Goal: Task Accomplishment & Management: Manage account settings

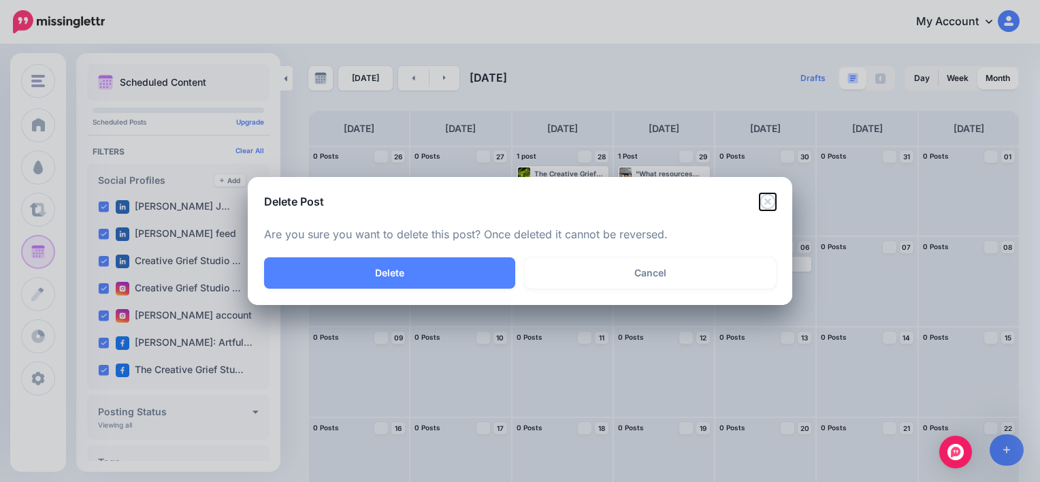
click at [772, 203] on icon "Close" at bounding box center [767, 201] width 16 height 16
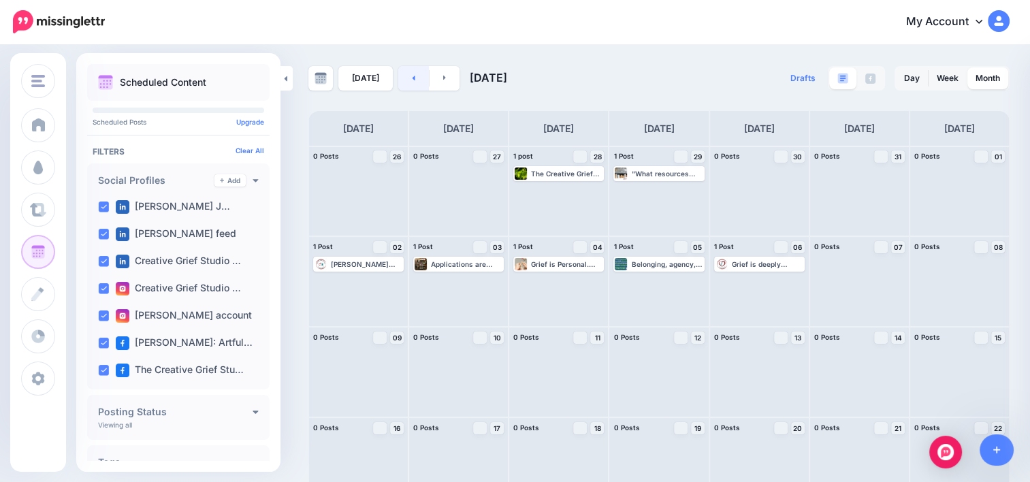
click at [415, 84] on link at bounding box center [413, 78] width 31 height 24
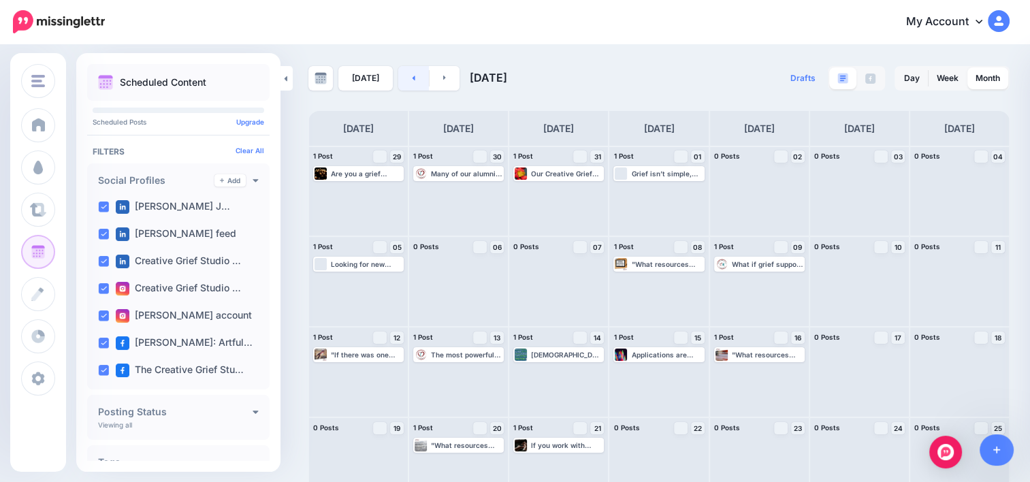
click at [415, 84] on link at bounding box center [413, 78] width 31 height 24
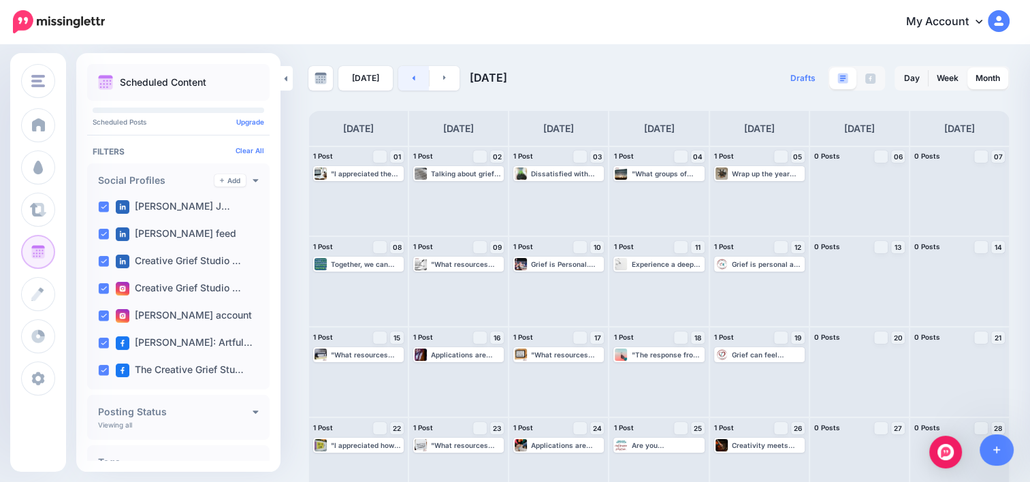
click at [416, 82] on link at bounding box center [413, 78] width 31 height 24
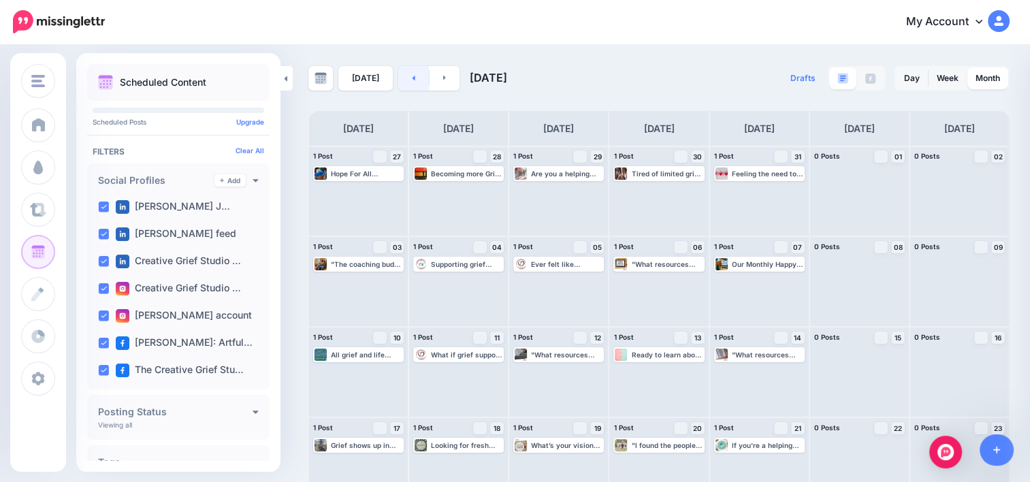
click at [415, 82] on link at bounding box center [413, 78] width 31 height 24
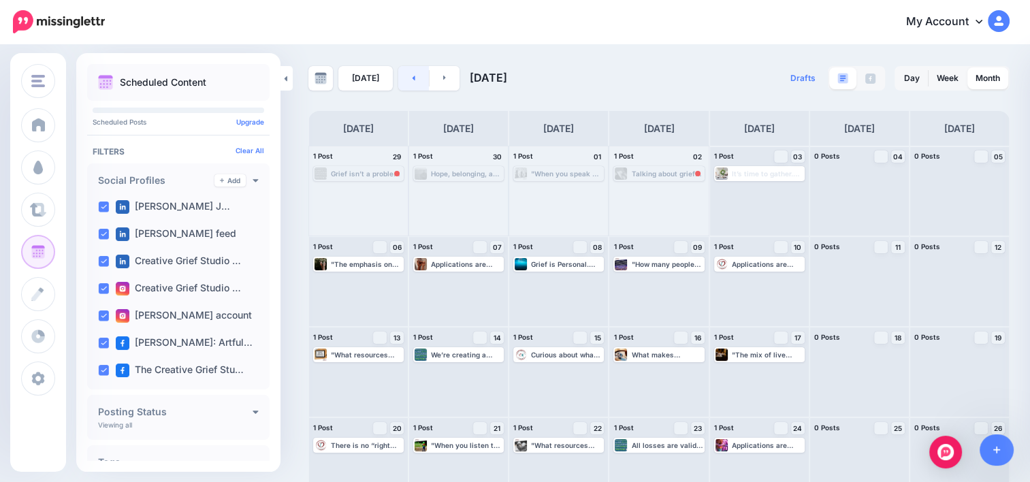
click at [414, 78] on link at bounding box center [413, 78] width 31 height 24
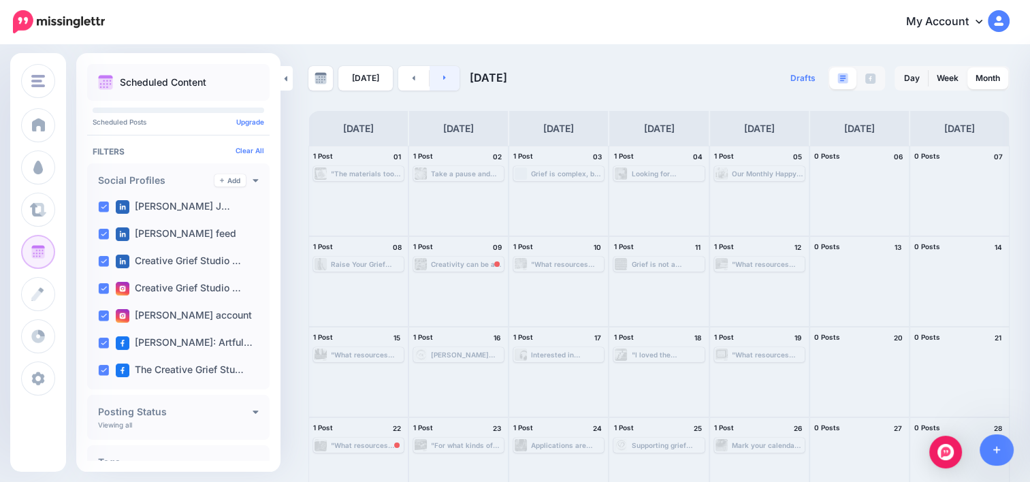
click at [447, 79] on link at bounding box center [444, 78] width 31 height 24
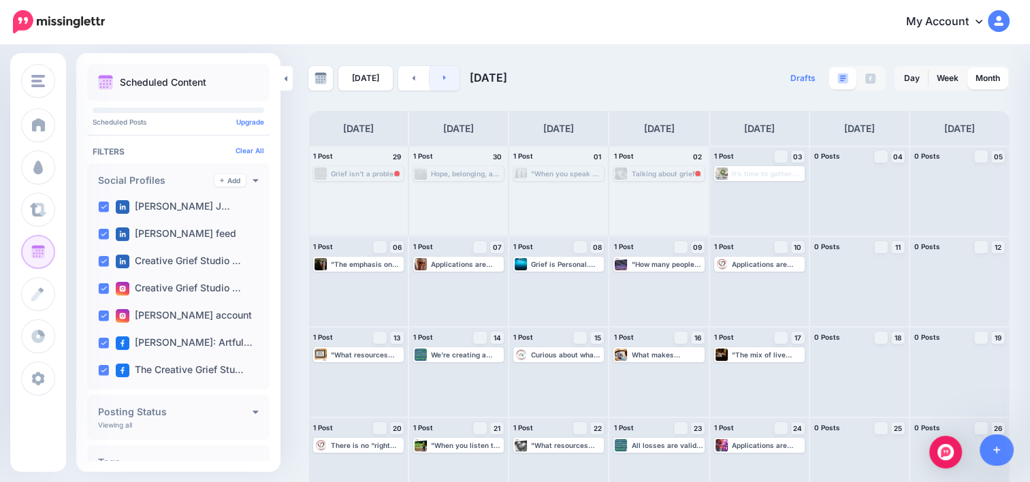
click at [453, 76] on link at bounding box center [444, 78] width 31 height 24
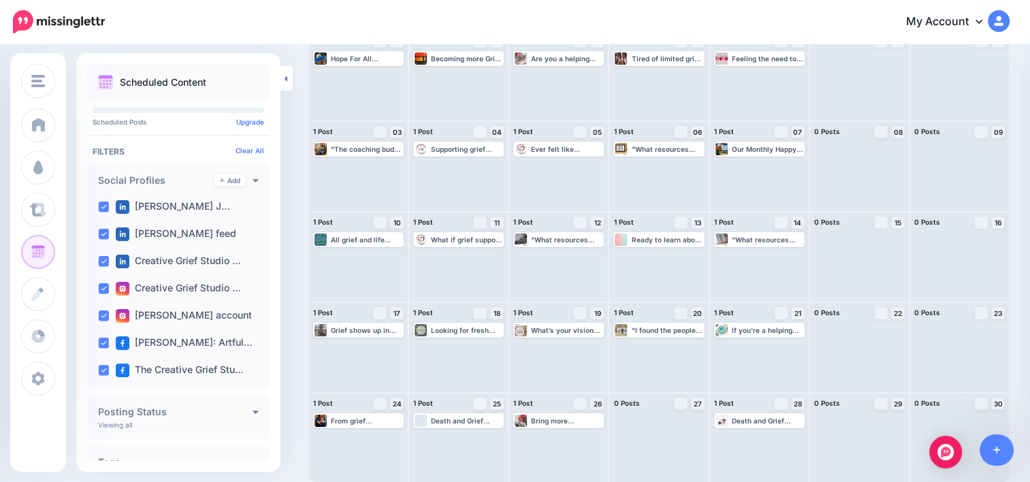
scroll to position [116, 0]
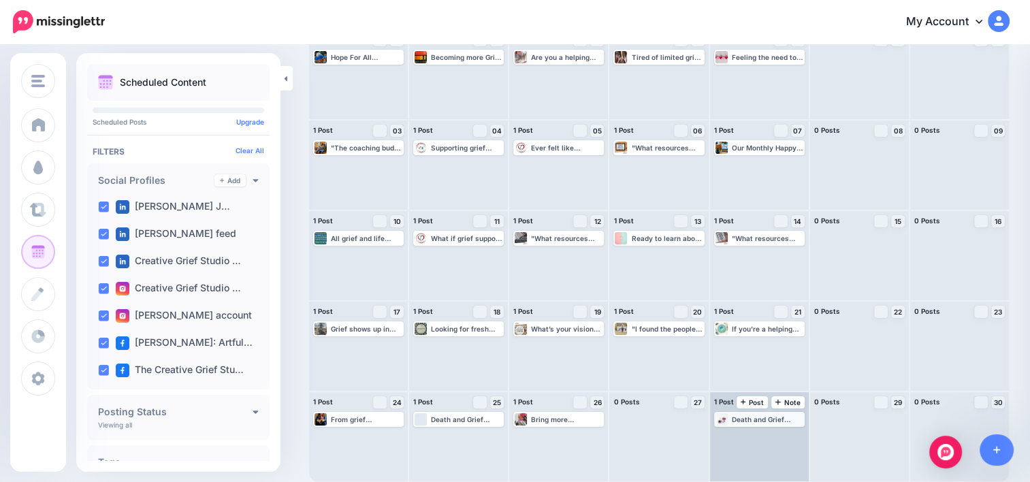
click at [768, 419] on div "Death and Grief Workers, take a moment to connect with peers who understand. Ou…" at bounding box center [767, 419] width 71 height 8
click at [749, 434] on span "Edit" at bounding box center [743, 435] width 11 height 7
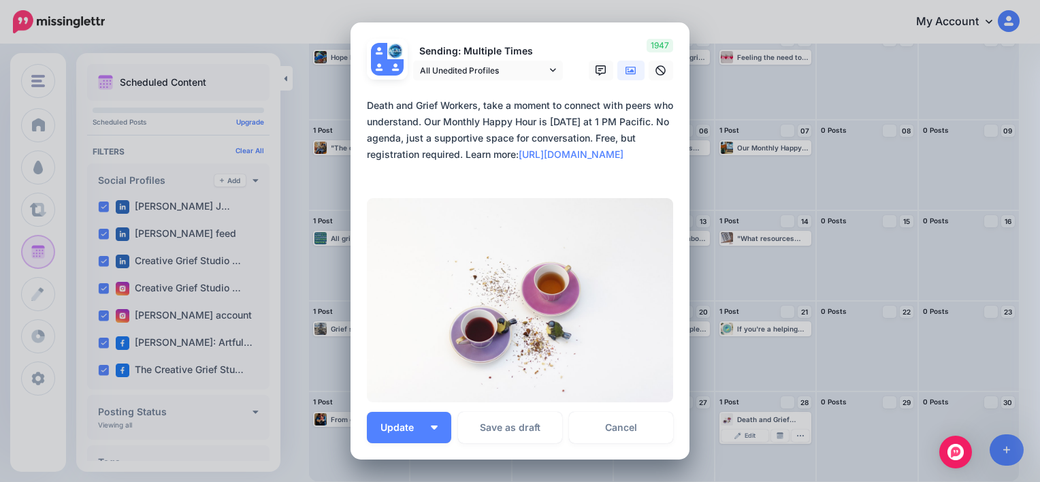
click at [443, 119] on textarea "**********" at bounding box center [523, 138] width 313 height 82
drag, startPoint x: 478, startPoint y: 119, endPoint x: 532, endPoint y: 118, distance: 53.8
click at [532, 118] on textarea "**********" at bounding box center [523, 138] width 313 height 82
paste textarea "**********"
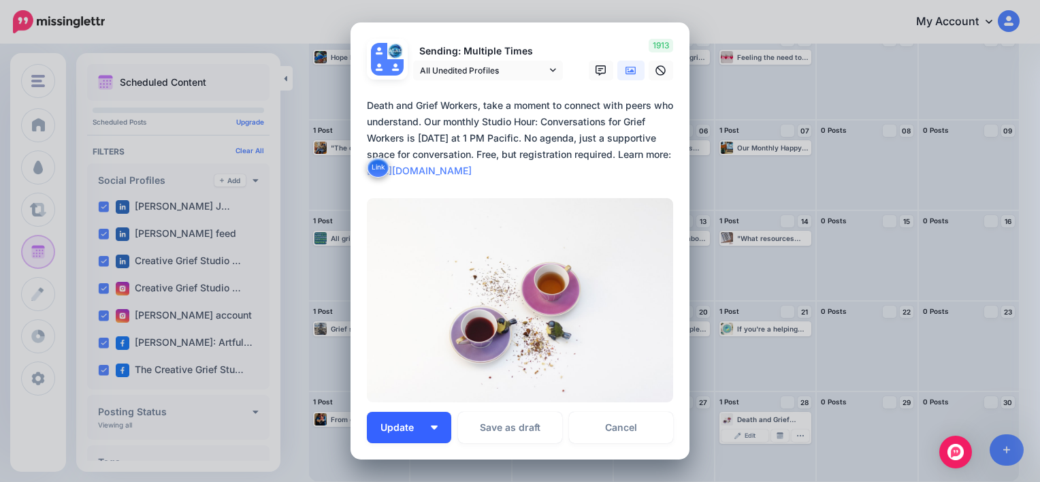
type textarea "**********"
click at [395, 429] on span "Update" at bounding box center [402, 428] width 44 height 10
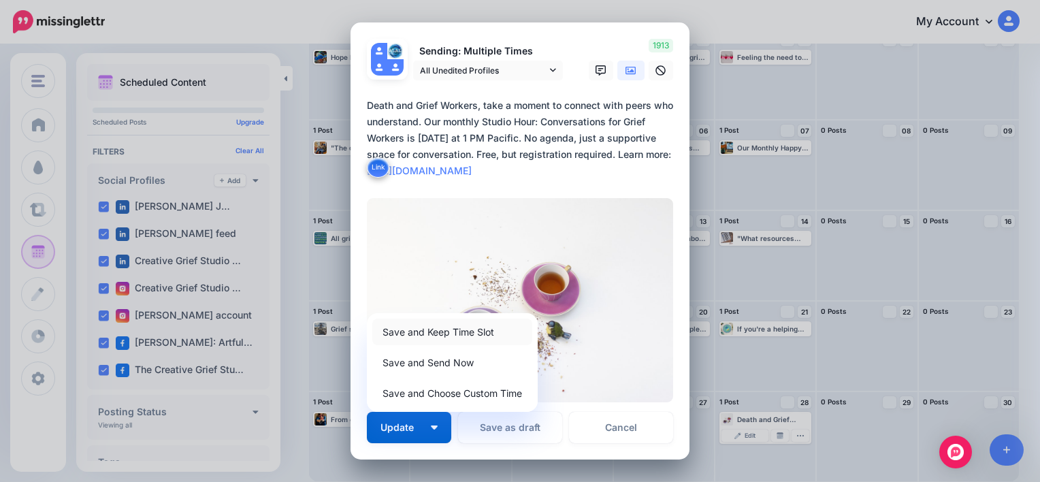
click at [438, 331] on link "Save and Keep Time Slot" at bounding box center [452, 331] width 160 height 27
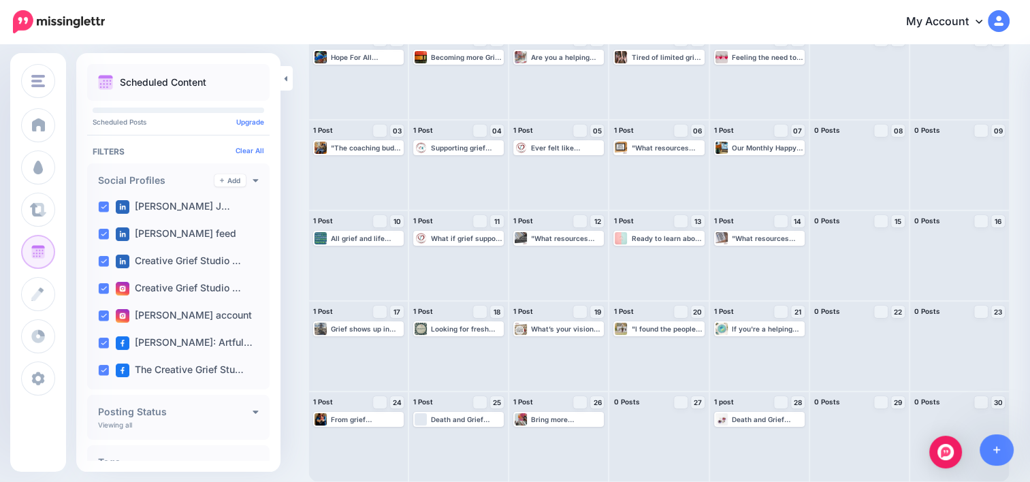
click at [757, 419] on div "Death and Grief Workers, take a moment to connect with peers who understand. Ou…" at bounding box center [767, 419] width 71 height 8
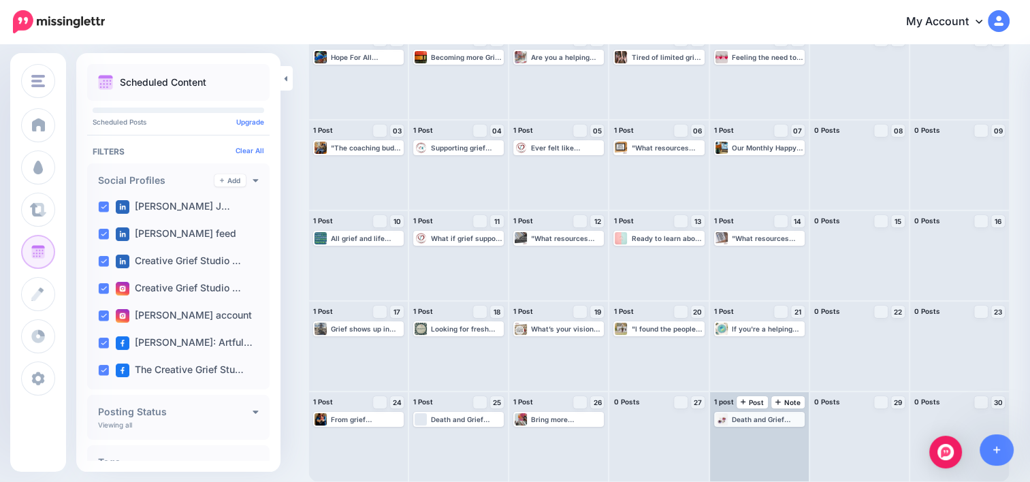
click at [756, 419] on div "Death and Grief Workers, take a moment to connect with peers who understand. Ou…" at bounding box center [767, 419] width 71 height 8
click at [740, 421] on div "Death and Grief Workers, take a moment to connect with peers who understand. Ou…" at bounding box center [767, 419] width 71 height 8
click at [745, 436] on span "Edit" at bounding box center [743, 435] width 11 height 7
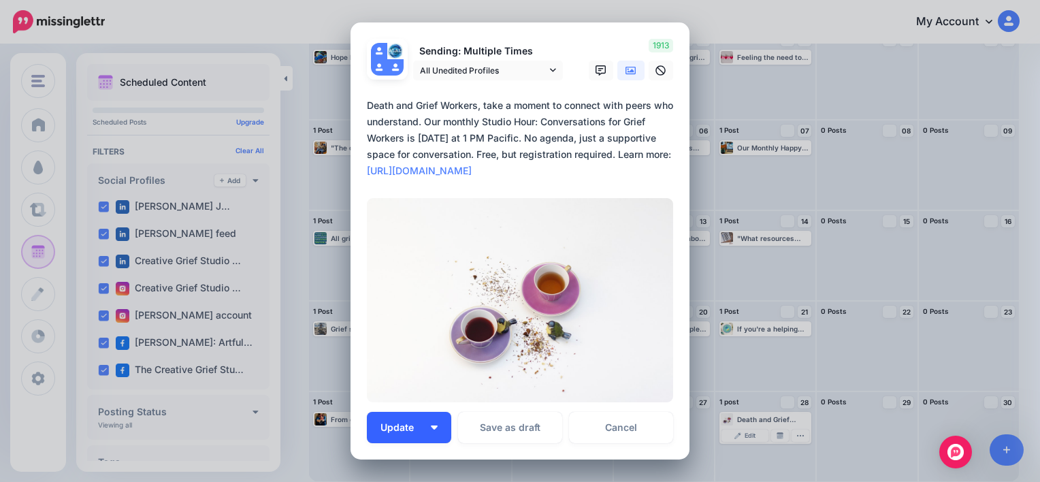
click at [396, 425] on span "Update" at bounding box center [402, 428] width 44 height 10
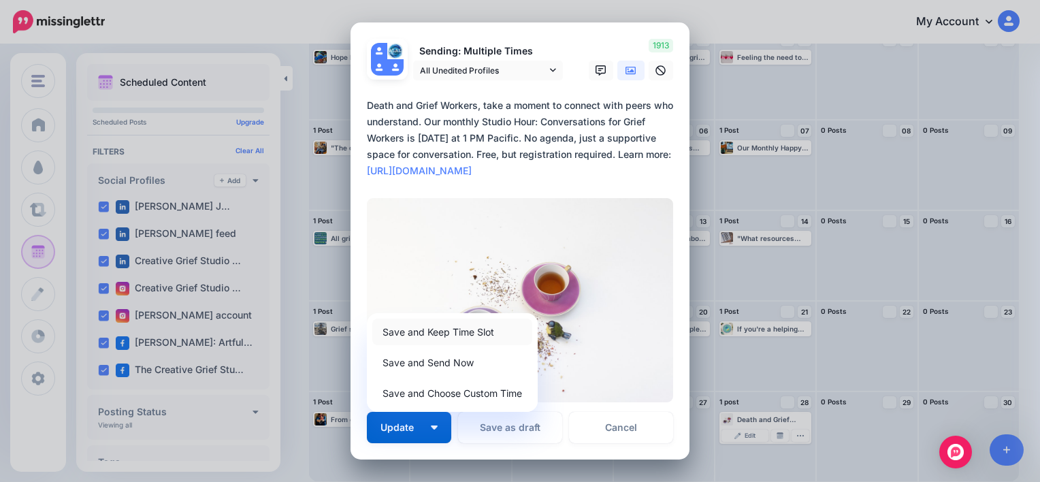
click at [423, 327] on link "Save and Keep Time Slot" at bounding box center [452, 331] width 160 height 27
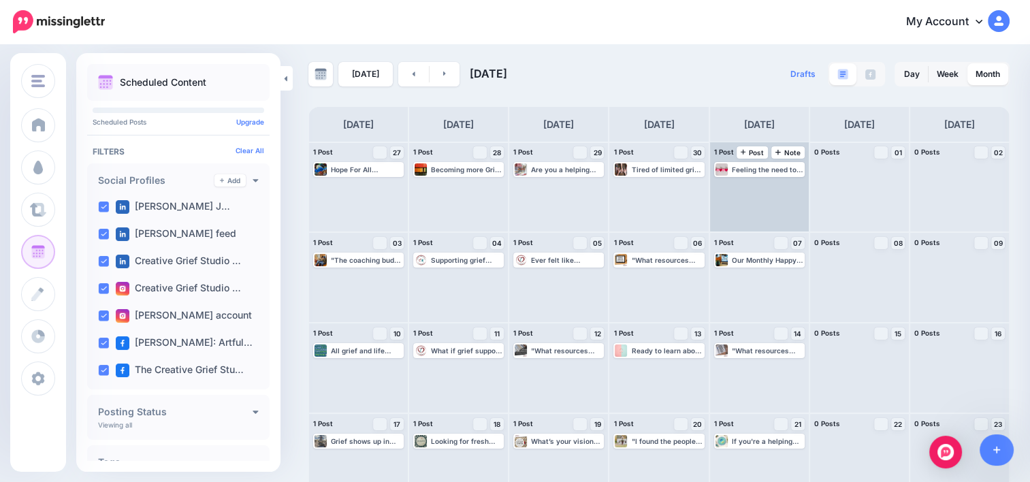
scroll to position [0, 0]
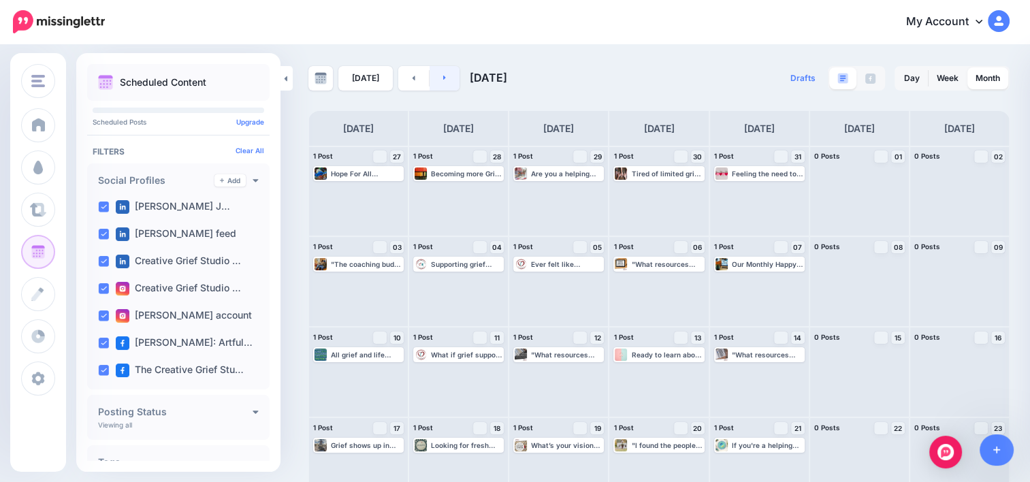
click at [444, 78] on link at bounding box center [444, 78] width 31 height 24
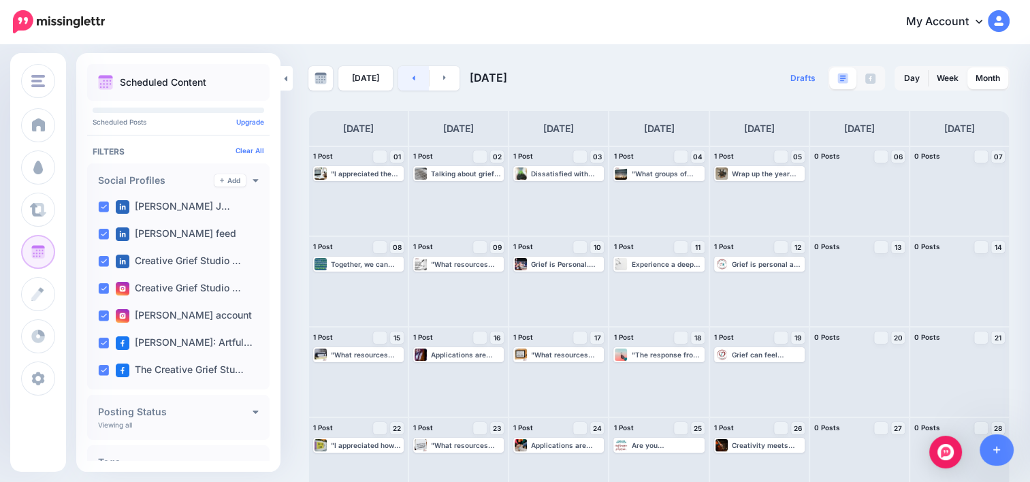
click at [414, 82] on link at bounding box center [413, 78] width 31 height 24
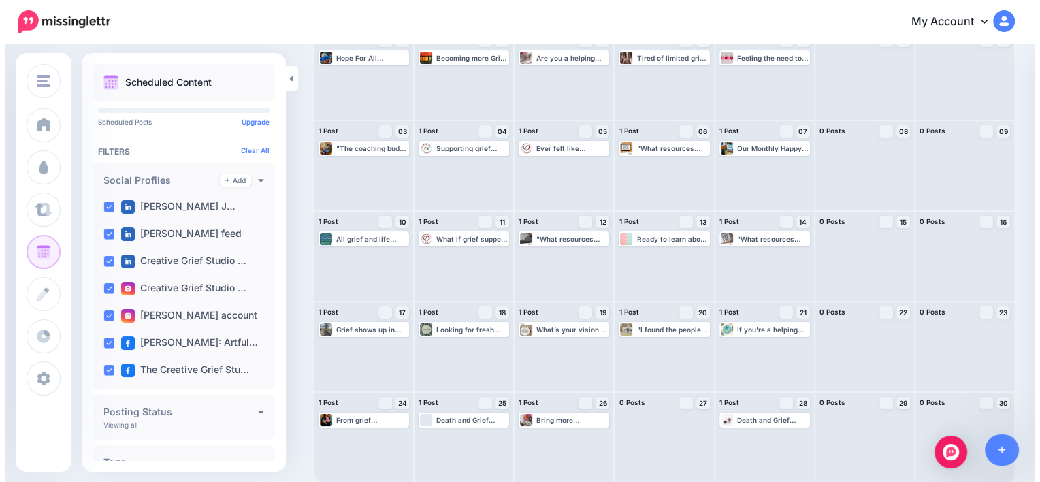
scroll to position [116, 0]
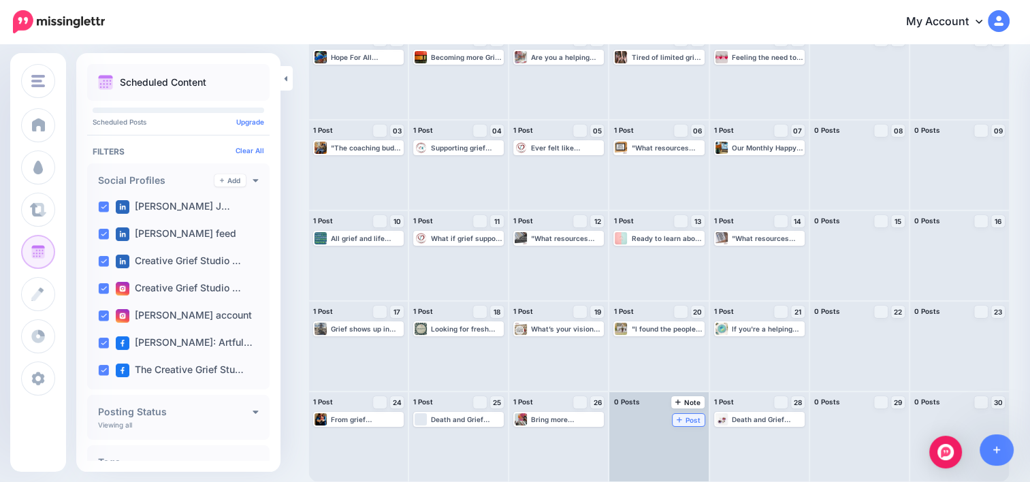
click at [676, 416] on span "Post" at bounding box center [688, 419] width 24 height 7
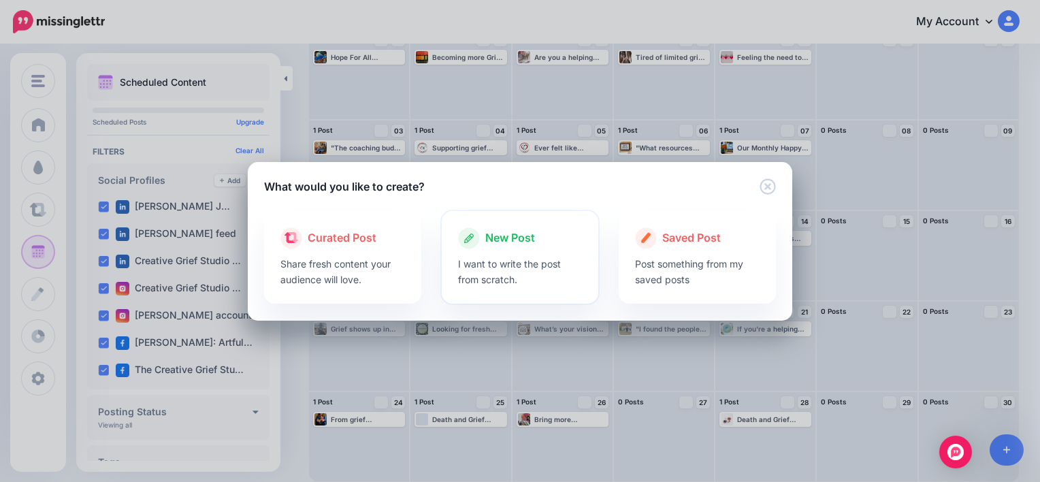
click at [510, 250] on div at bounding box center [520, 252] width 125 height 7
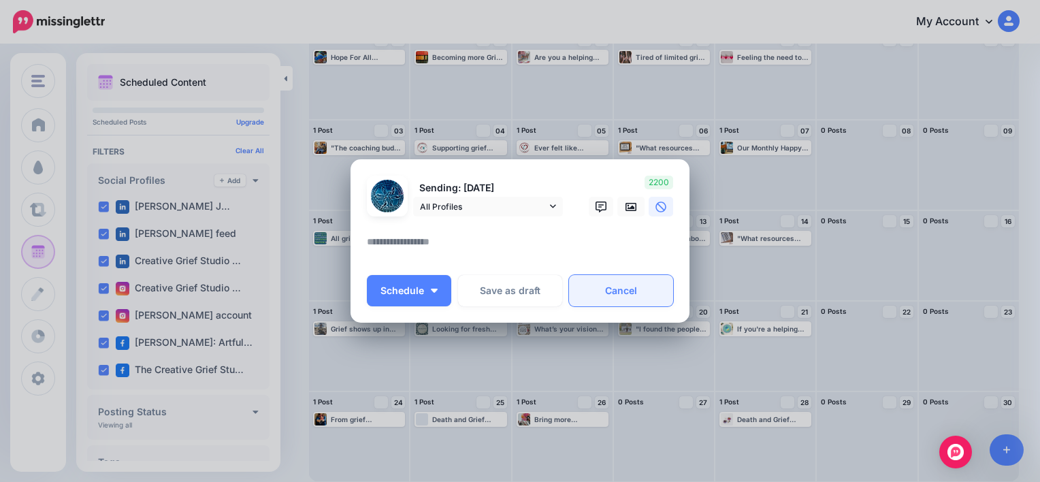
click at [612, 297] on link "Cancel" at bounding box center [621, 290] width 104 height 31
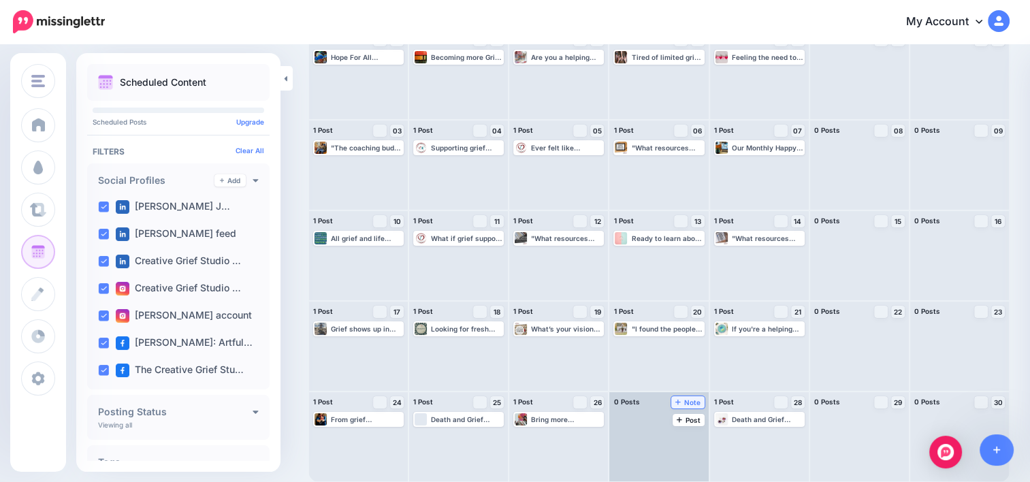
click at [694, 401] on span "Note" at bounding box center [687, 402] width 25 height 7
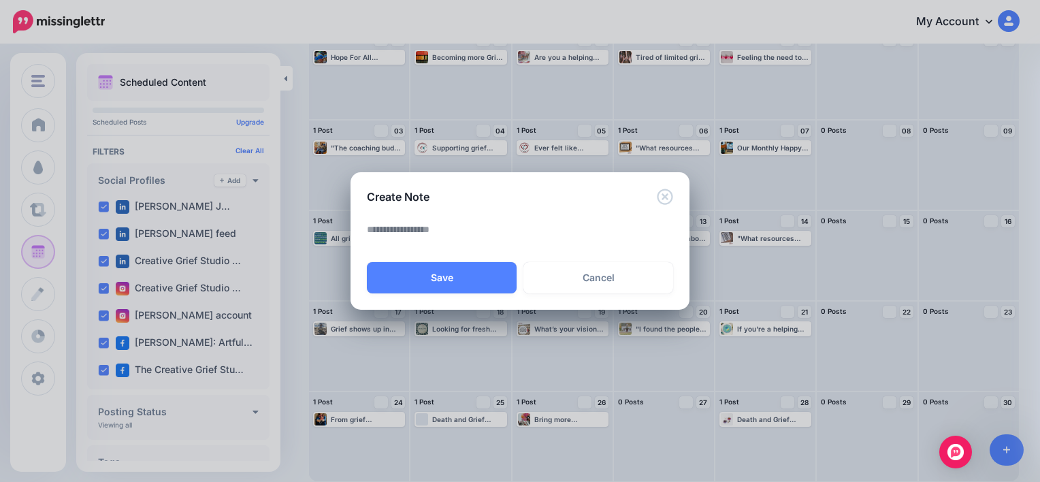
click at [446, 229] on textarea at bounding box center [523, 234] width 313 height 27
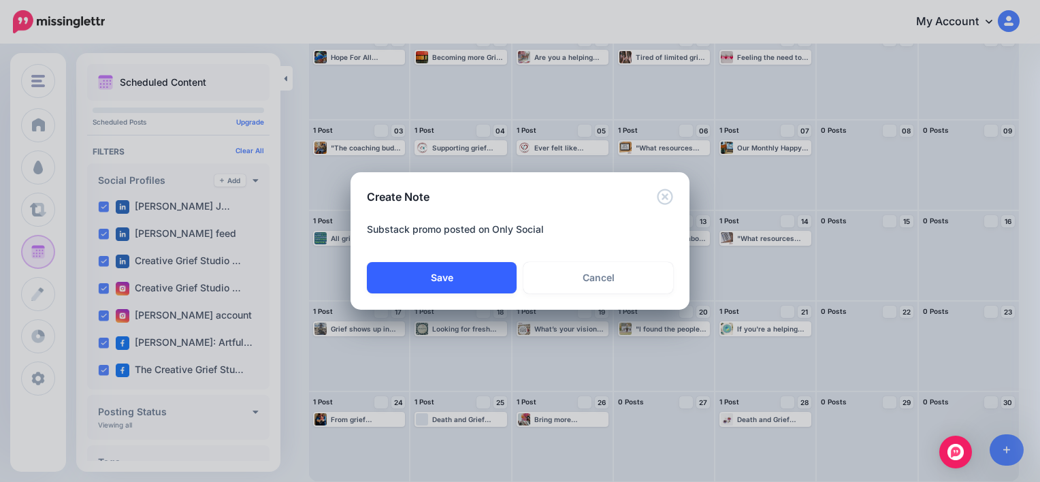
type textarea "**********"
click at [455, 276] on button "Save" at bounding box center [442, 277] width 150 height 31
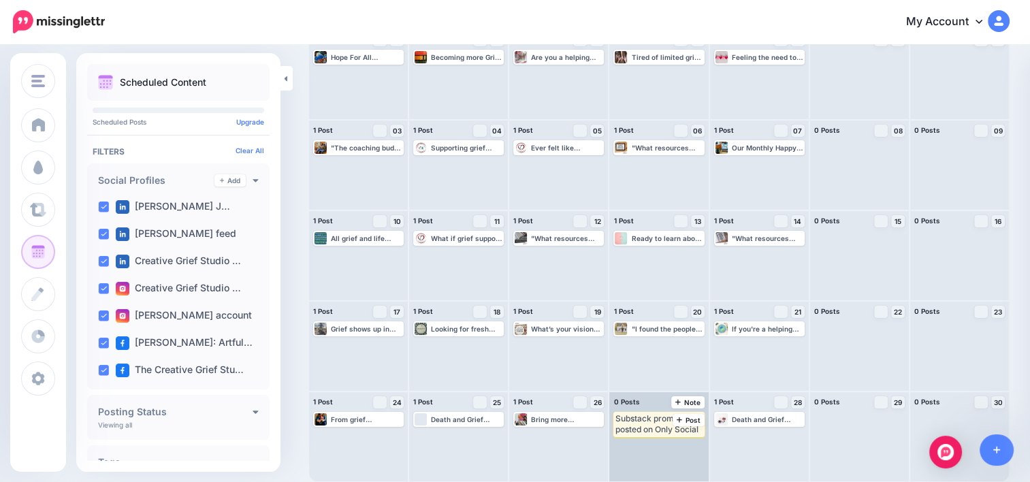
click at [689, 423] on div "Substack promo posted on Only Social" at bounding box center [658, 424] width 88 height 22
click at [643, 447] on span "Edit" at bounding box center [641, 445] width 11 height 7
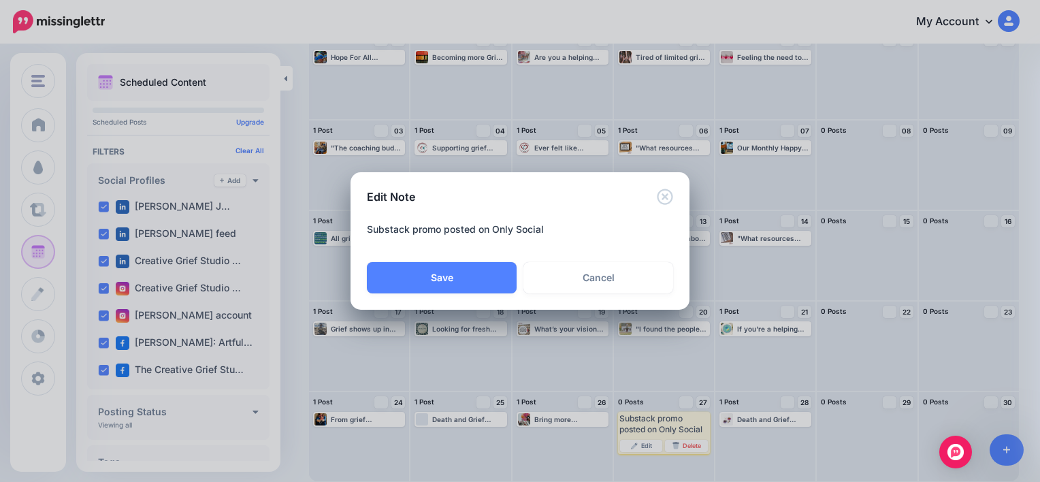
click at [588, 233] on textarea "**********" at bounding box center [523, 234] width 313 height 27
type textarea "**********"
click at [453, 280] on button "Save" at bounding box center [442, 277] width 150 height 31
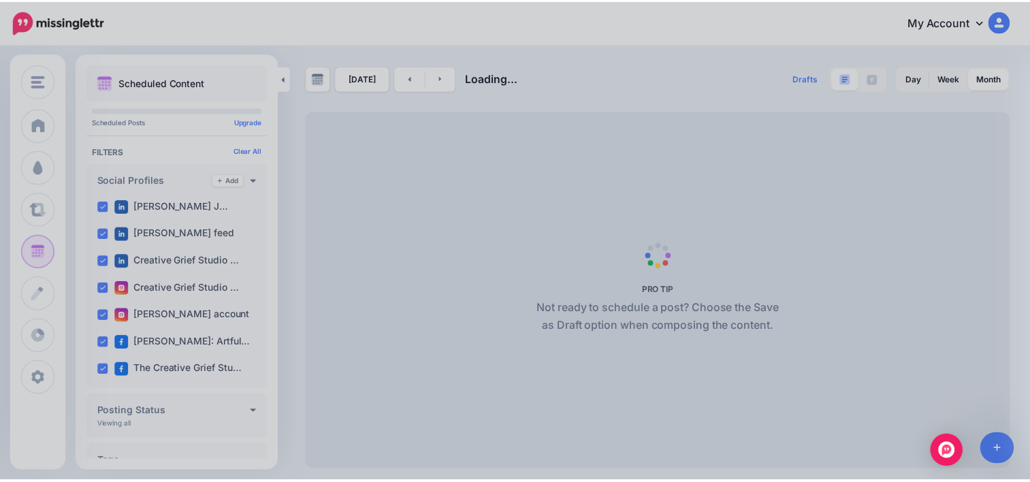
scroll to position [0, 0]
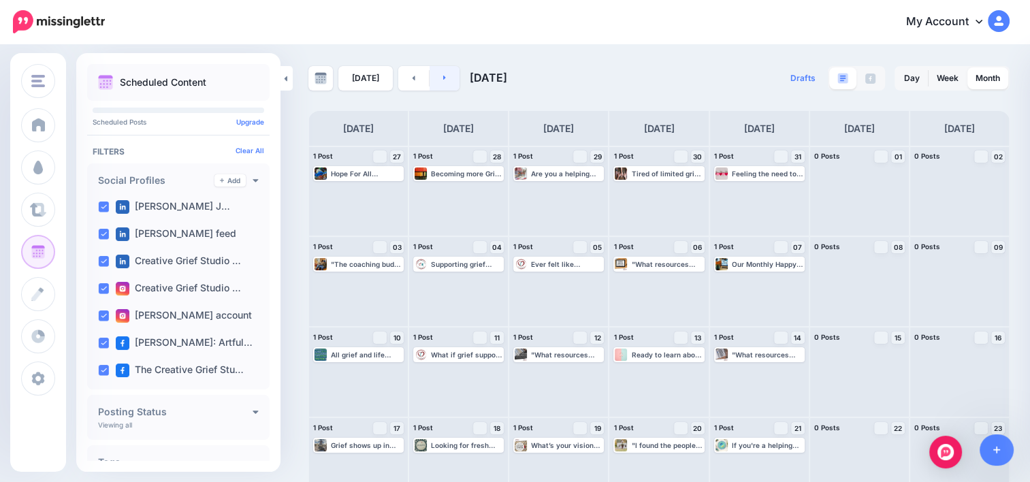
click at [443, 81] on icon at bounding box center [444, 77] width 3 height 8
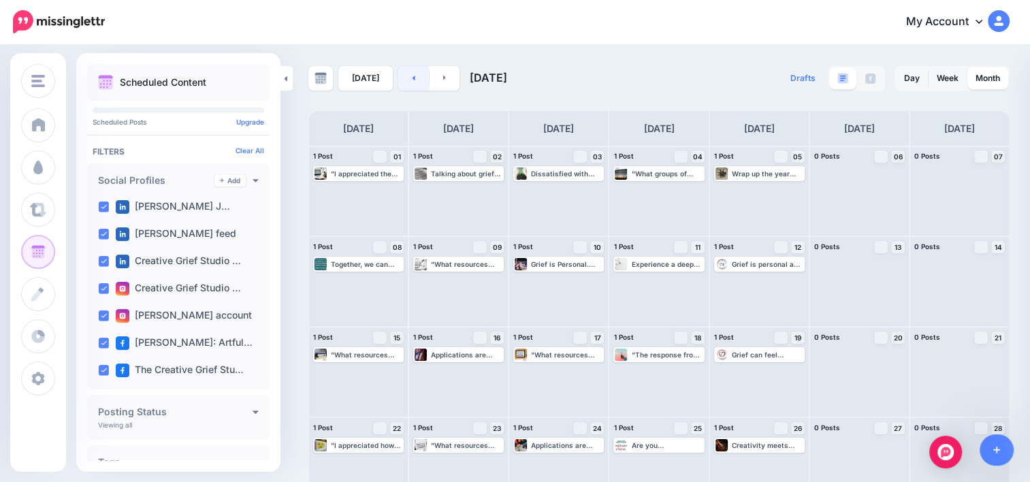
click at [421, 82] on link at bounding box center [413, 78] width 31 height 24
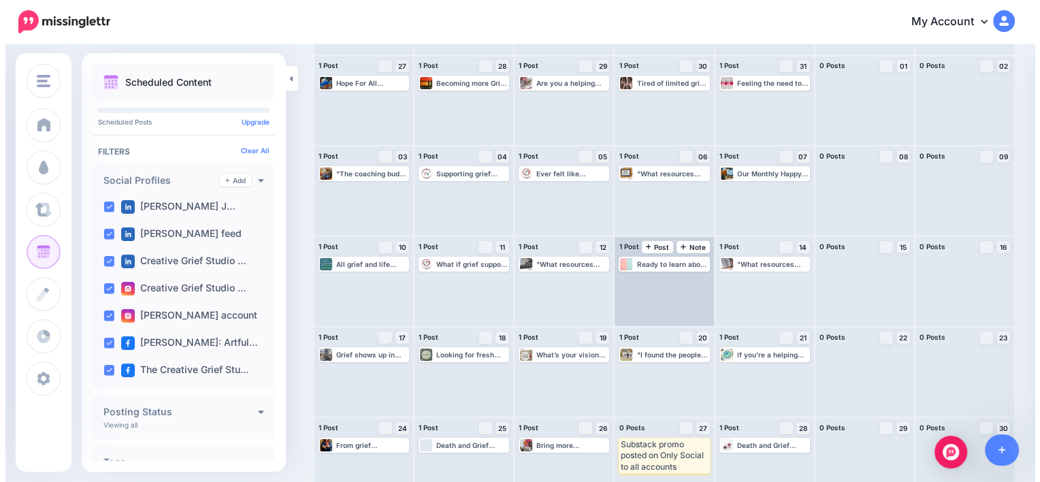
scroll to position [116, 0]
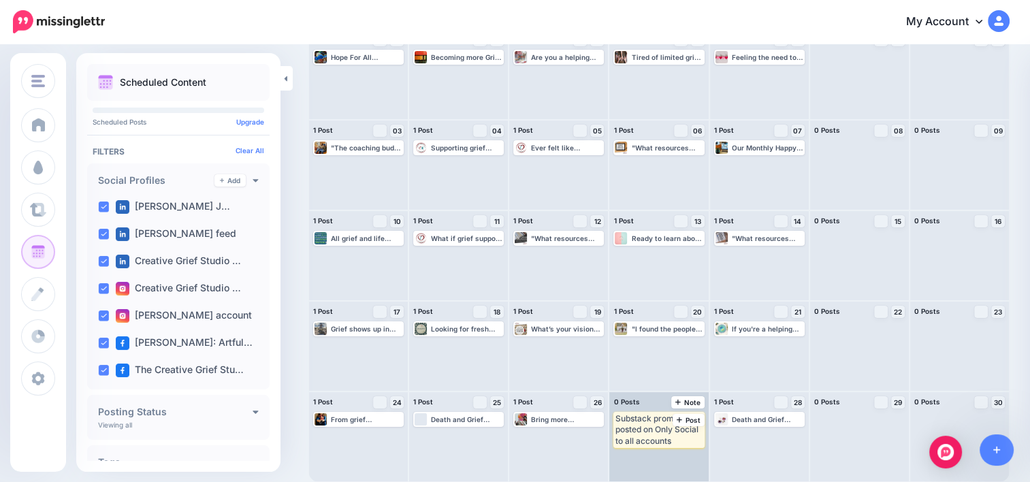
click at [670, 429] on div "Substack promo posted on Only Social to all accounts" at bounding box center [658, 429] width 88 height 33
click at [656, 452] on link "Edit" at bounding box center [636, 456] width 42 height 12
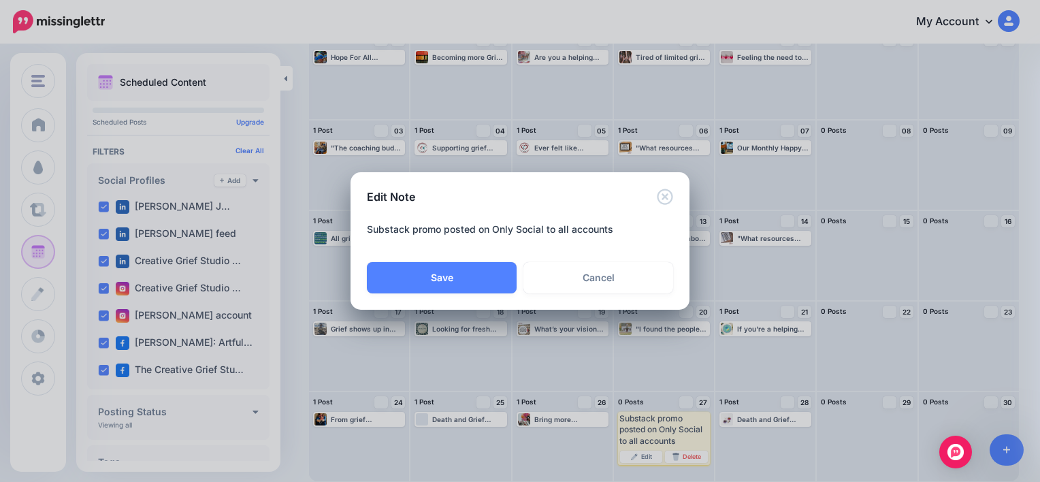
drag, startPoint x: 634, startPoint y: 223, endPoint x: 293, endPoint y: 234, distance: 341.8
click at [293, 234] on div "**********" at bounding box center [520, 241] width 1040 height 482
click at [461, 286] on button "Save" at bounding box center [442, 277] width 150 height 31
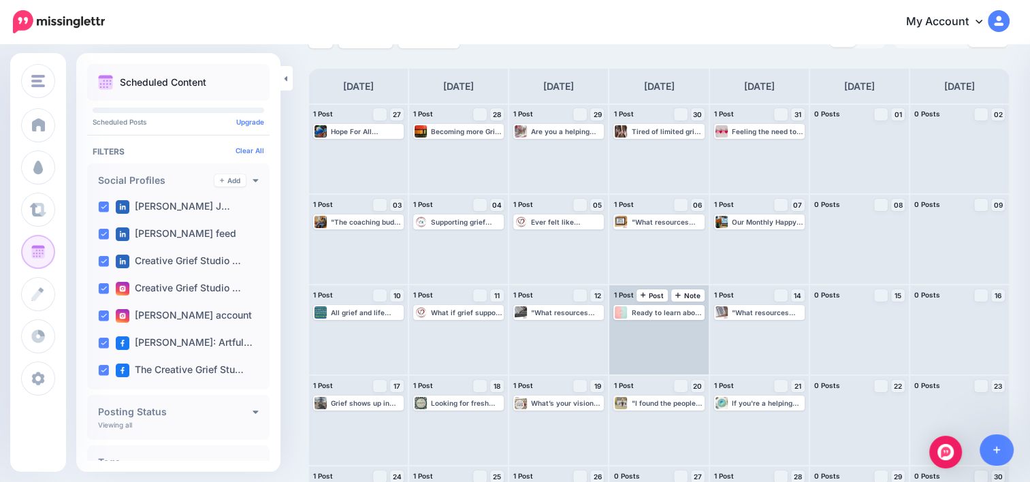
scroll to position [0, 0]
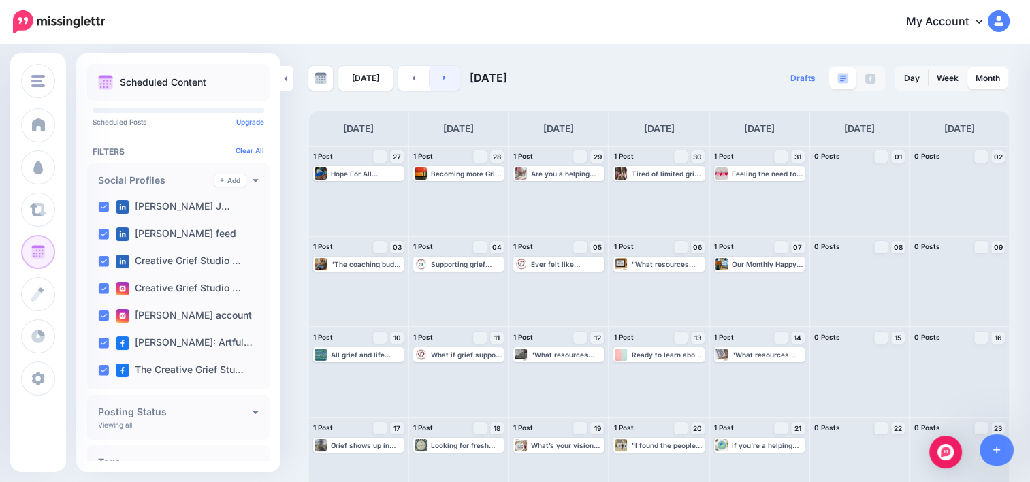
click at [446, 81] on link at bounding box center [444, 78] width 31 height 24
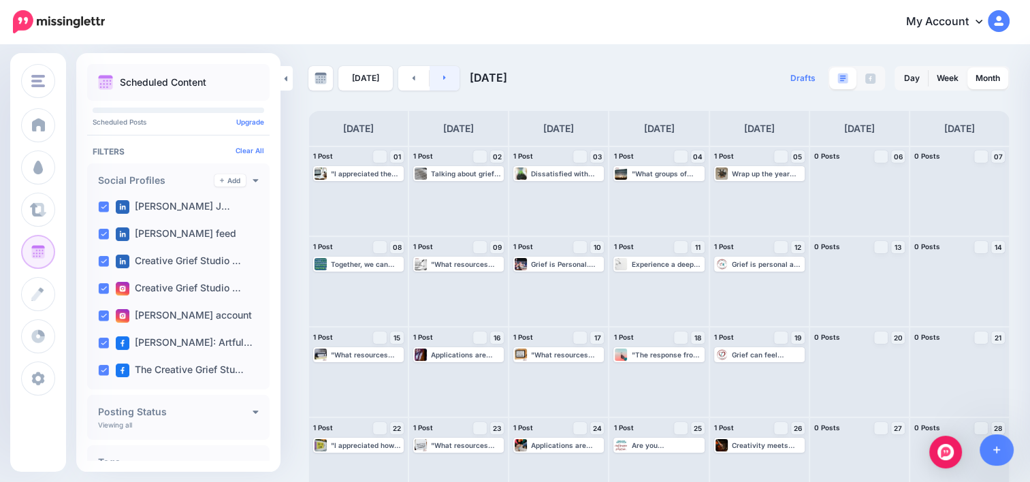
click at [436, 78] on link at bounding box center [444, 78] width 31 height 24
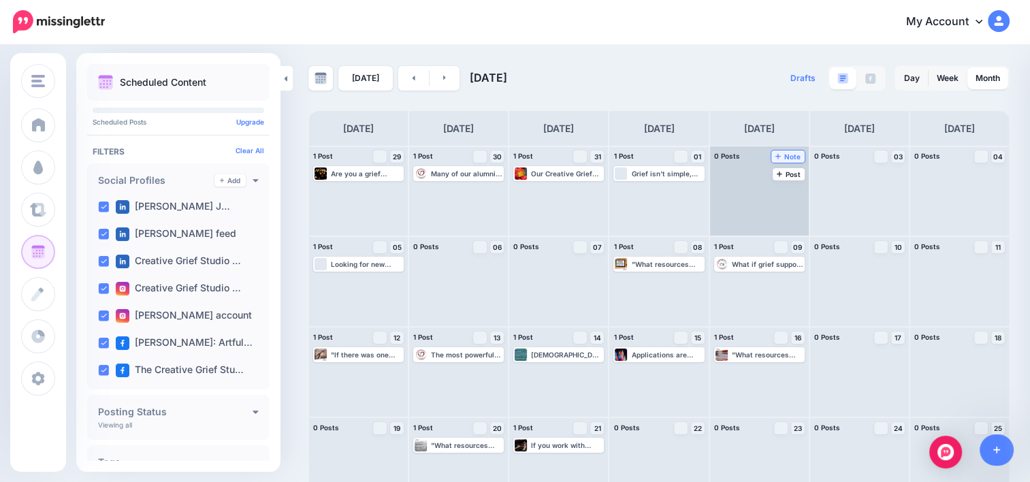
click at [792, 158] on span "Note" at bounding box center [787, 156] width 25 height 7
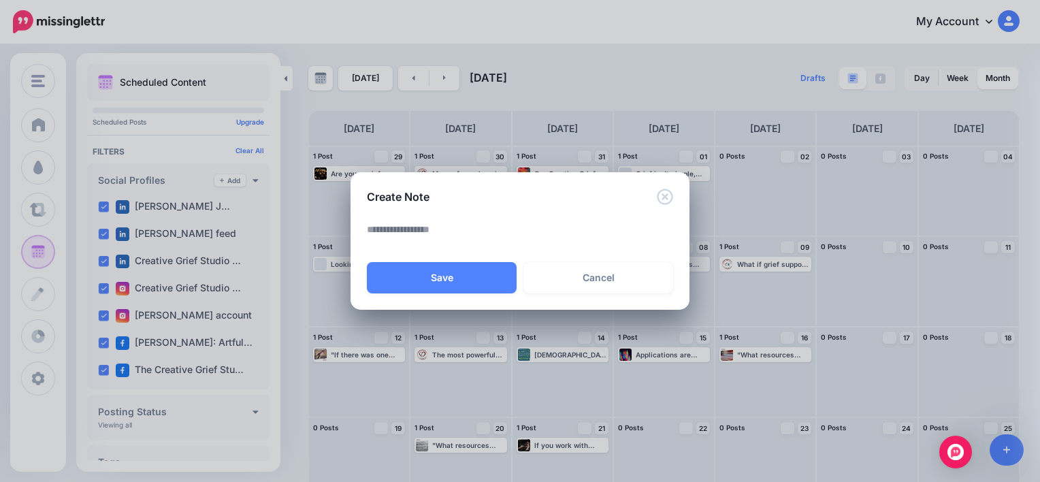
click at [431, 239] on textarea at bounding box center [523, 234] width 313 height 27
paste textarea "**********"
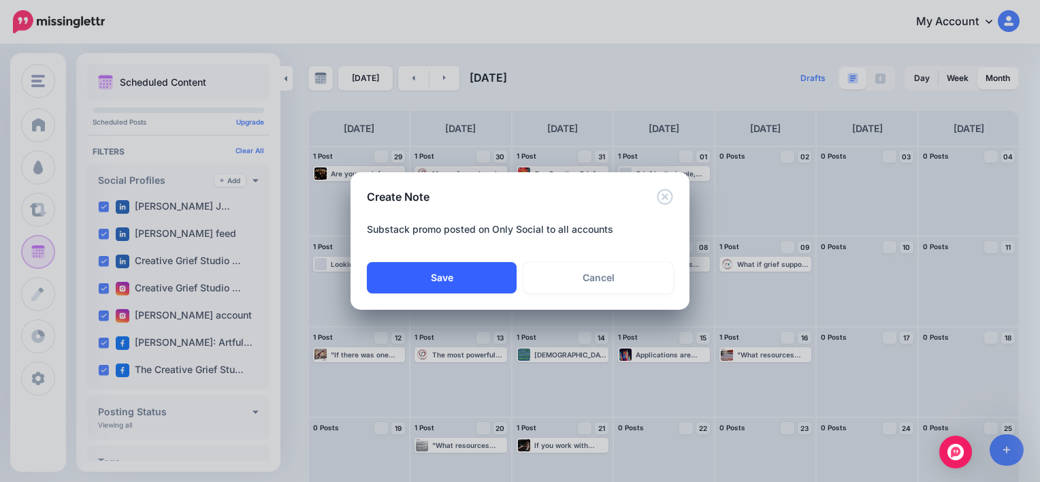
type textarea "**********"
click at [465, 276] on button "Save" at bounding box center [442, 277] width 150 height 31
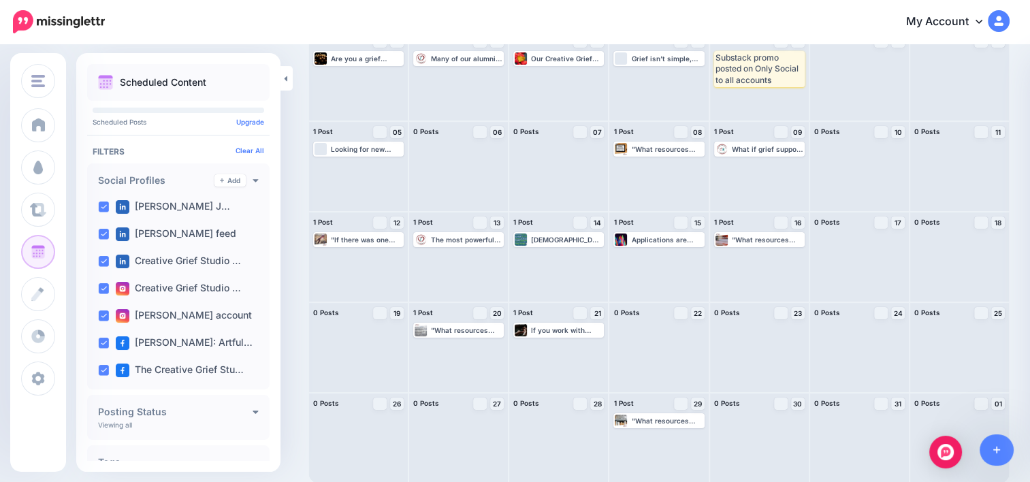
scroll to position [116, 0]
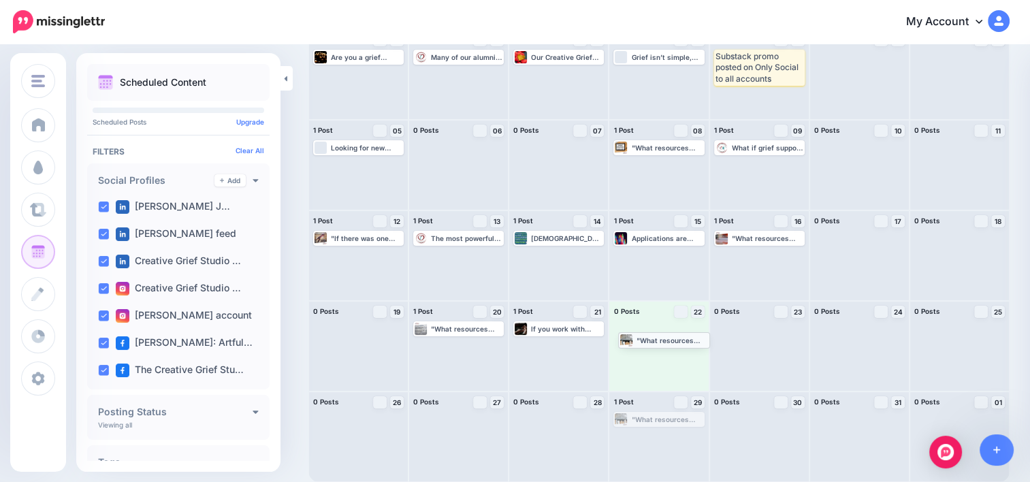
drag, startPoint x: 676, startPoint y: 418, endPoint x: 676, endPoint y: 338, distance: 79.6
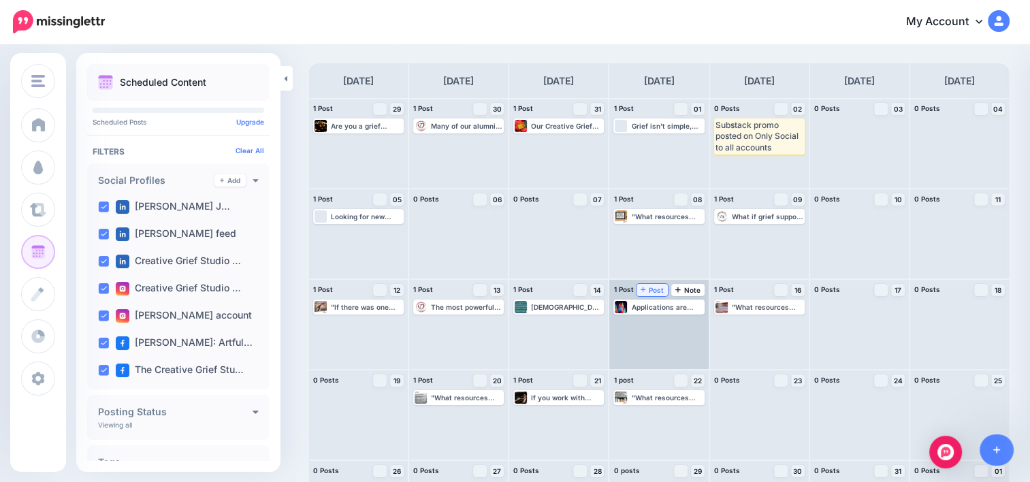
scroll to position [0, 0]
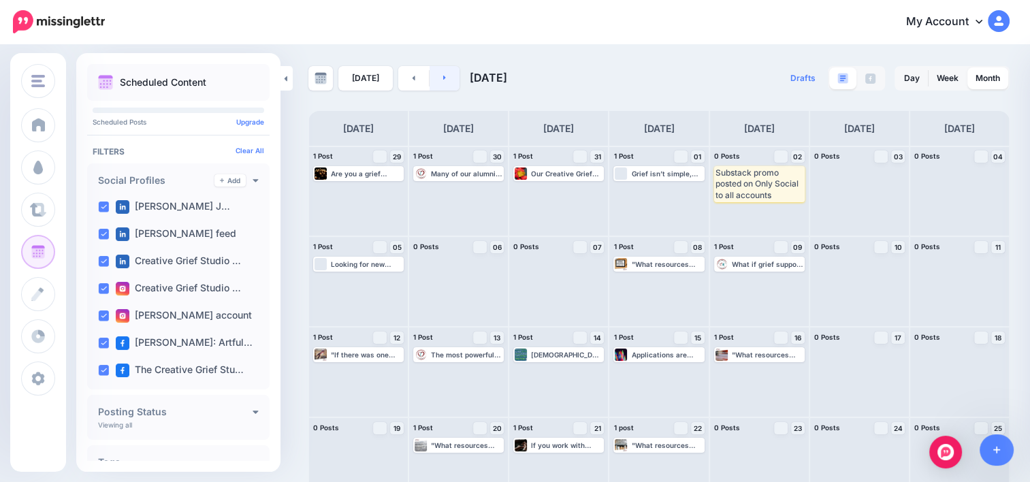
click at [443, 79] on icon at bounding box center [444, 77] width 3 height 8
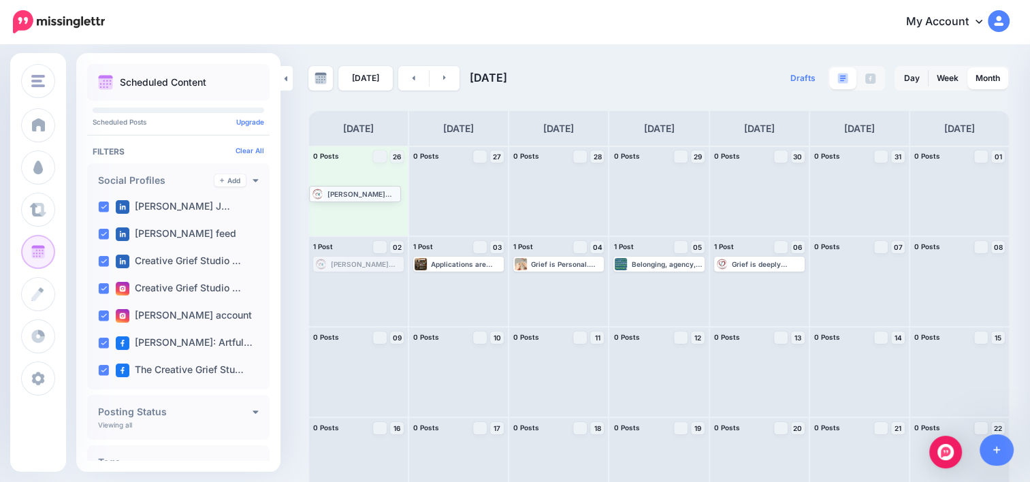
drag, startPoint x: 365, startPoint y: 262, endPoint x: 361, endPoint y: 191, distance: 70.9
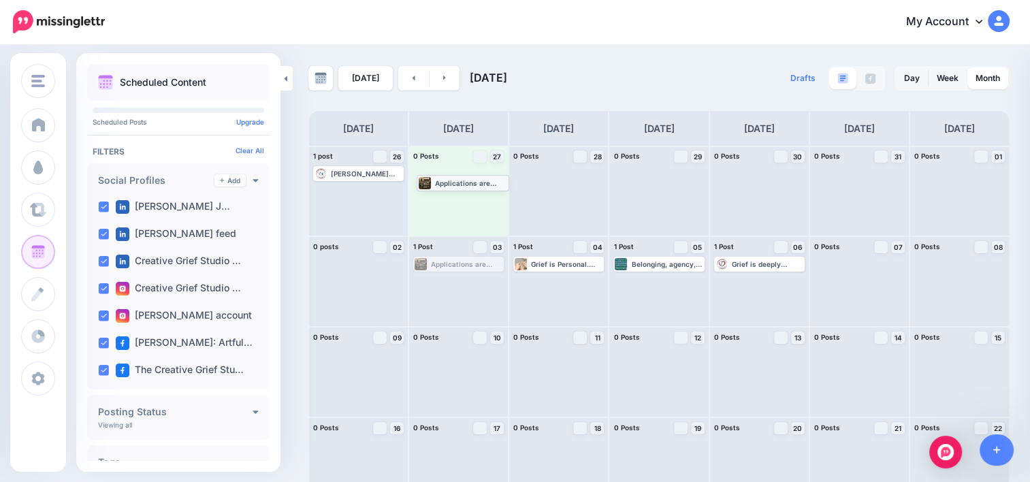
drag, startPoint x: 463, startPoint y: 264, endPoint x: 465, endPoint y: 182, distance: 81.7
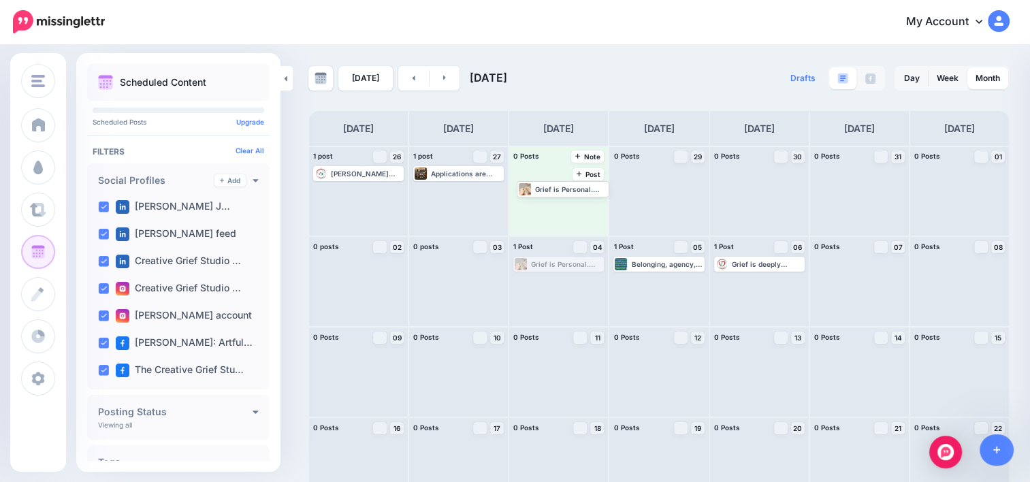
drag, startPoint x: 561, startPoint y: 264, endPoint x: 561, endPoint y: 187, distance: 76.9
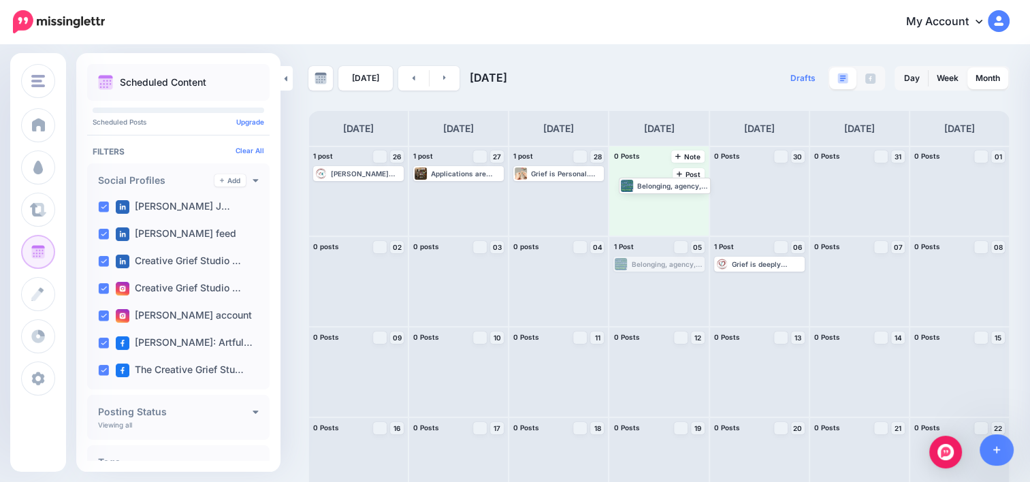
drag, startPoint x: 660, startPoint y: 265, endPoint x: 661, endPoint y: 184, distance: 81.7
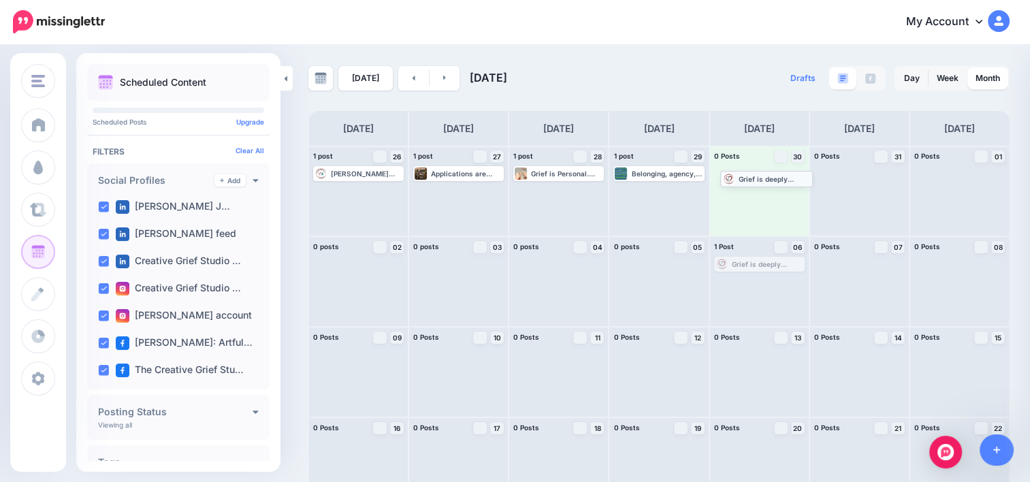
drag, startPoint x: 751, startPoint y: 265, endPoint x: 751, endPoint y: 180, distance: 85.7
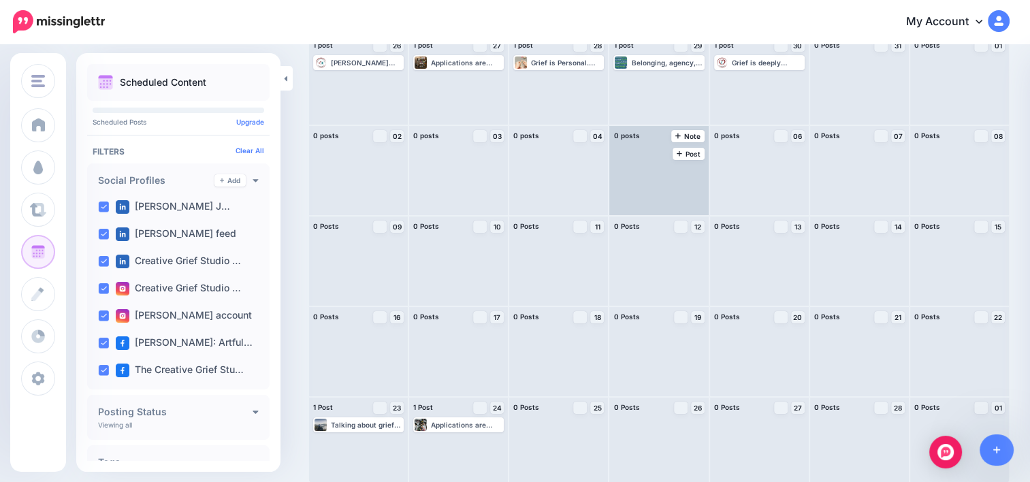
scroll to position [116, 0]
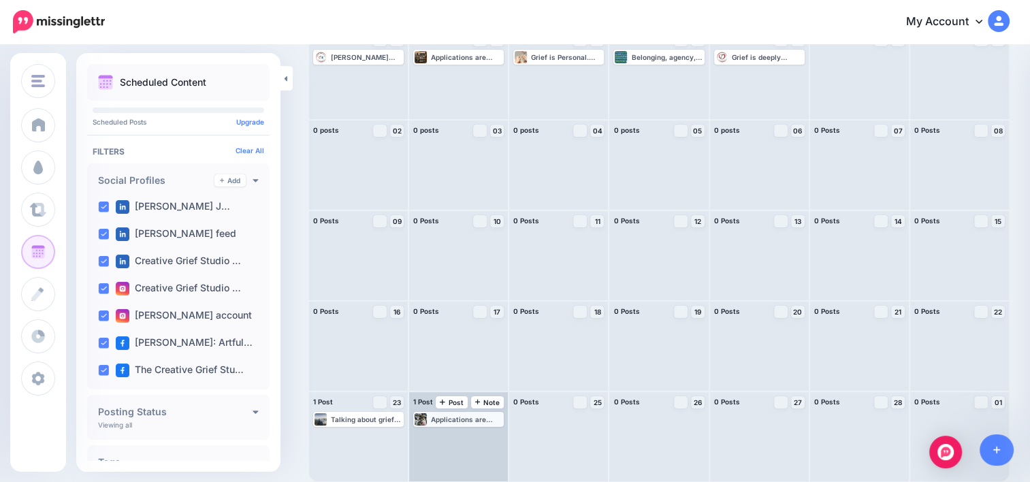
click at [459, 419] on div "Applications are open! The next Creative Grief Studio session is enrolling now.…" at bounding box center [466, 419] width 71 height 8
click at [437, 436] on link "Edit" at bounding box center [438, 435] width 46 height 12
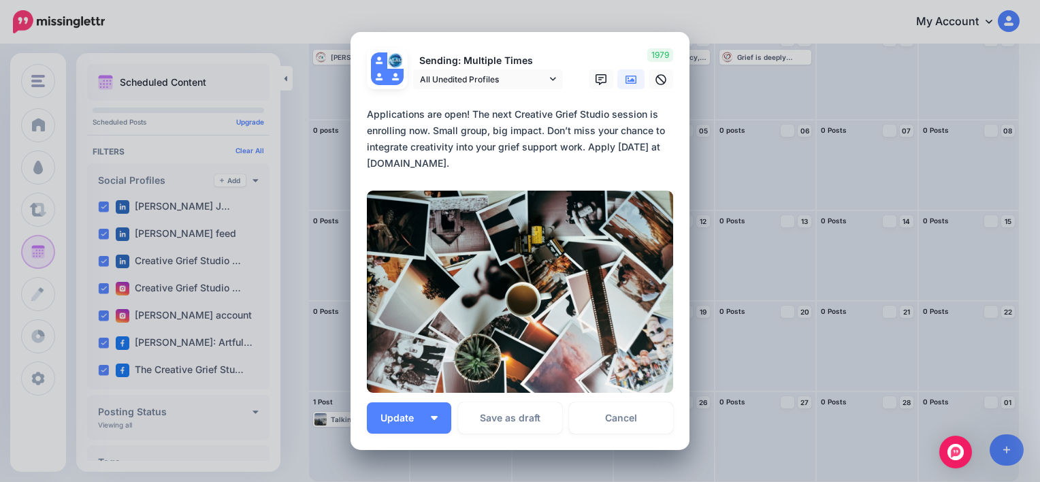
drag, startPoint x: 362, startPoint y: 114, endPoint x: 531, endPoint y: 161, distance: 175.2
click at [531, 161] on textarea "**********" at bounding box center [523, 138] width 313 height 65
click at [617, 414] on link "Cancel" at bounding box center [621, 417] width 104 height 31
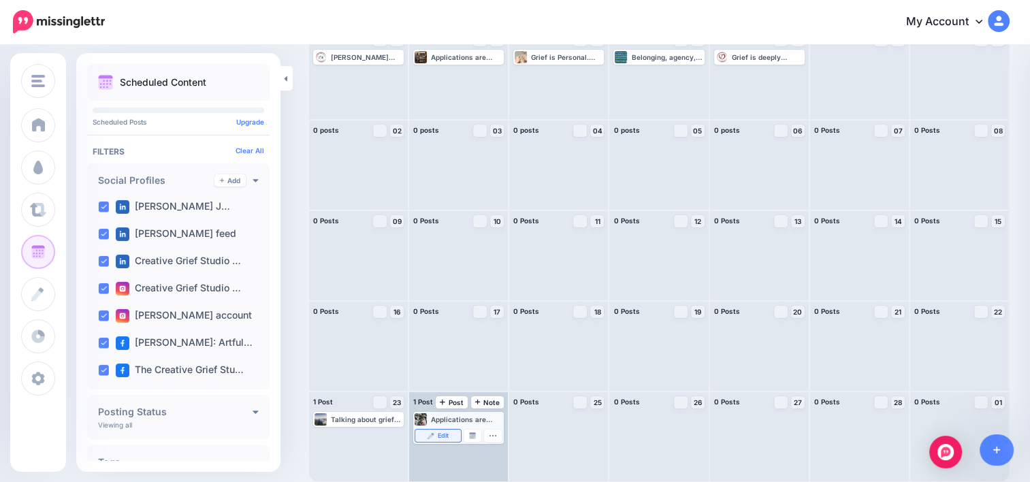
click at [447, 434] on span "Edit" at bounding box center [443, 435] width 11 height 7
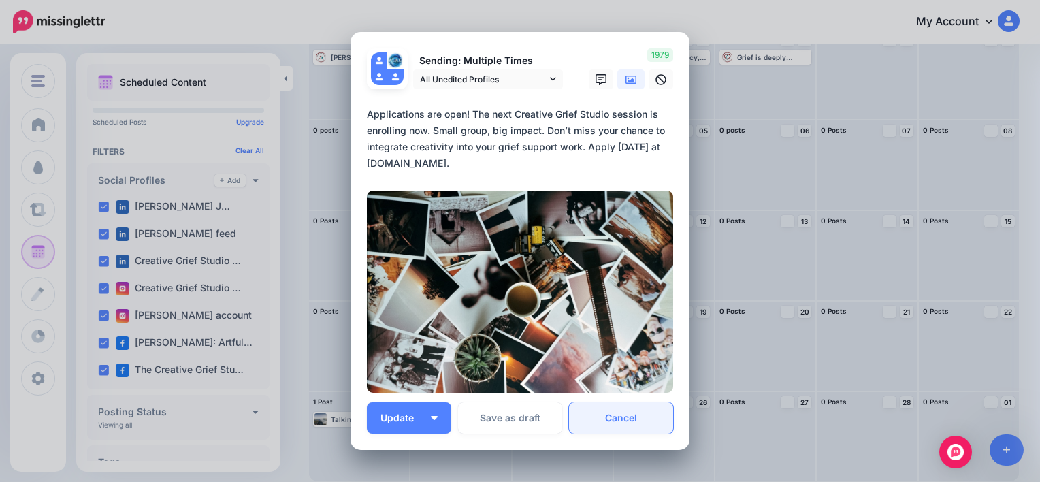
click at [610, 419] on link "Cancel" at bounding box center [621, 417] width 104 height 31
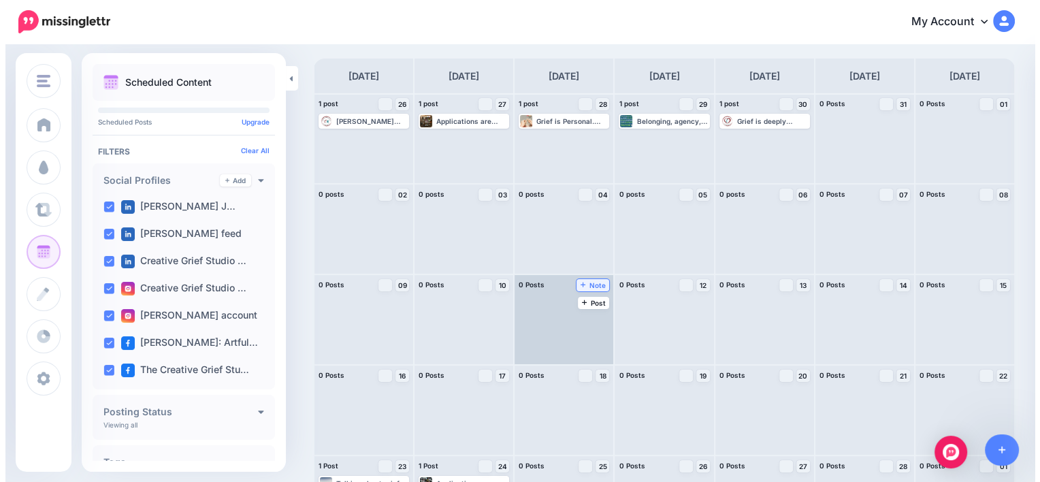
scroll to position [0, 0]
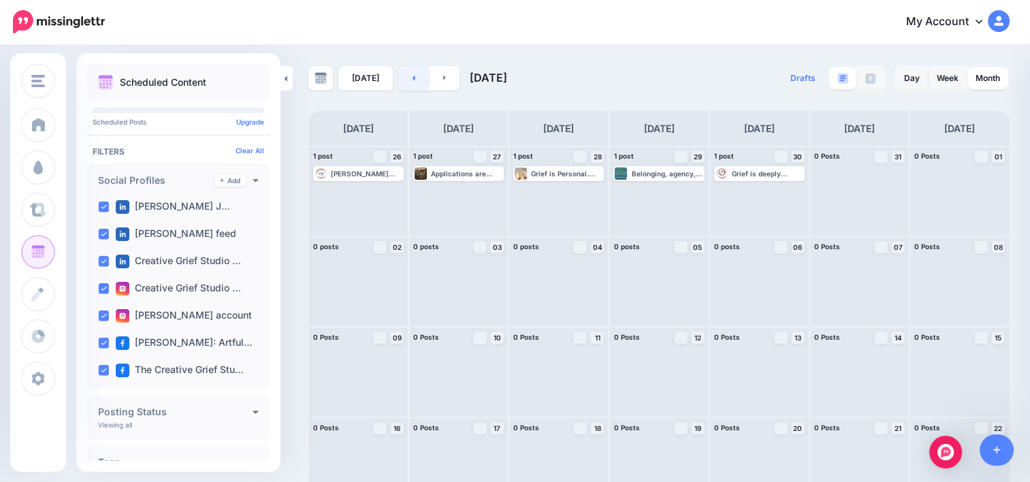
click at [412, 77] on icon at bounding box center [413, 77] width 3 height 8
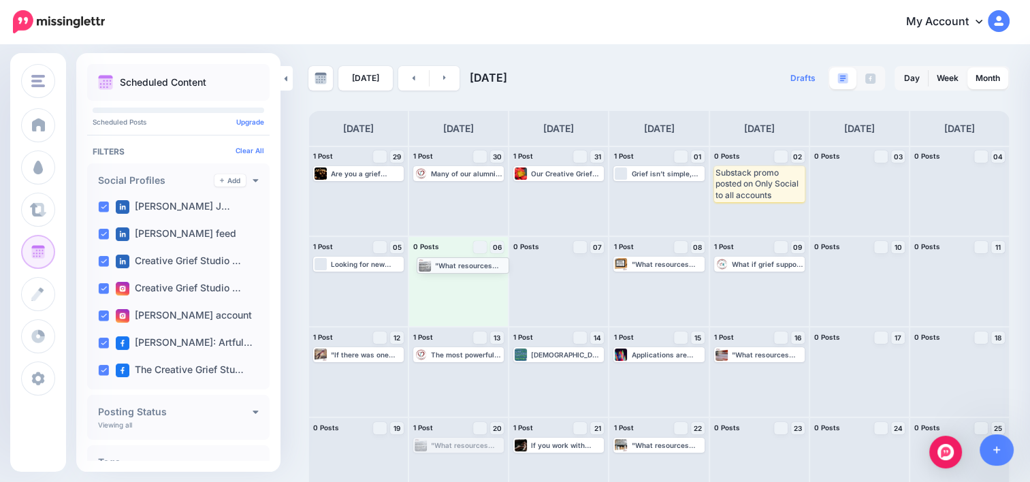
drag, startPoint x: 480, startPoint y: 450, endPoint x: 482, endPoint y: 269, distance: 180.3
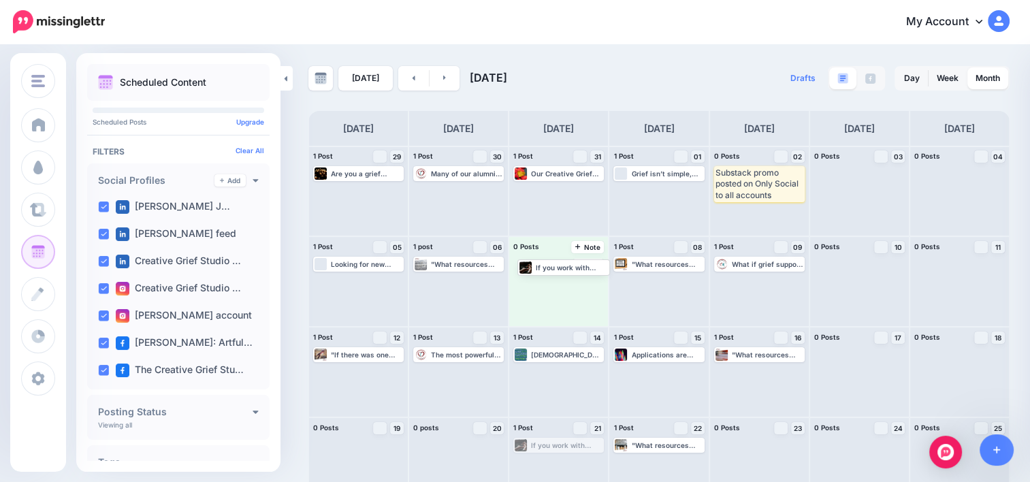
drag, startPoint x: 557, startPoint y: 444, endPoint x: 559, endPoint y: 265, distance: 179.7
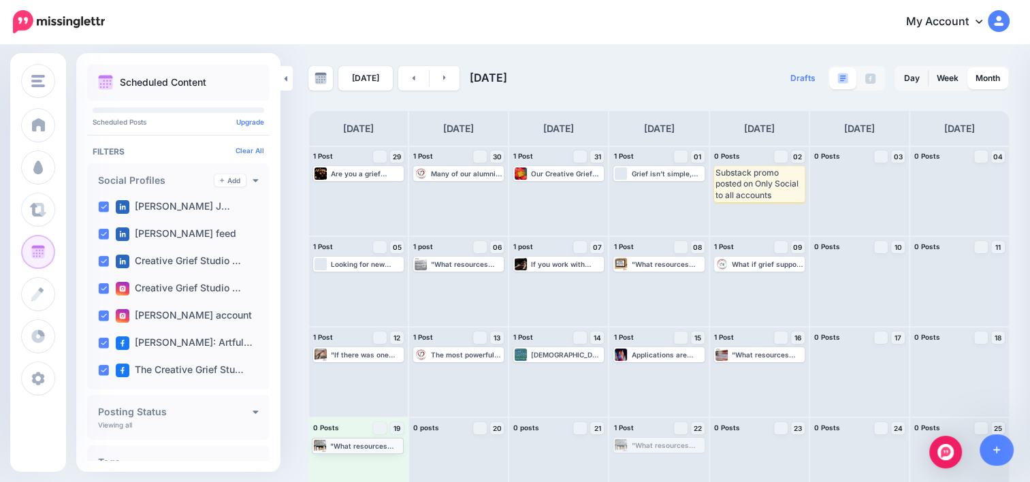
drag, startPoint x: 663, startPoint y: 446, endPoint x: 357, endPoint y: 446, distance: 306.2
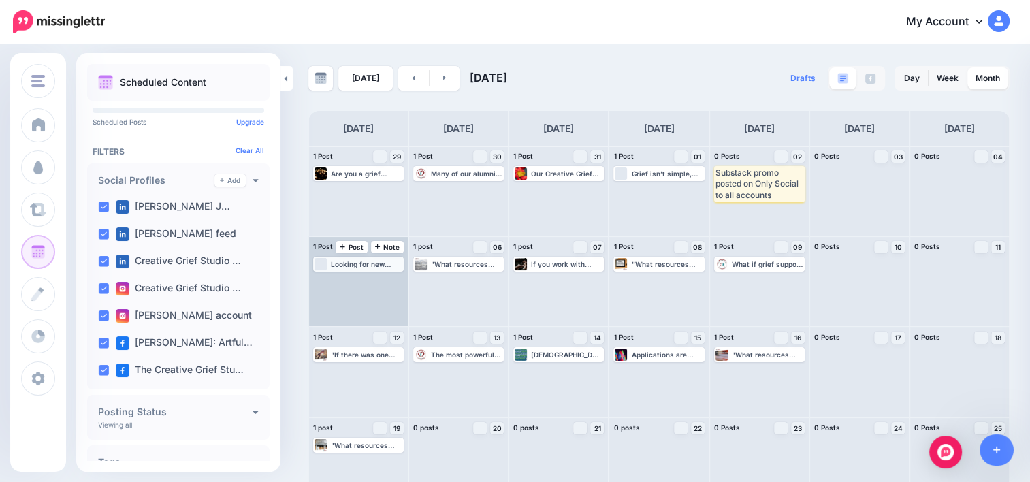
click at [353, 266] on div "Looking for new approaches to grief support? Our Substack shares creative tools…" at bounding box center [366, 264] width 71 height 8
click at [340, 281] on span "Edit" at bounding box center [343, 280] width 11 height 7
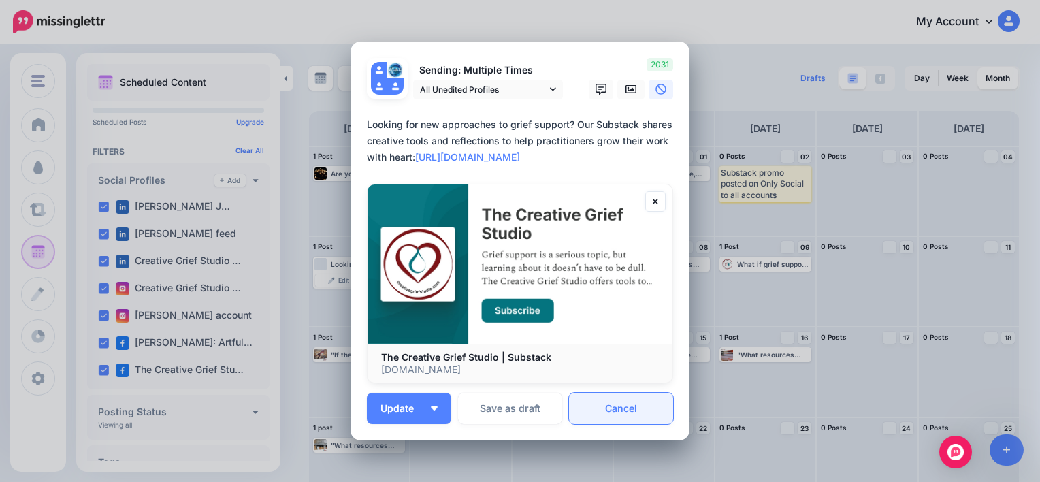
click at [638, 410] on link "Cancel" at bounding box center [621, 408] width 104 height 31
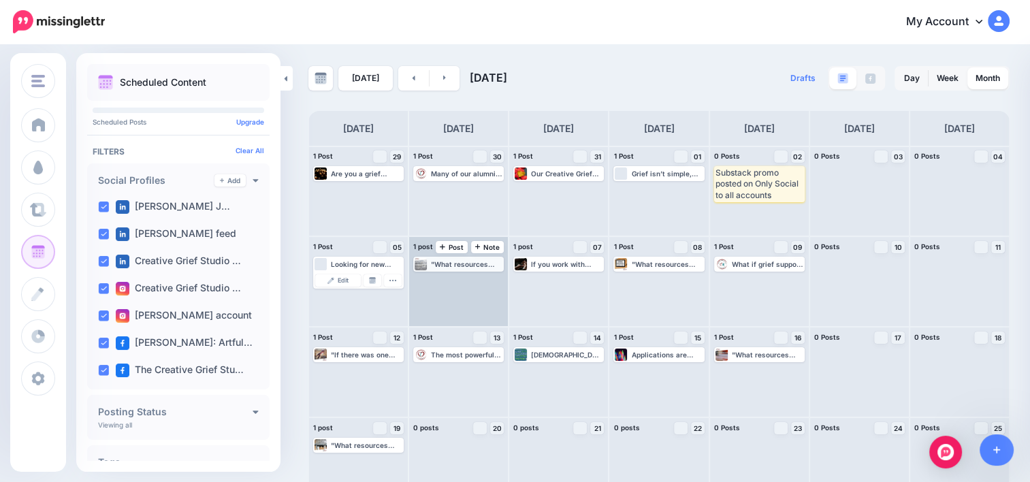
click at [460, 267] on div ""What resources have you found that represent, explore, validate, or offer supp…" at bounding box center [466, 264] width 71 height 8
click at [446, 284] on link "Edit" at bounding box center [438, 280] width 46 height 12
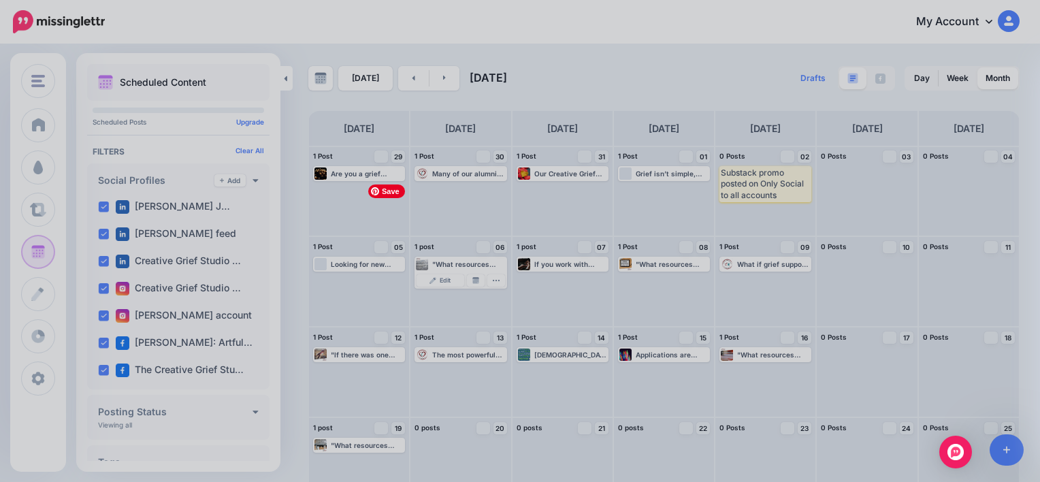
scroll to position [125, 0]
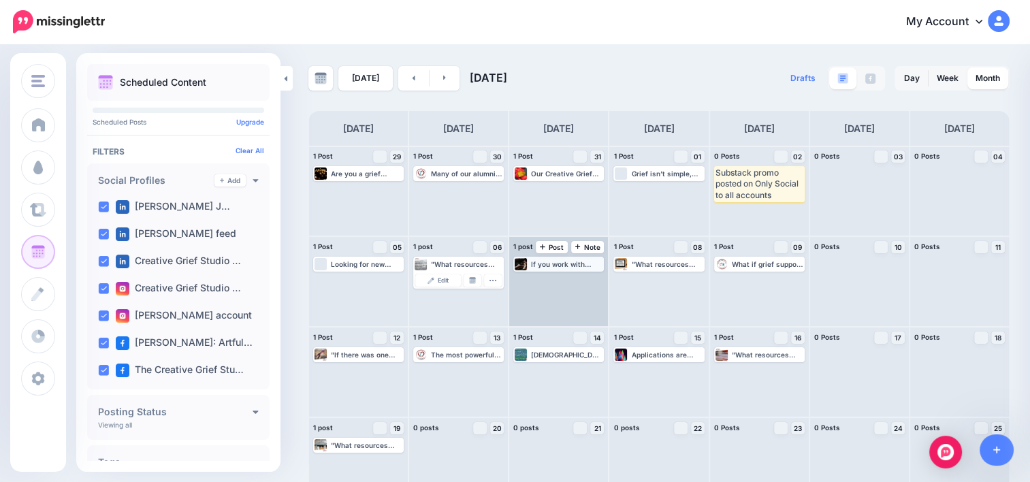
click at [566, 267] on div "If you work with clients navigating grief—whether as a therapist, Reiki practit…" at bounding box center [566, 264] width 71 height 8
click at [544, 283] on span "Edit" at bounding box center [543, 280] width 11 height 7
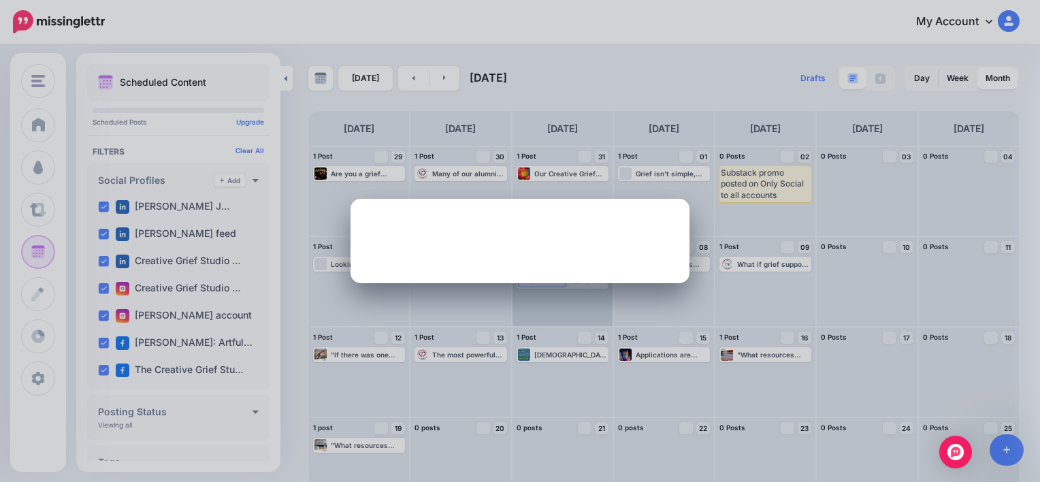
scroll to position [0, 0]
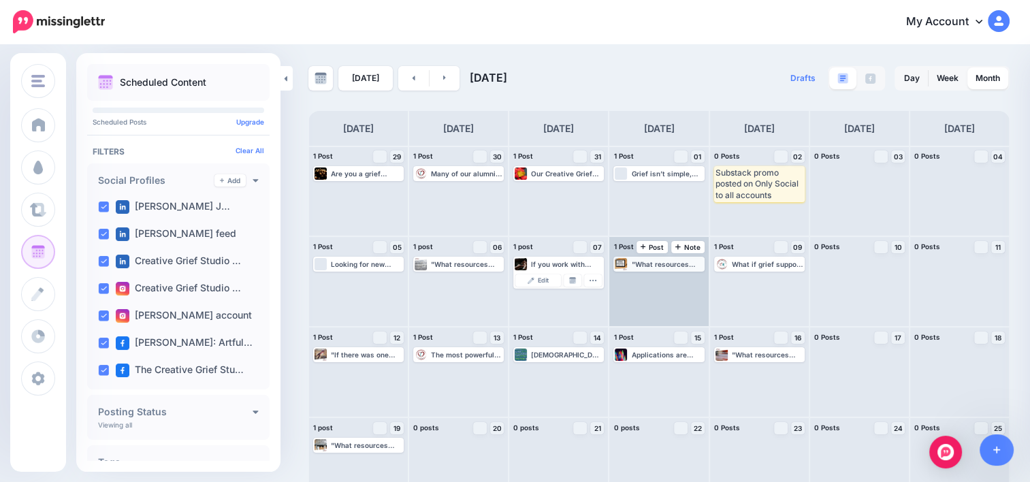
click at [660, 263] on div ""What resources have you found that represent, explore, validate, or offer supp…" at bounding box center [666, 264] width 71 height 8
click at [644, 280] on span "Edit" at bounding box center [643, 280] width 11 height 7
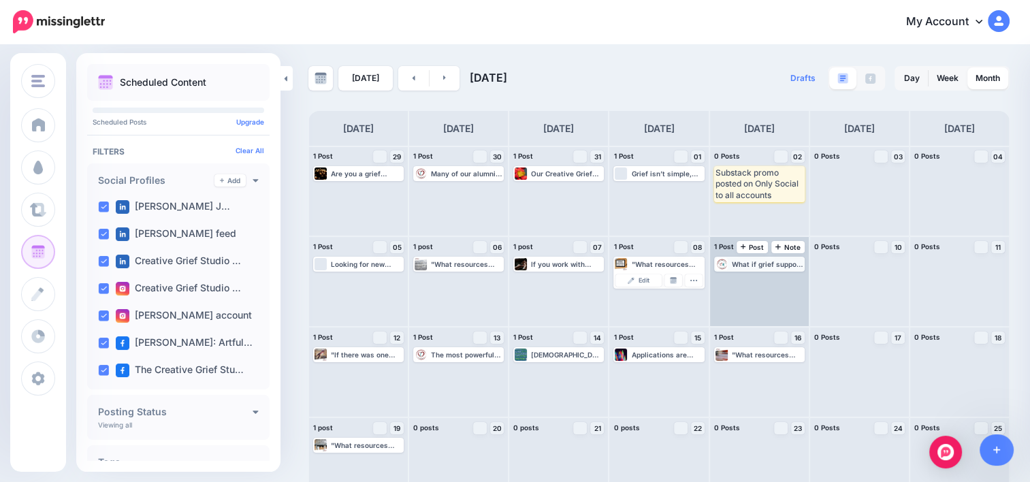
click at [753, 261] on div "What if grief support work felt lighter and more creative? Watch our introducto…" at bounding box center [767, 264] width 71 height 8
click at [749, 275] on link "Edit" at bounding box center [739, 280] width 46 height 12
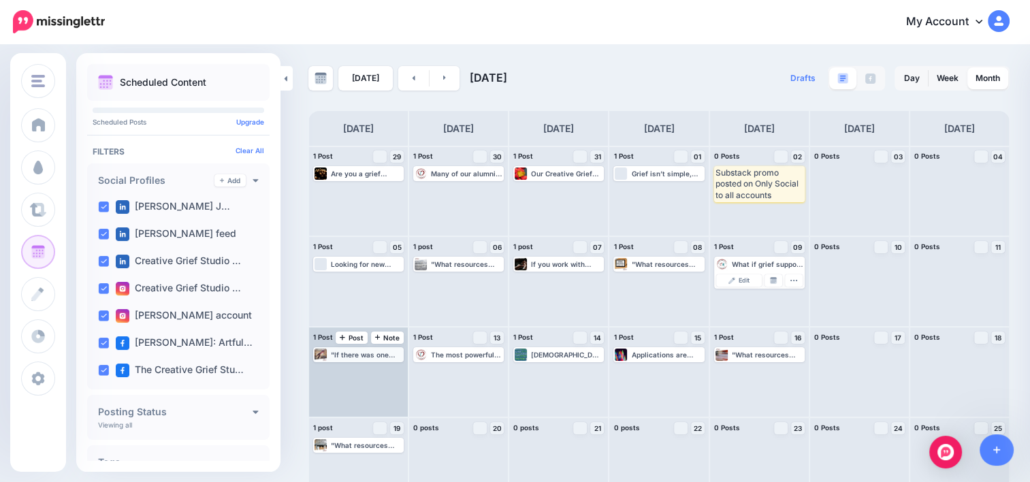
click at [378, 357] on div ""If there was one thing you’d like people to understand about grief support, wh…" at bounding box center [366, 354] width 71 height 8
click at [349, 372] on link "Edit" at bounding box center [338, 371] width 46 height 12
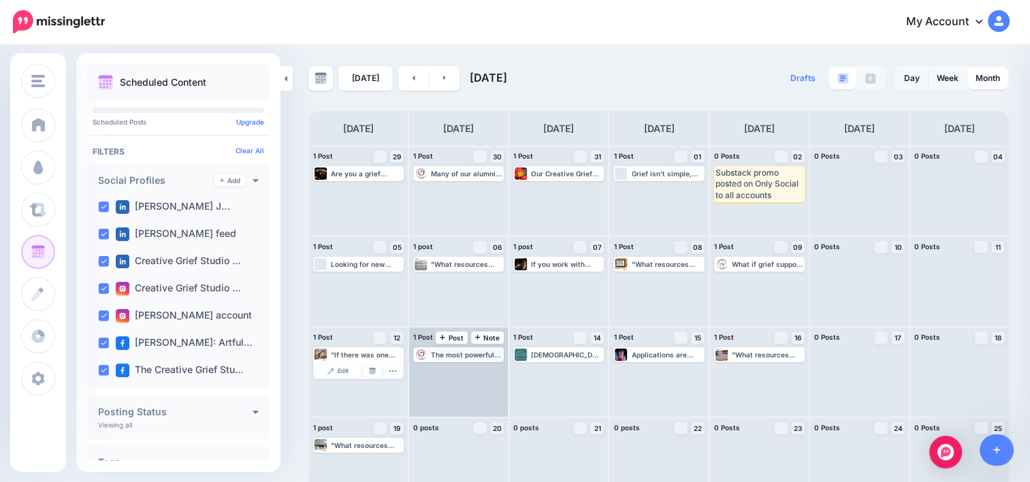
click at [466, 354] on div "The most powerful grief support isn’t about having the right words. It’s about …" at bounding box center [466, 354] width 71 height 8
click at [439, 367] on span "Edit" at bounding box center [443, 370] width 11 height 7
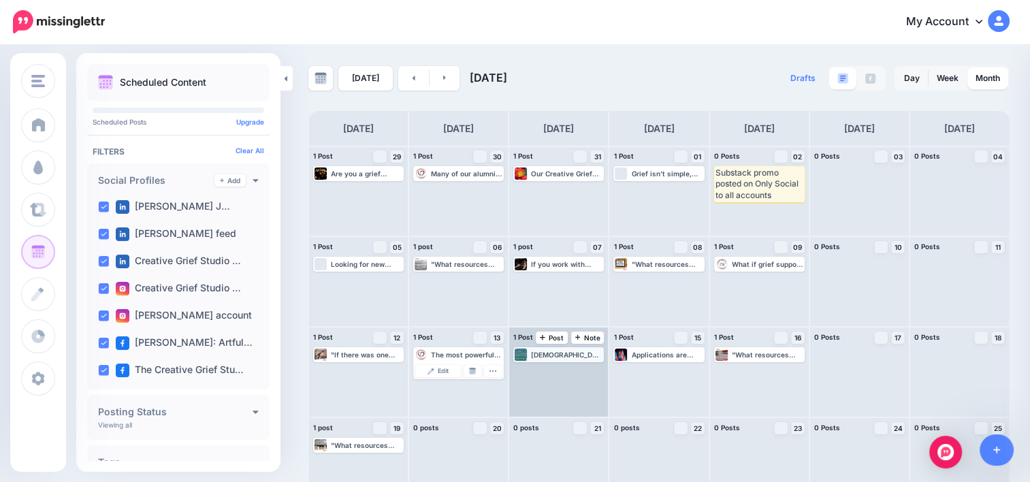
click at [547, 358] on div "[DEMOGRAPHIC_DATA] people don’t need fixing, they need connection. At [GEOGRAPH…" at bounding box center [566, 354] width 71 height 8
click at [545, 367] on span "Edit" at bounding box center [543, 370] width 11 height 7
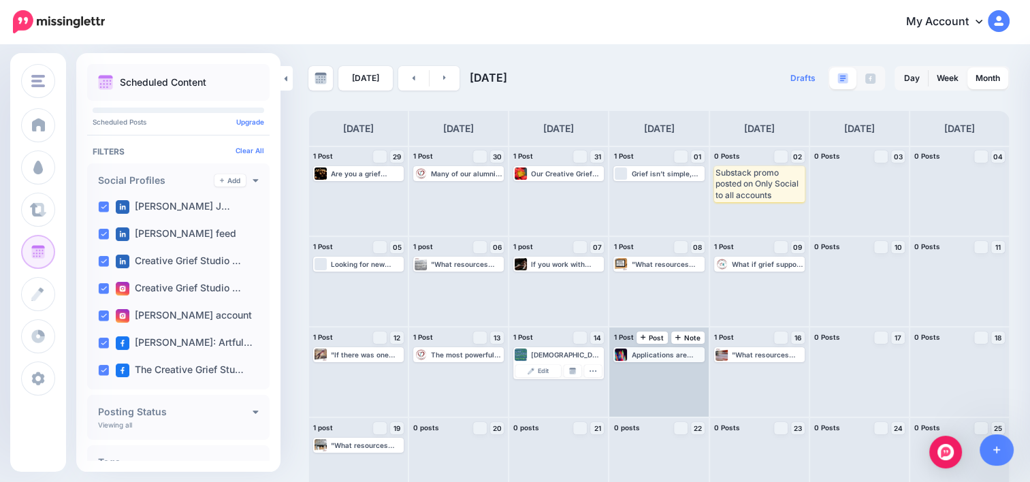
click at [661, 357] on div "Applications are open! The next Creative Grief Studio session is enrolling now.…" at bounding box center [666, 354] width 71 height 8
click at [648, 370] on span "Edit" at bounding box center [643, 370] width 11 height 7
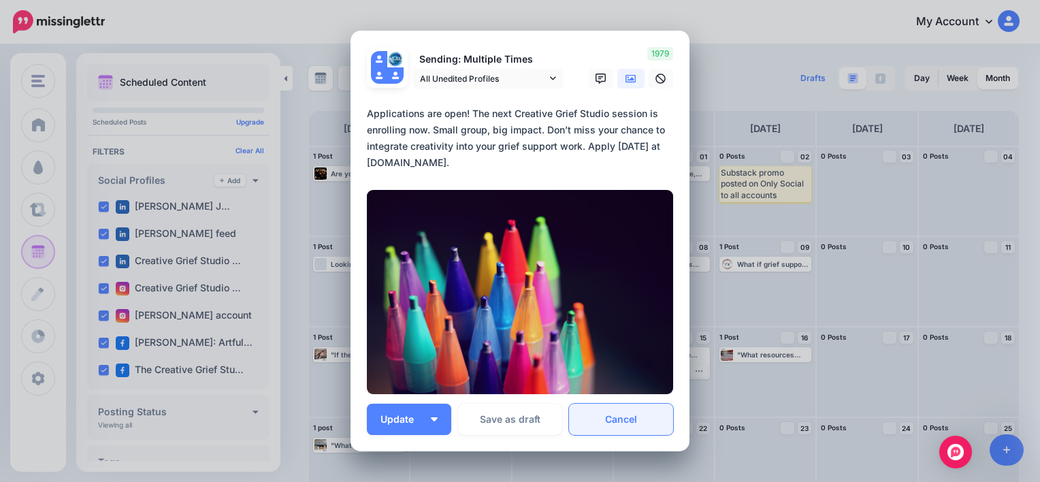
click at [639, 414] on link "Cancel" at bounding box center [621, 419] width 104 height 31
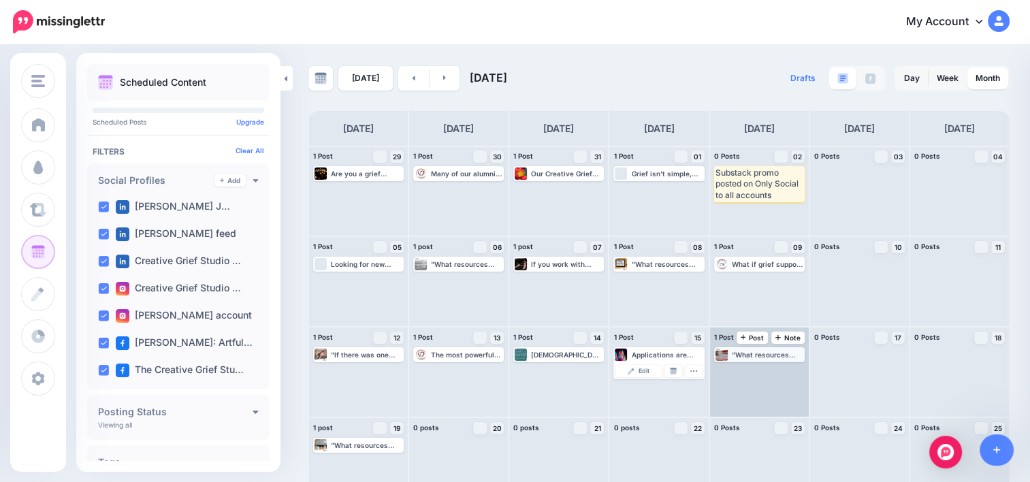
click at [759, 357] on div ""What resources have you found that represent, explore, validate, or offer supp…" at bounding box center [767, 354] width 71 height 8
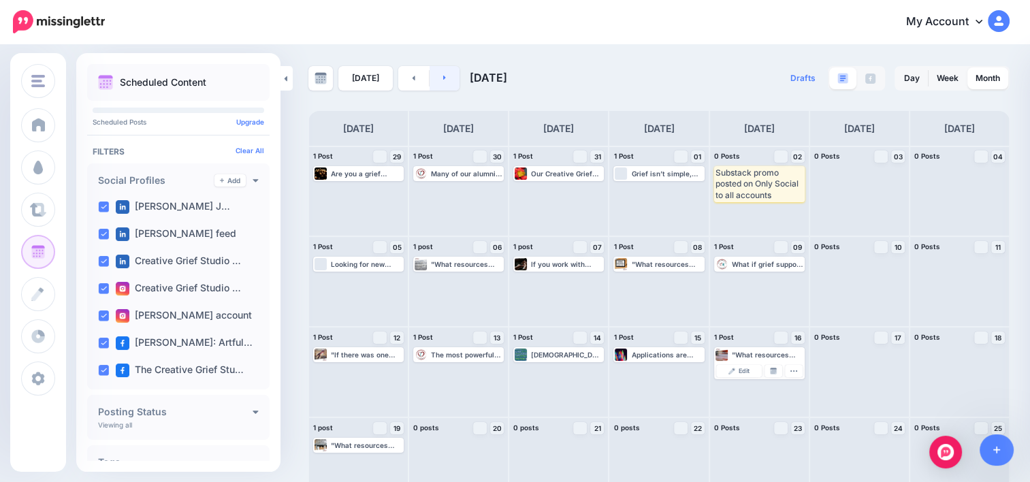
click at [445, 76] on link at bounding box center [444, 78] width 31 height 24
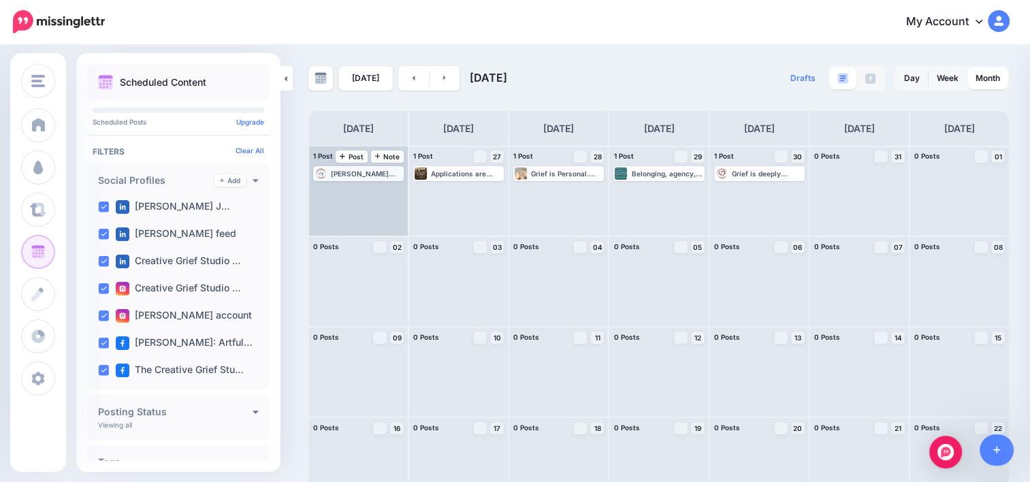
click at [364, 174] on div "[PERSON_NAME] doesn’t follow a script, and neither should grief support. Watch …" at bounding box center [366, 173] width 71 height 8
click at [344, 190] on span "Edit" at bounding box center [343, 189] width 11 height 7
click at [341, 189] on span "Edit" at bounding box center [343, 189] width 11 height 7
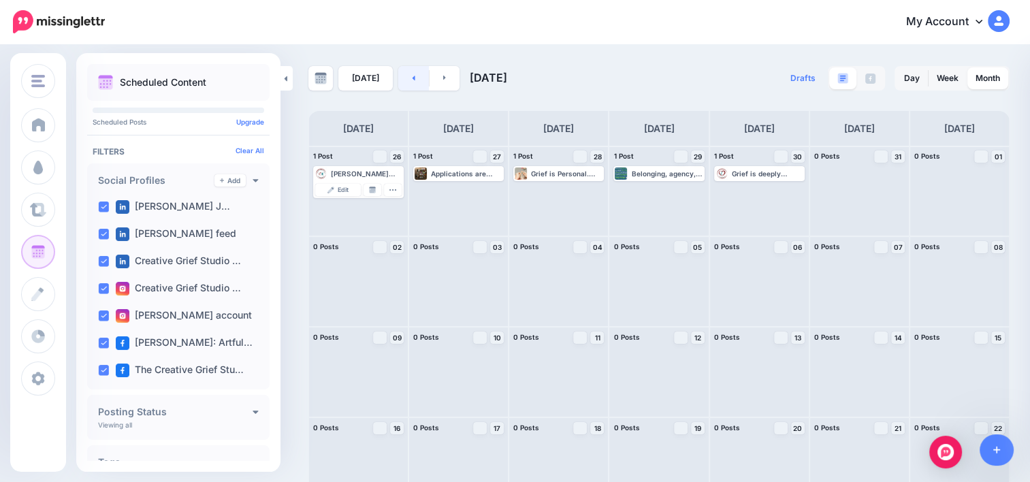
click at [421, 76] on link at bounding box center [413, 78] width 31 height 24
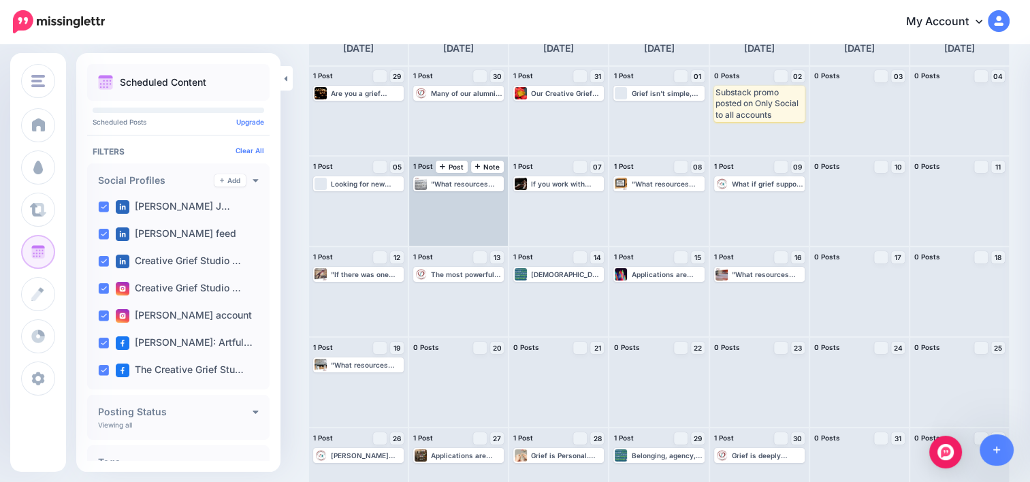
scroll to position [116, 0]
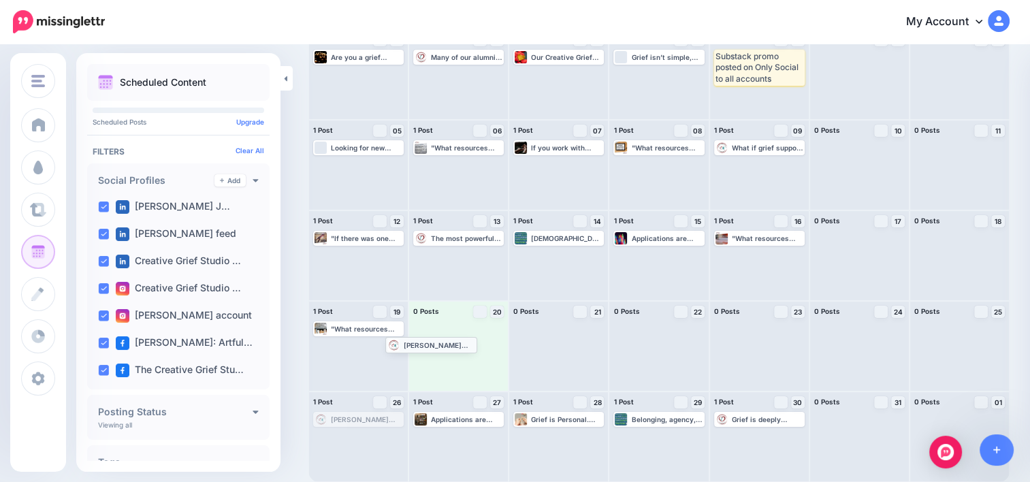
drag, startPoint x: 373, startPoint y: 421, endPoint x: 445, endPoint y: 346, distance: 104.0
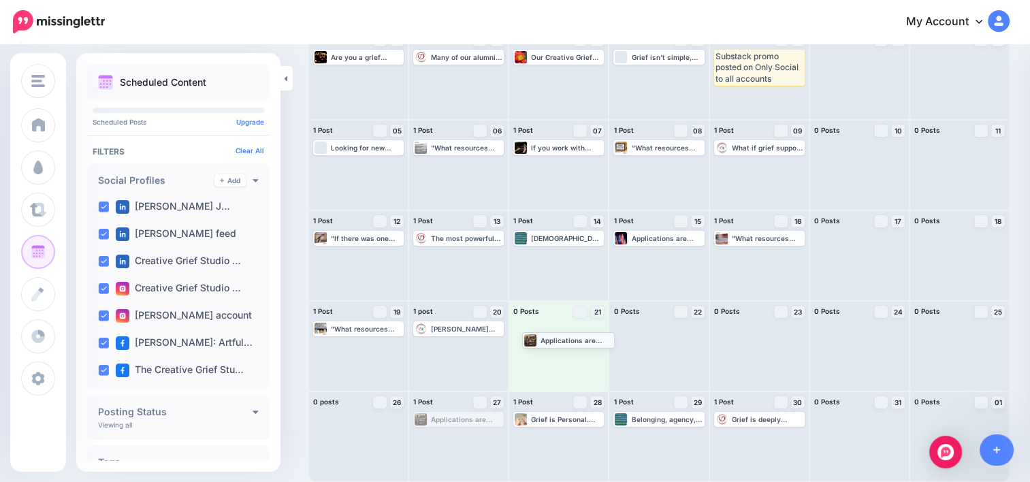
drag, startPoint x: 470, startPoint y: 417, endPoint x: 578, endPoint y: 335, distance: 135.0
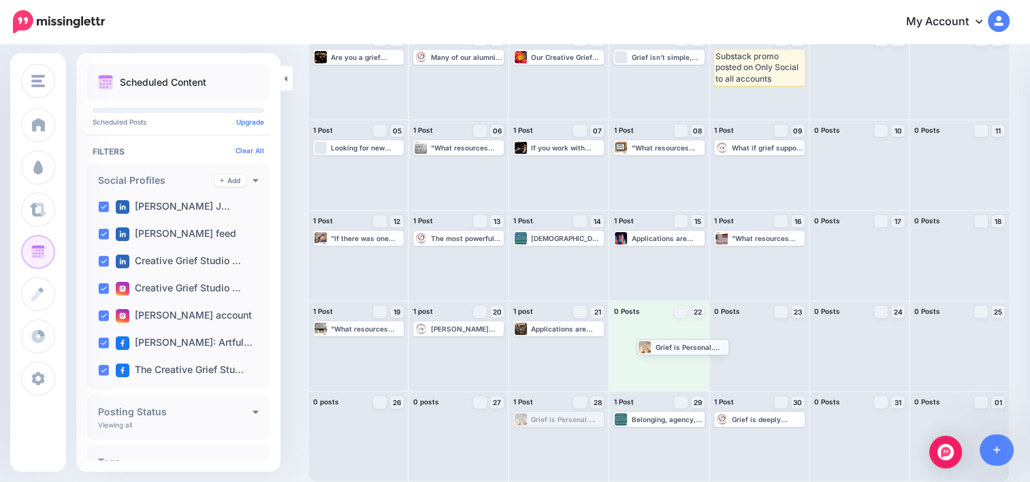
drag, startPoint x: 556, startPoint y: 419, endPoint x: 676, endPoint y: 346, distance: 140.7
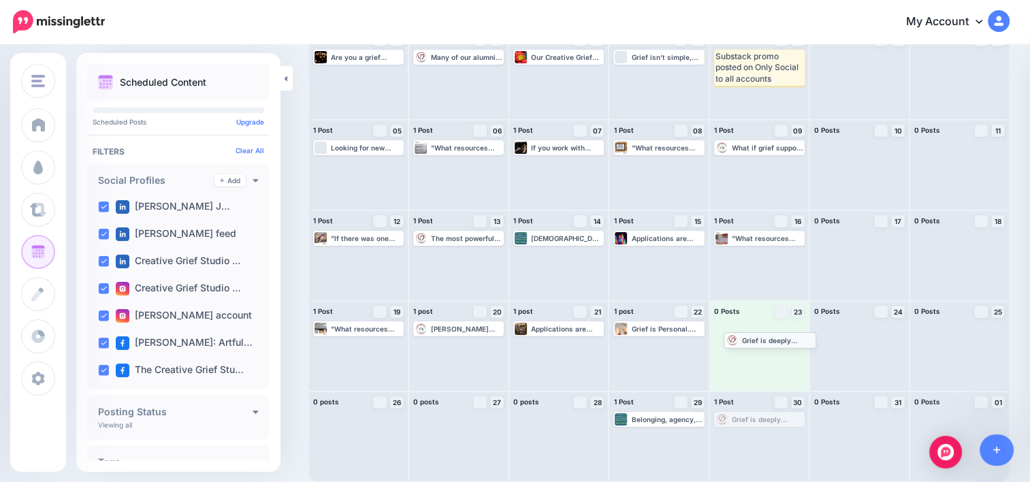
drag, startPoint x: 746, startPoint y: 423, endPoint x: 750, endPoint y: 340, distance: 83.1
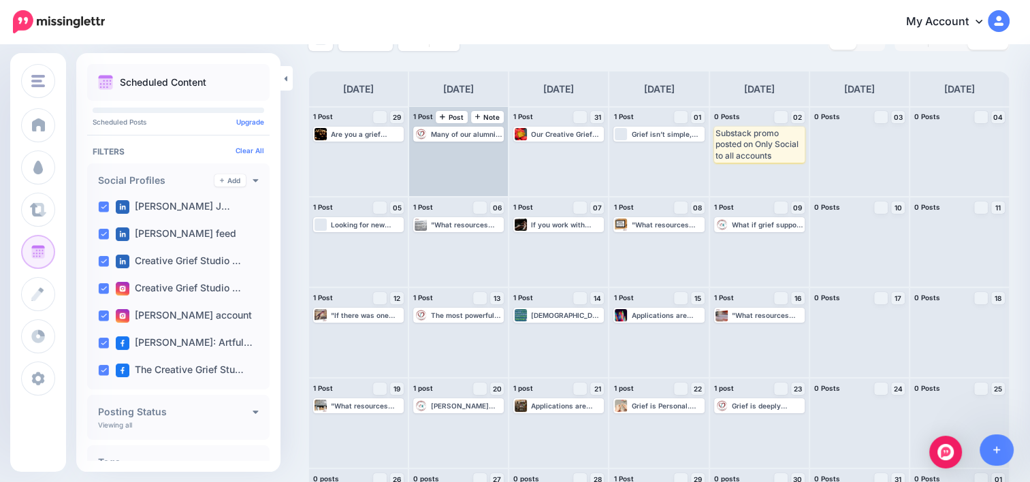
scroll to position [0, 0]
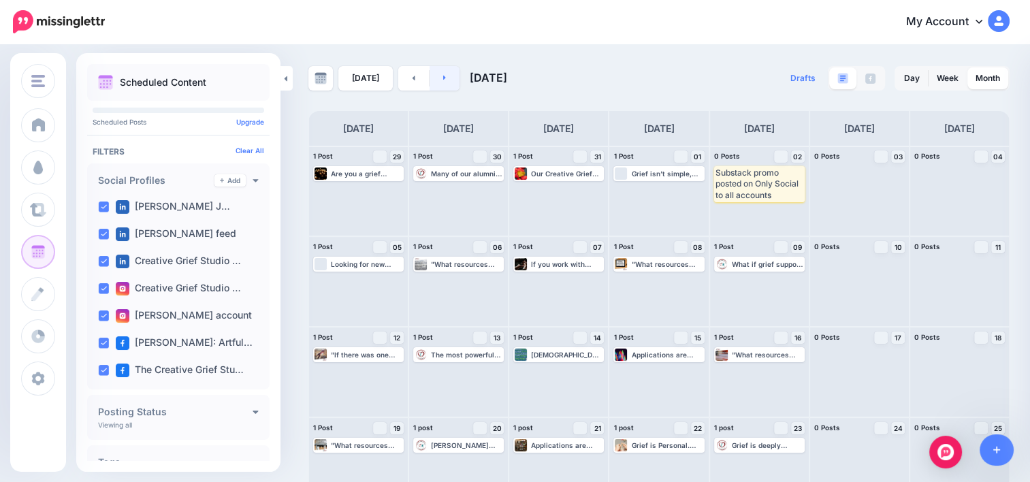
click at [444, 81] on link at bounding box center [444, 78] width 31 height 24
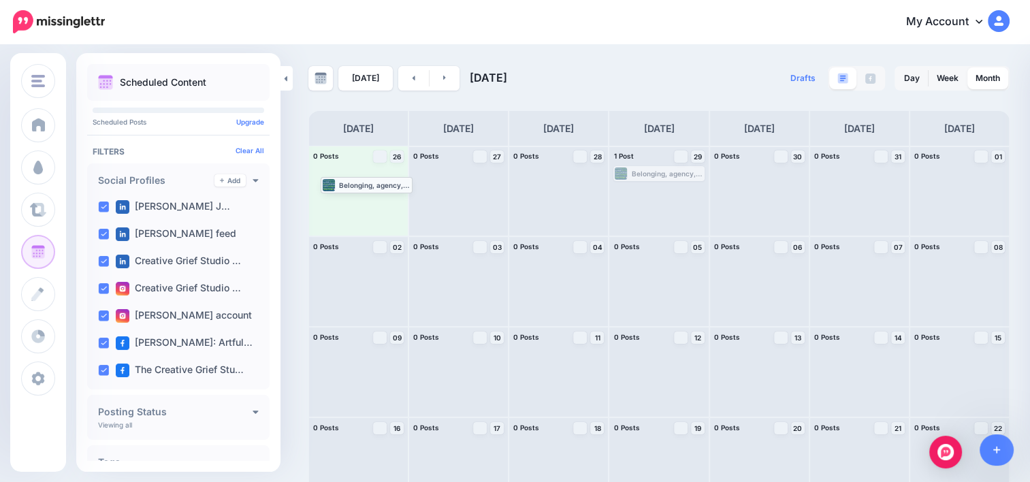
drag, startPoint x: 665, startPoint y: 174, endPoint x: 367, endPoint y: 185, distance: 297.6
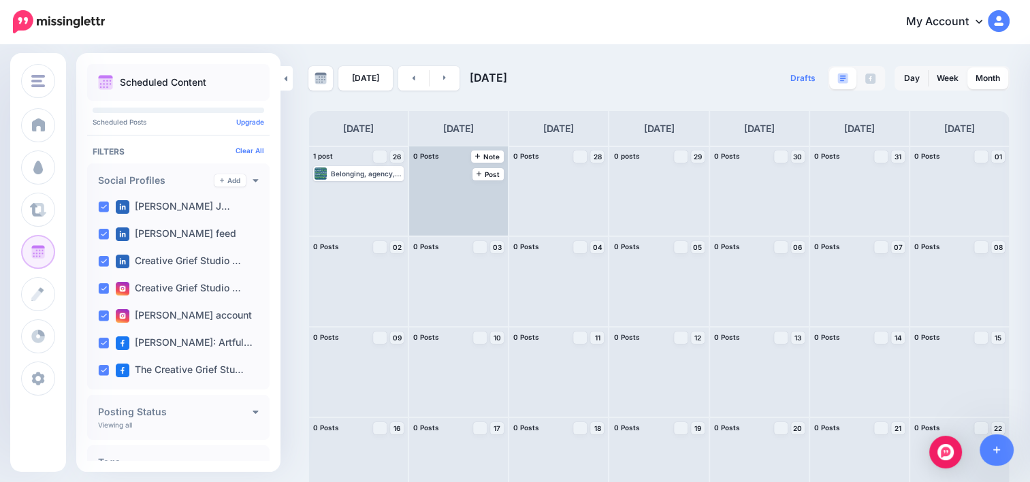
scroll to position [116, 0]
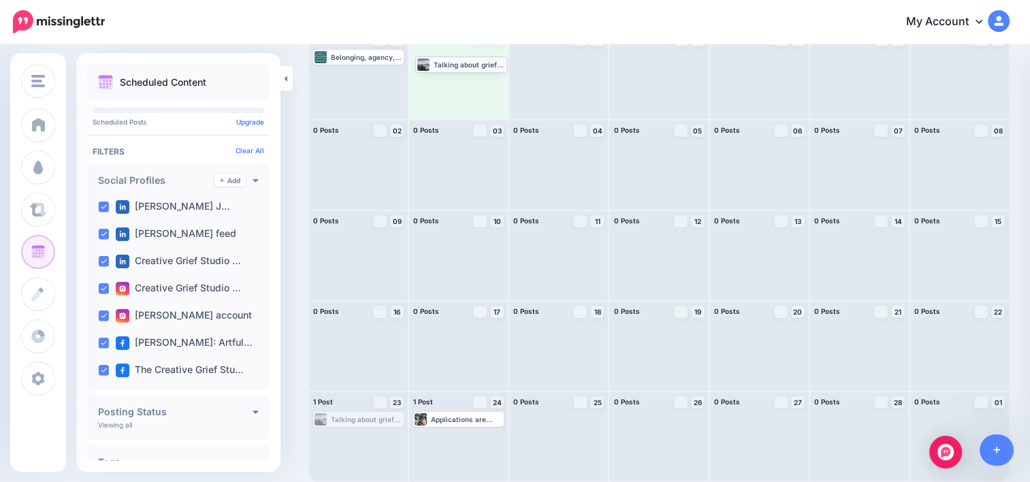
drag, startPoint x: 370, startPoint y: 424, endPoint x: 472, endPoint y: 69, distance: 369.6
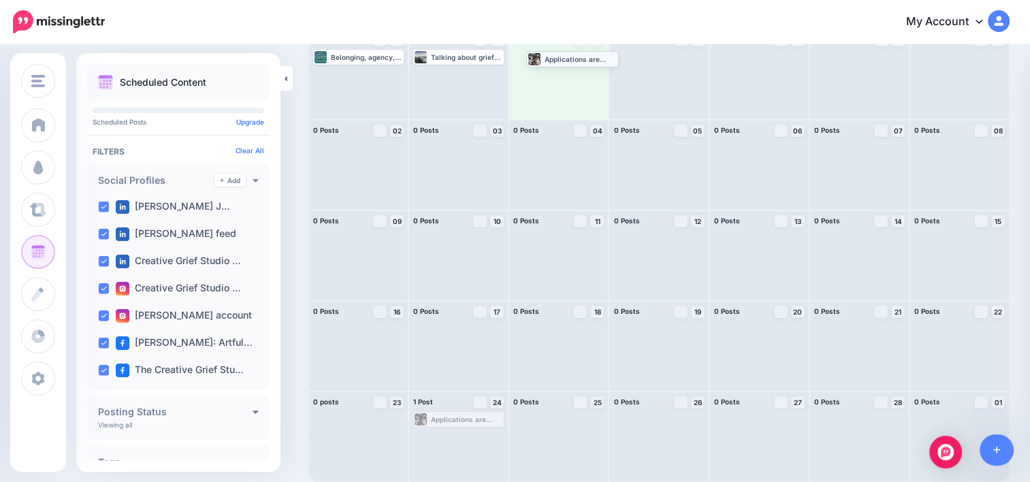
drag, startPoint x: 467, startPoint y: 422, endPoint x: 578, endPoint y: 61, distance: 377.5
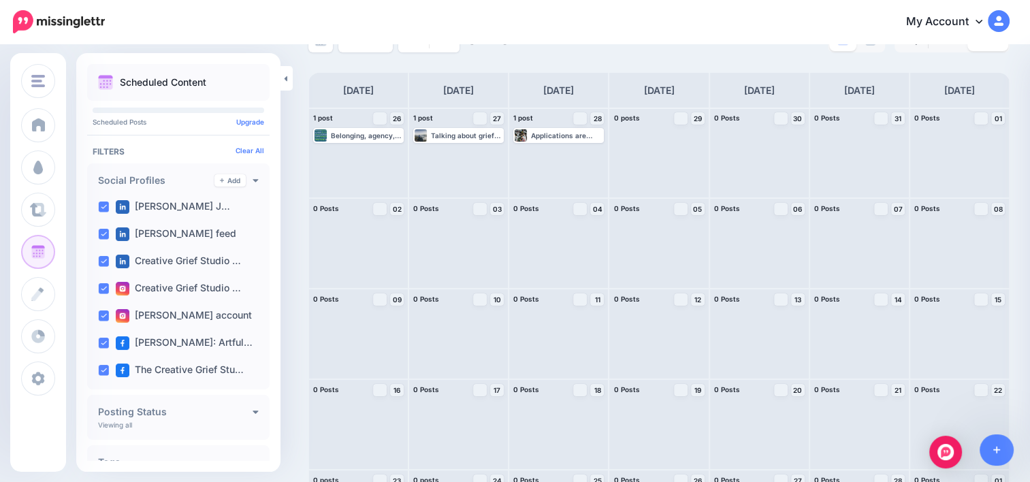
scroll to position [0, 0]
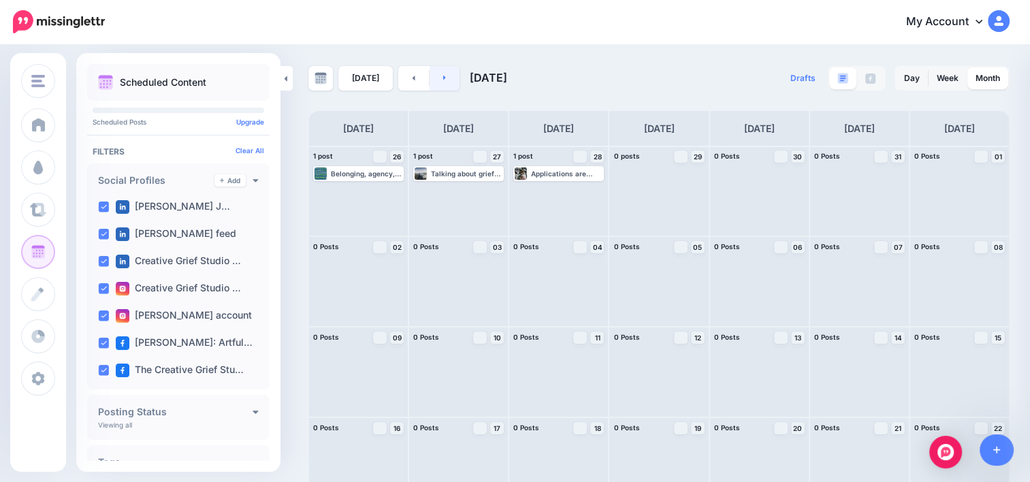
click at [446, 80] on link at bounding box center [444, 78] width 31 height 24
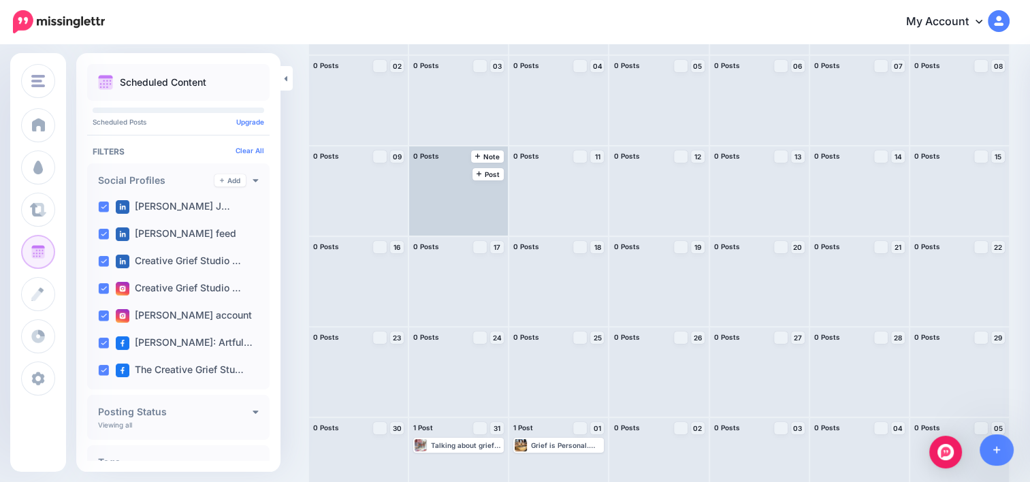
scroll to position [207, 0]
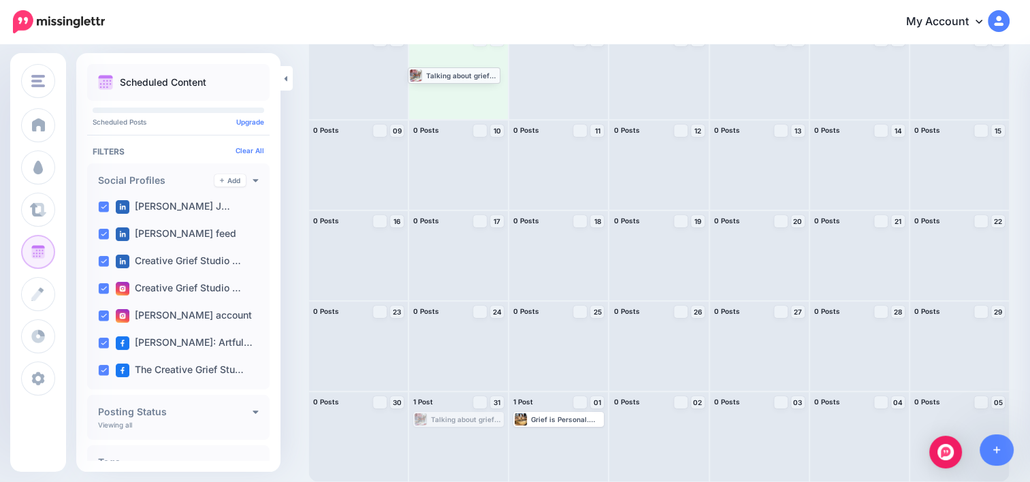
drag, startPoint x: 446, startPoint y: 420, endPoint x: 440, endPoint y: 76, distance: 344.4
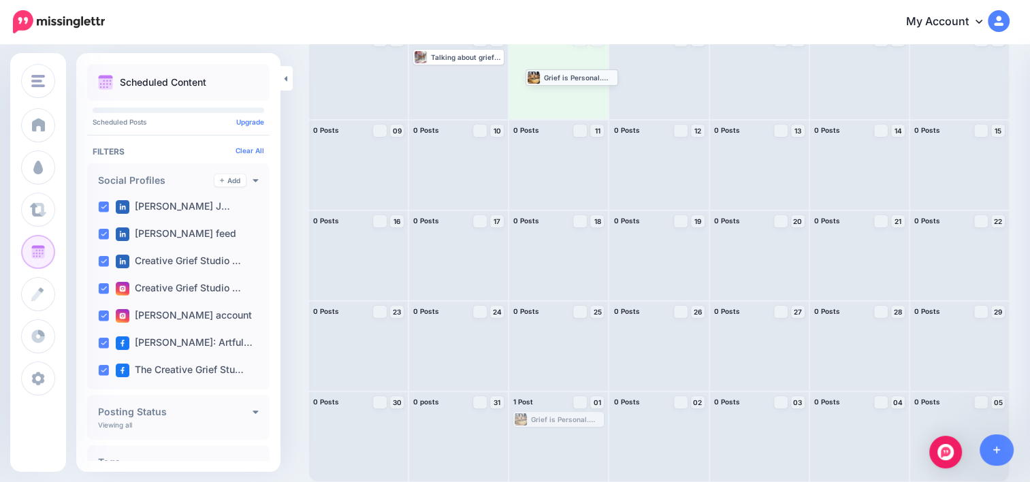
drag, startPoint x: 573, startPoint y: 419, endPoint x: 583, endPoint y: 77, distance: 342.4
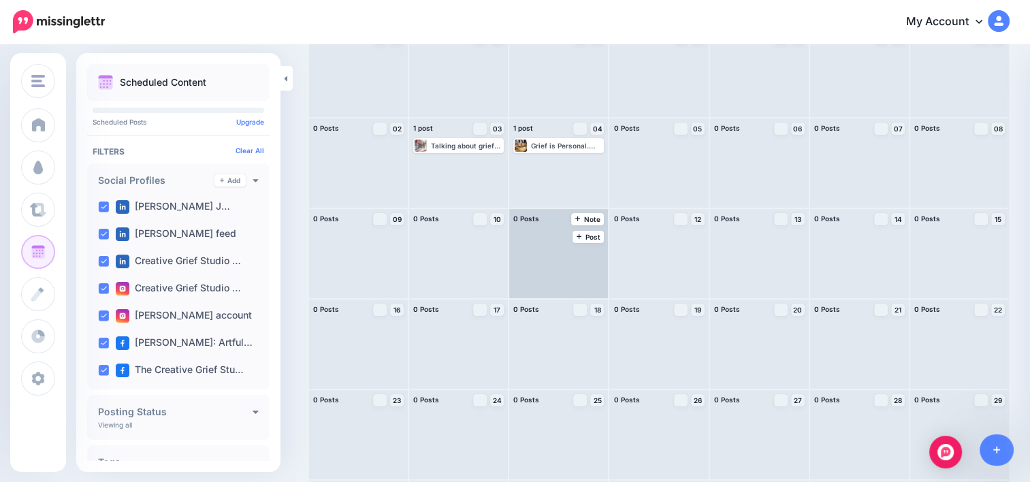
scroll to position [0, 0]
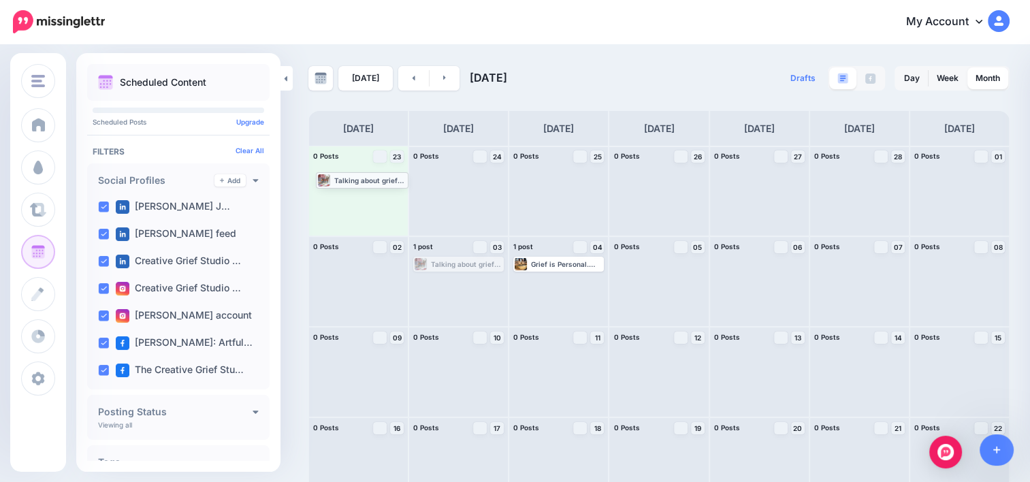
drag, startPoint x: 465, startPoint y: 263, endPoint x: 366, endPoint y: 179, distance: 129.8
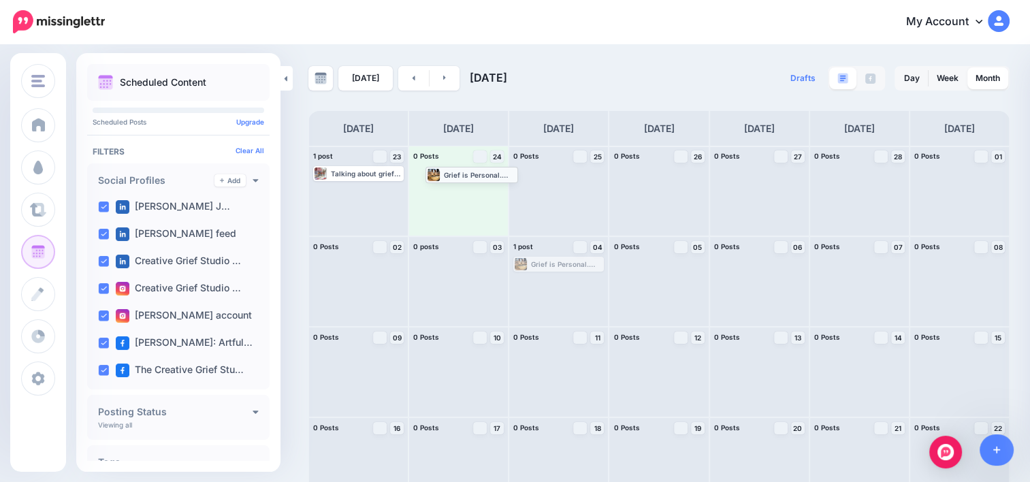
drag, startPoint x: 561, startPoint y: 267, endPoint x: 470, endPoint y: 177, distance: 127.5
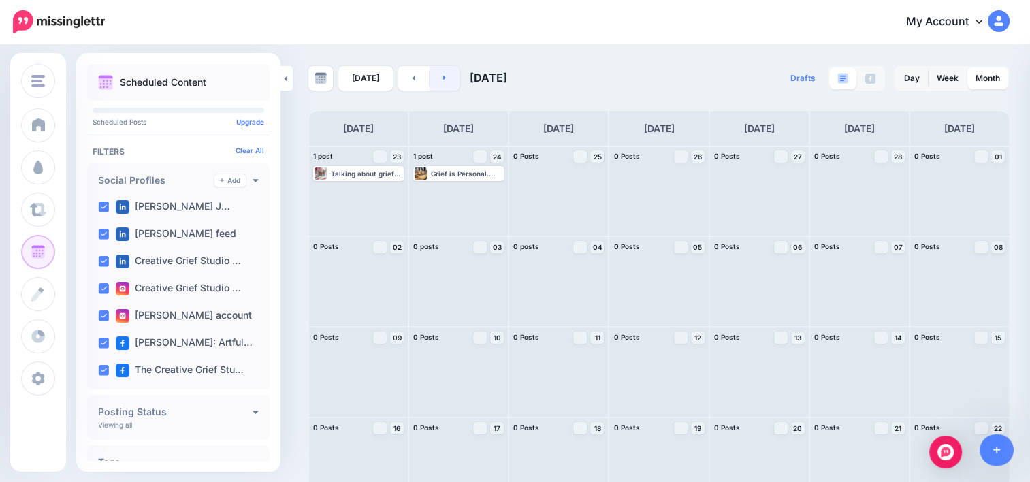
click at [443, 78] on icon at bounding box center [444, 77] width 3 height 8
click at [443, 78] on icon at bounding box center [444, 78] width 3 height 5
click at [448, 81] on link at bounding box center [444, 78] width 31 height 24
click at [441, 82] on link at bounding box center [444, 78] width 31 height 24
click at [443, 77] on icon at bounding box center [444, 77] width 3 height 8
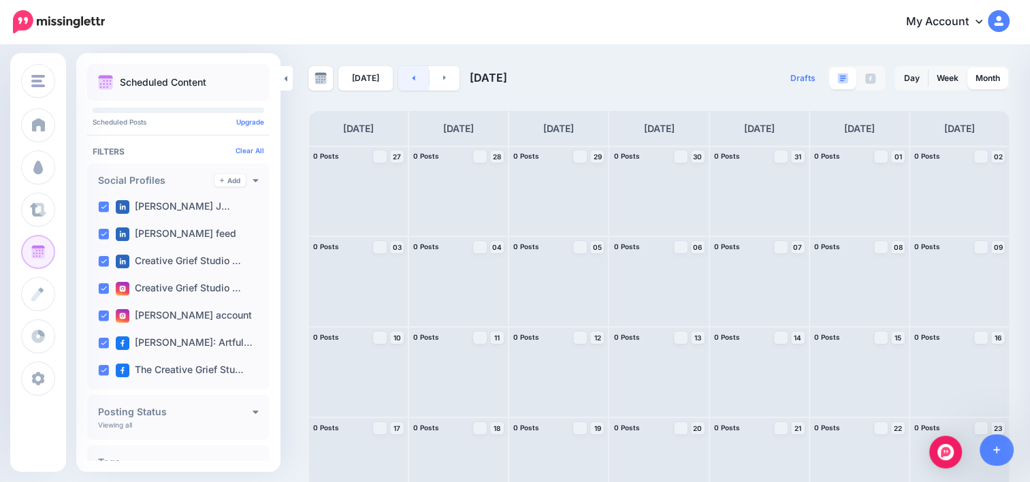
click at [411, 73] on link at bounding box center [413, 78] width 31 height 24
click at [411, 77] on link at bounding box center [413, 78] width 31 height 24
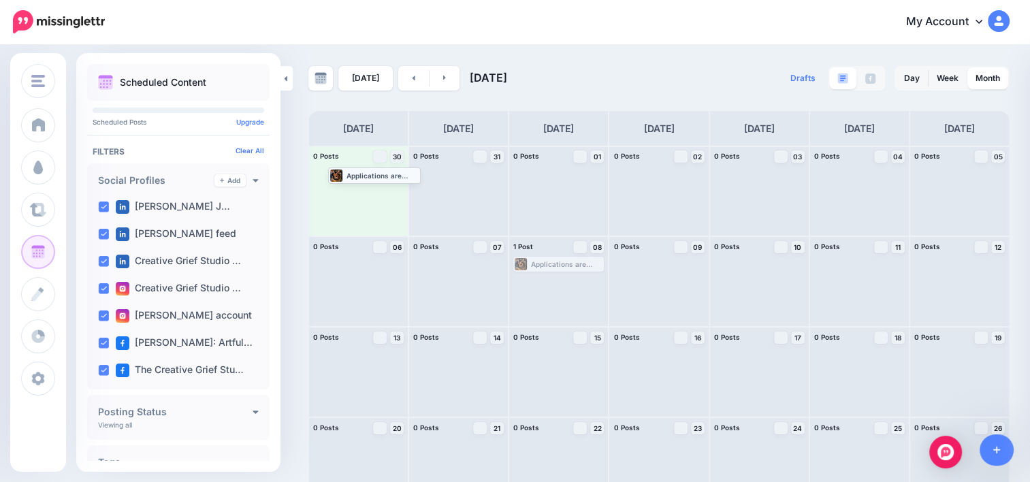
drag, startPoint x: 551, startPoint y: 266, endPoint x: 363, endPoint y: 177, distance: 207.9
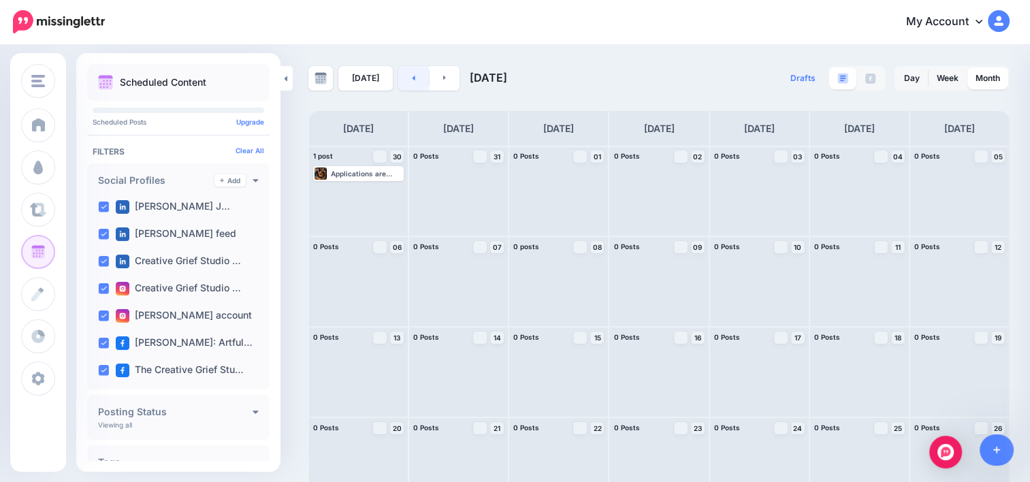
click at [414, 84] on link at bounding box center [413, 78] width 31 height 24
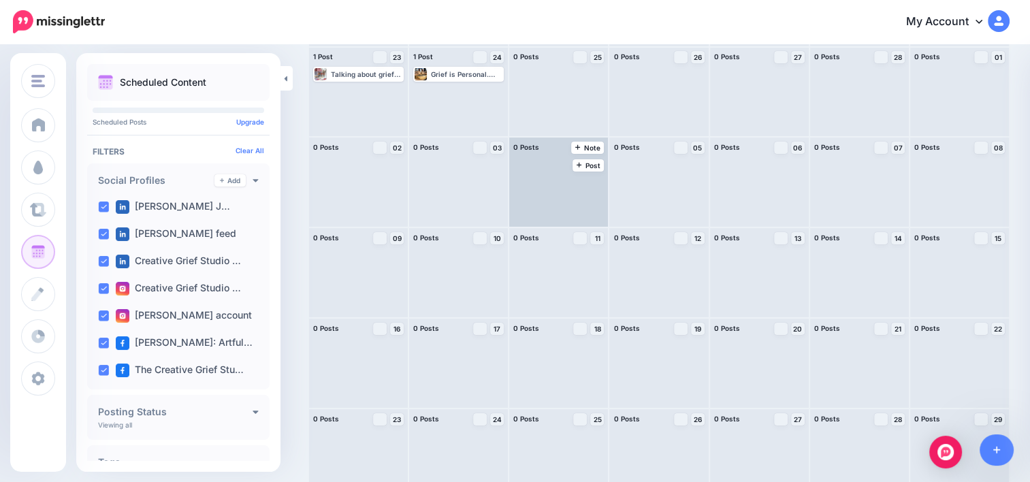
scroll to position [207, 0]
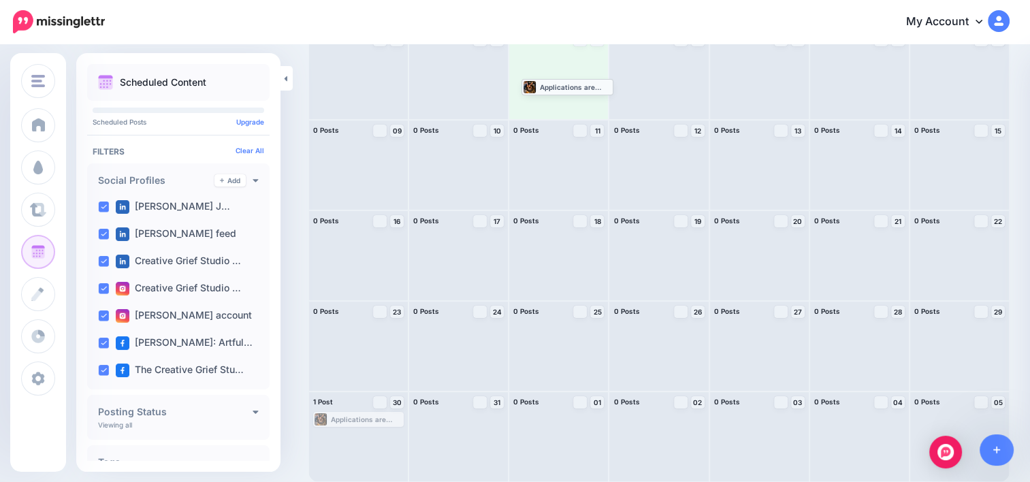
drag, startPoint x: 363, startPoint y: 422, endPoint x: 572, endPoint y: 89, distance: 392.6
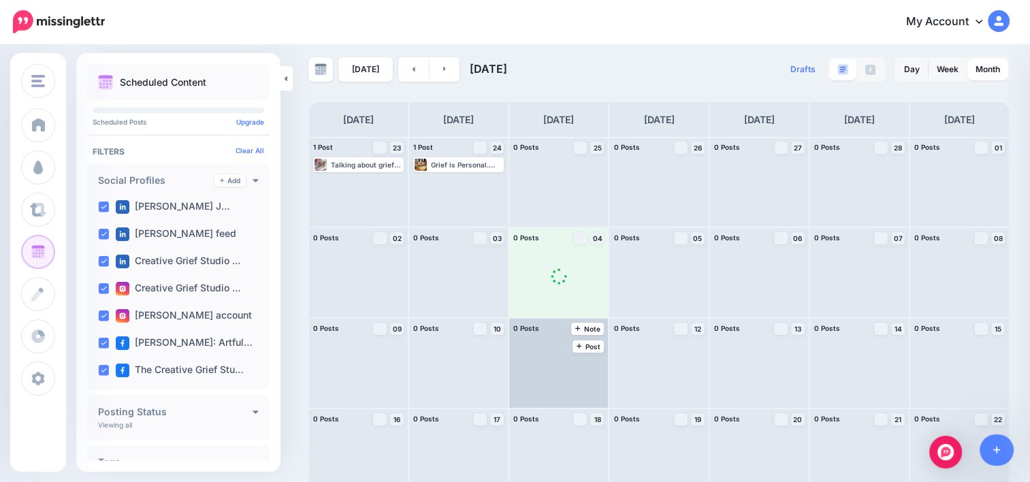
scroll to position [0, 0]
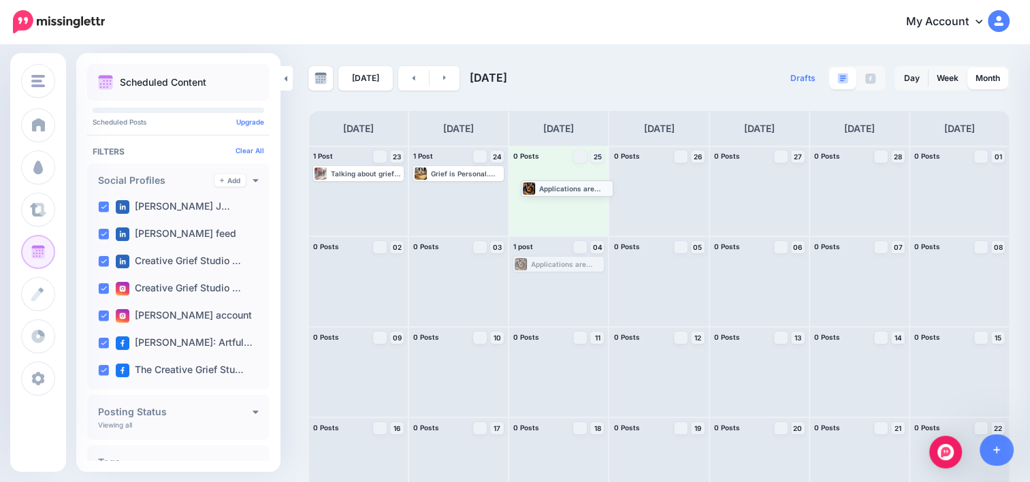
drag, startPoint x: 556, startPoint y: 269, endPoint x: 561, endPoint y: 193, distance: 76.4
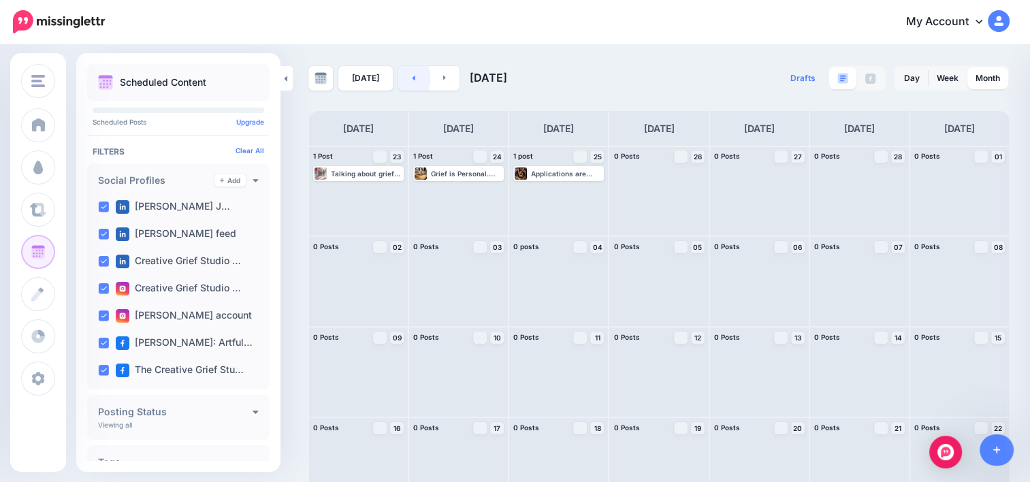
click at [412, 76] on link at bounding box center [413, 78] width 31 height 24
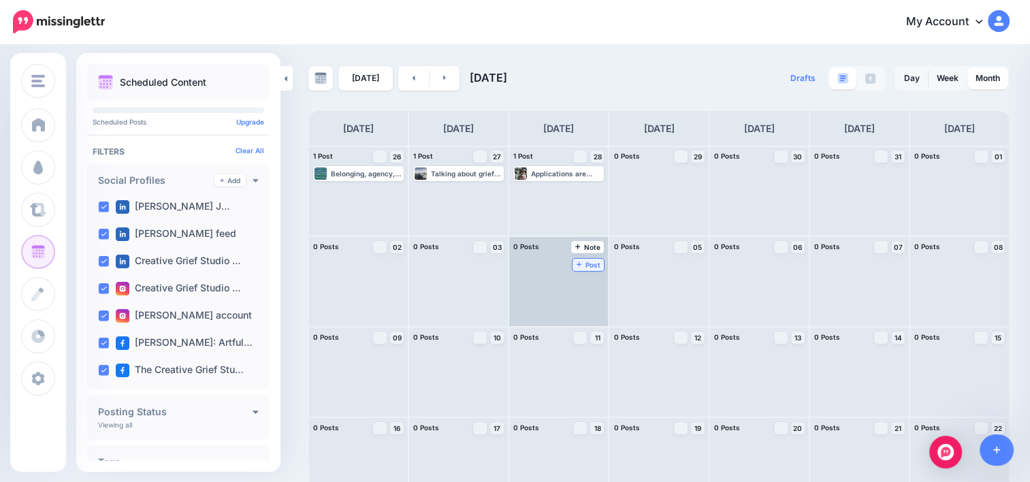
scroll to position [116, 0]
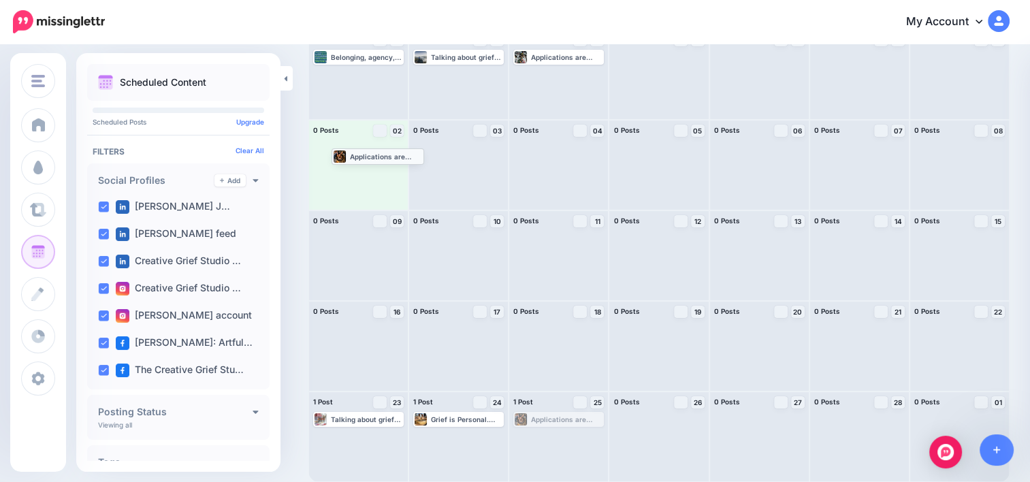
drag, startPoint x: 573, startPoint y: 424, endPoint x: 389, endPoint y: 161, distance: 321.5
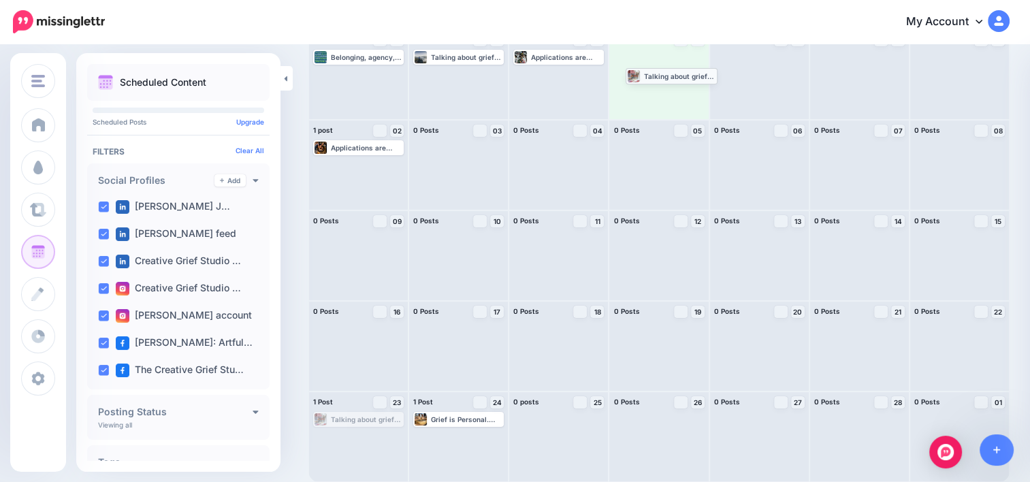
drag, startPoint x: 372, startPoint y: 420, endPoint x: 684, endPoint y: 76, distance: 464.4
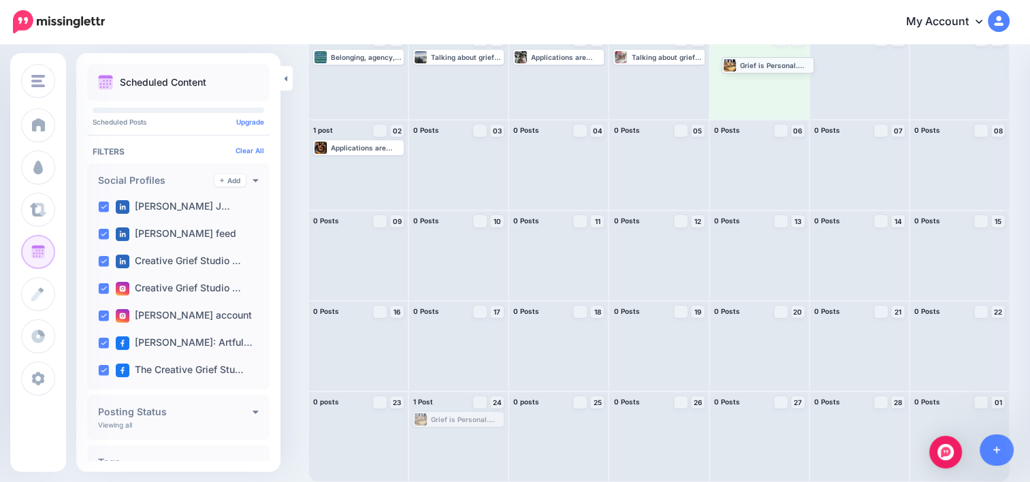
drag, startPoint x: 460, startPoint y: 419, endPoint x: 766, endPoint y: 65, distance: 468.5
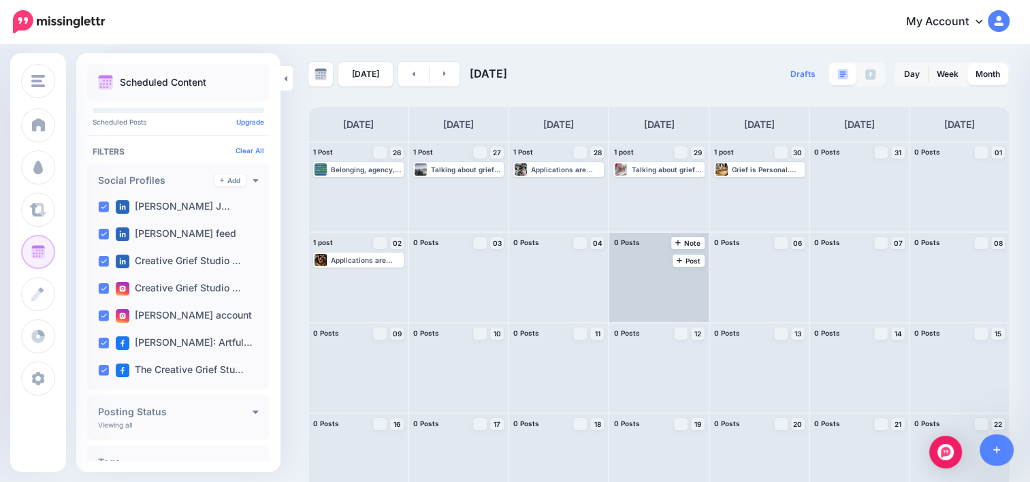
scroll to position [0, 0]
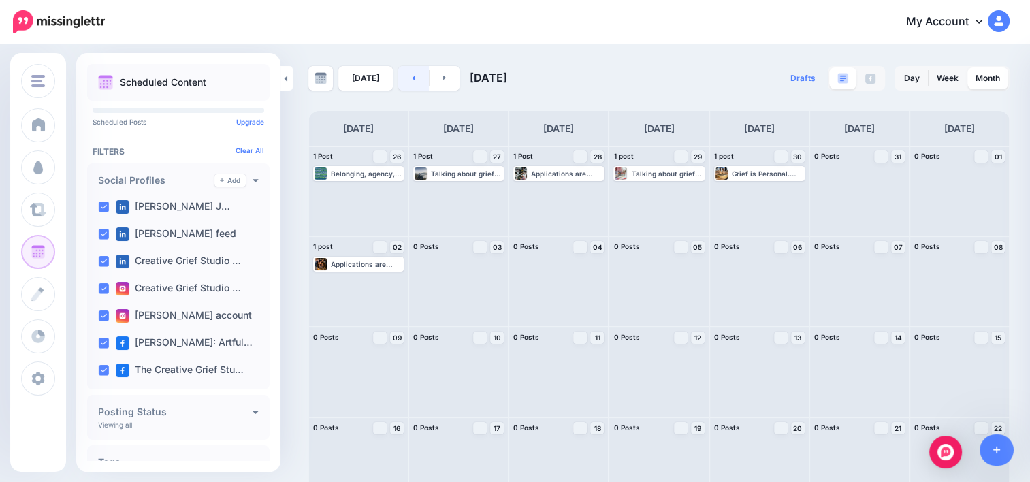
click at [412, 78] on link at bounding box center [413, 78] width 31 height 24
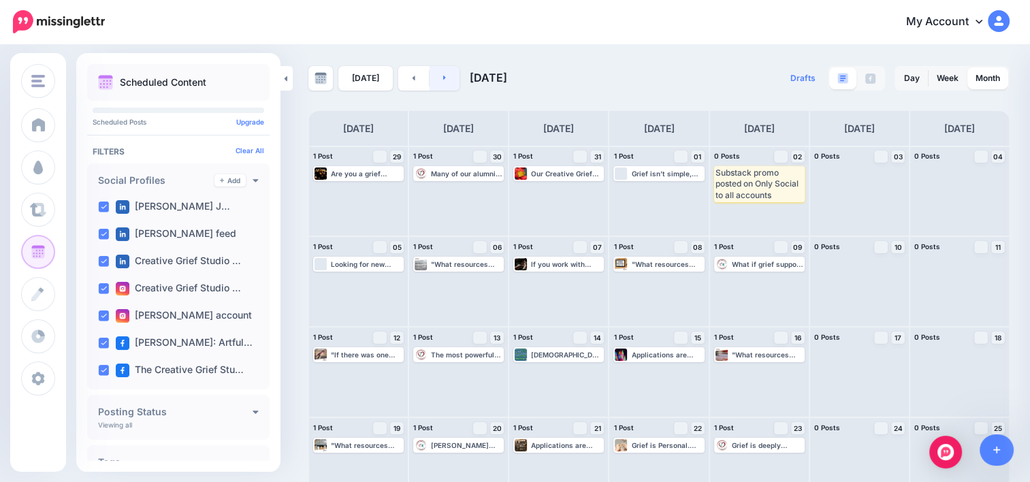
click at [444, 79] on link at bounding box center [444, 78] width 31 height 24
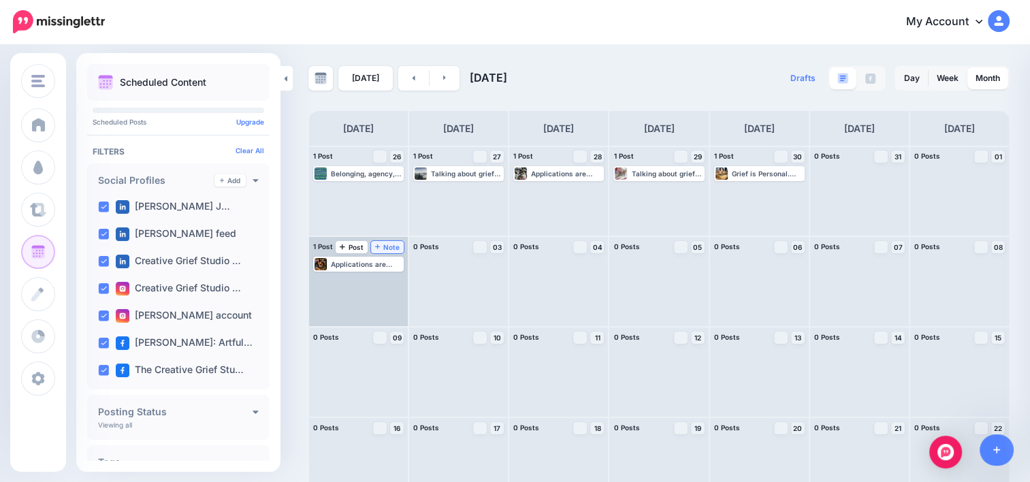
click at [389, 245] on span "Note" at bounding box center [387, 247] width 25 height 7
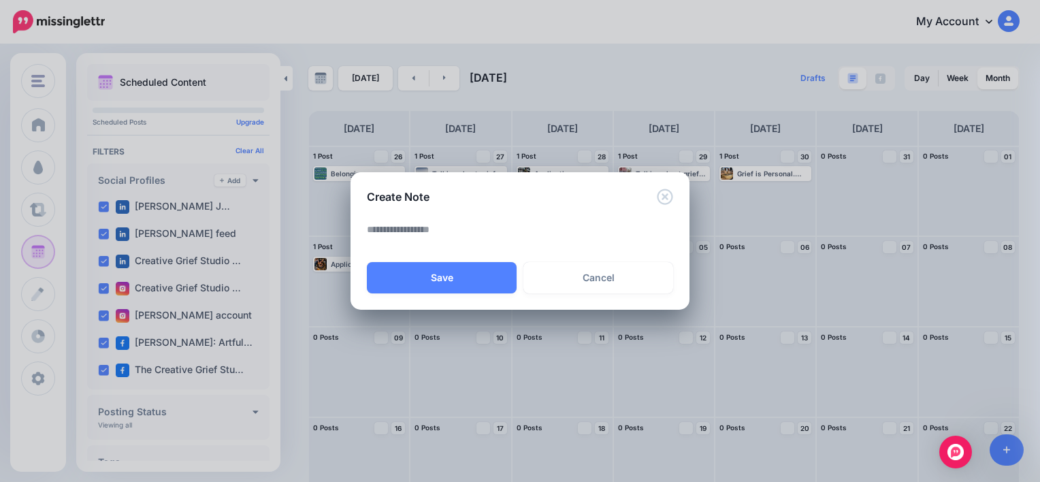
click at [392, 243] on textarea at bounding box center [523, 234] width 313 height 27
click at [541, 231] on textarea "**********" at bounding box center [523, 234] width 313 height 27
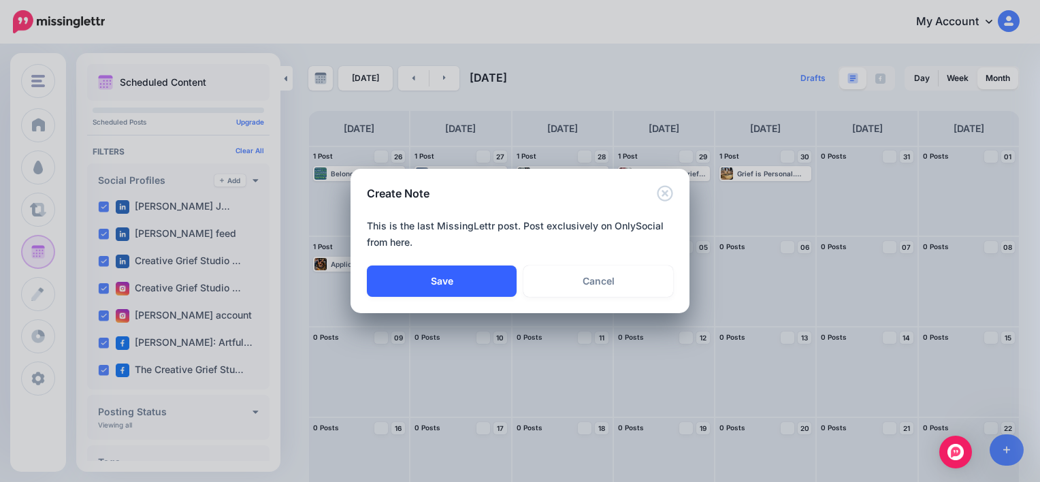
type textarea "**********"
click at [476, 278] on button "Save" at bounding box center [442, 280] width 150 height 31
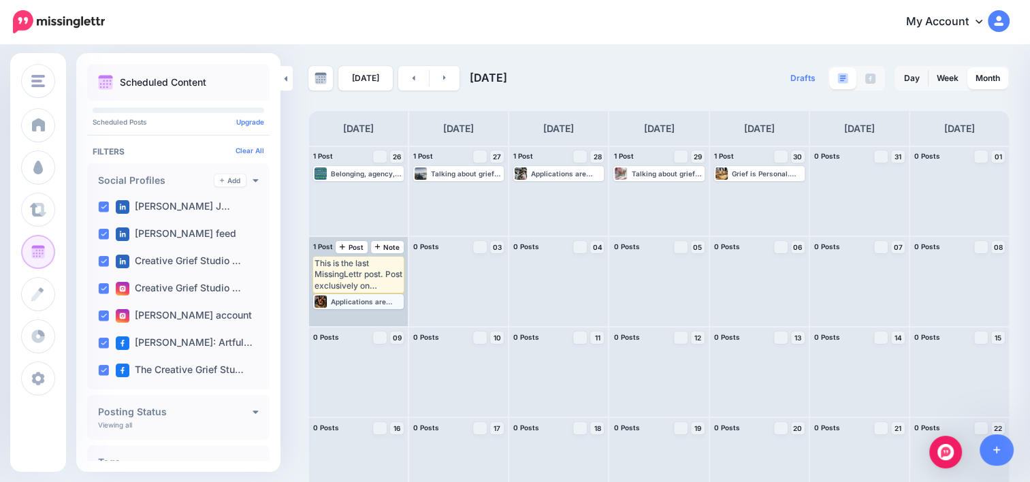
click at [385, 305] on div "Applications are open! The next Creative Grief Studio session is enrolling now.…" at bounding box center [366, 301] width 71 height 8
click at [389, 319] on icon "button" at bounding box center [393, 318] width 8 height 8
click at [368, 355] on link "Delete Post" at bounding box center [362, 355] width 71 height 15
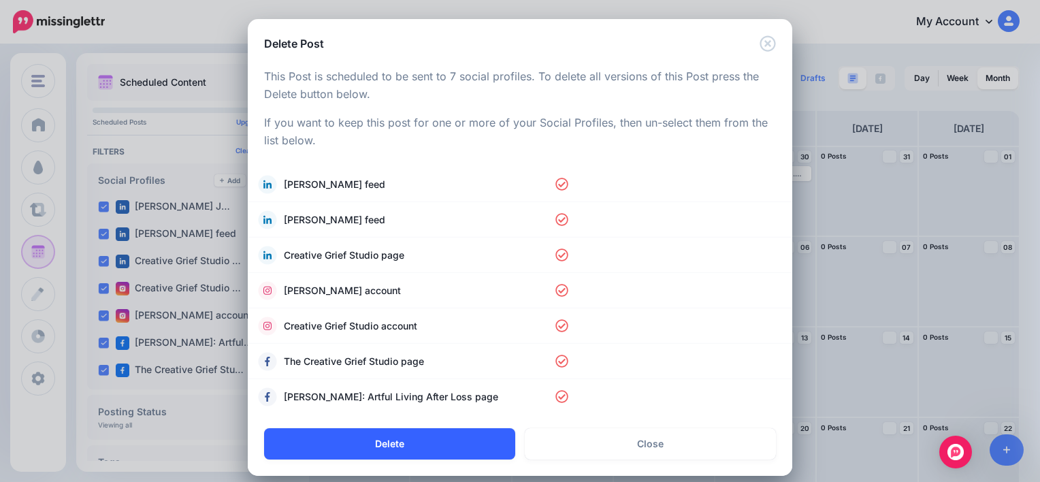
click at [410, 442] on button "Delete" at bounding box center [389, 443] width 251 height 31
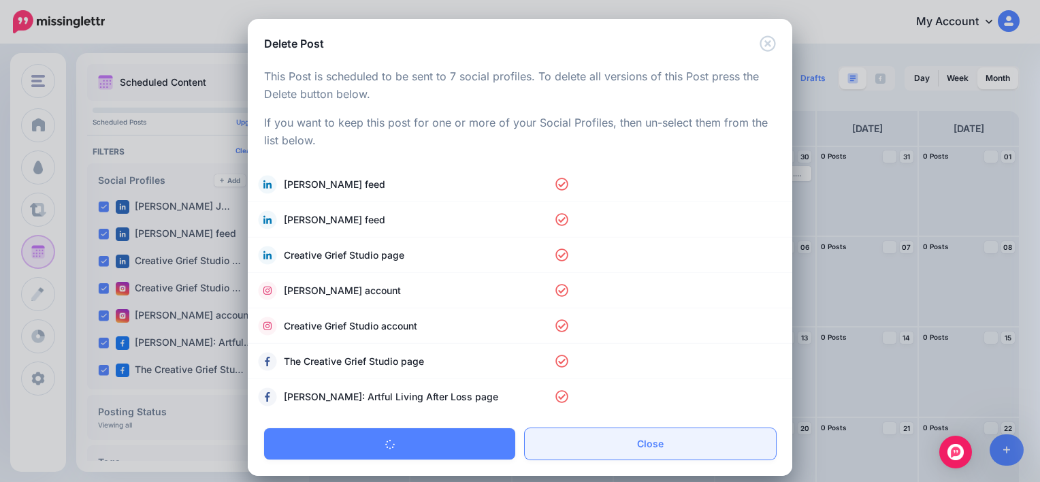
click at [549, 442] on link "Close" at bounding box center [650, 443] width 251 height 31
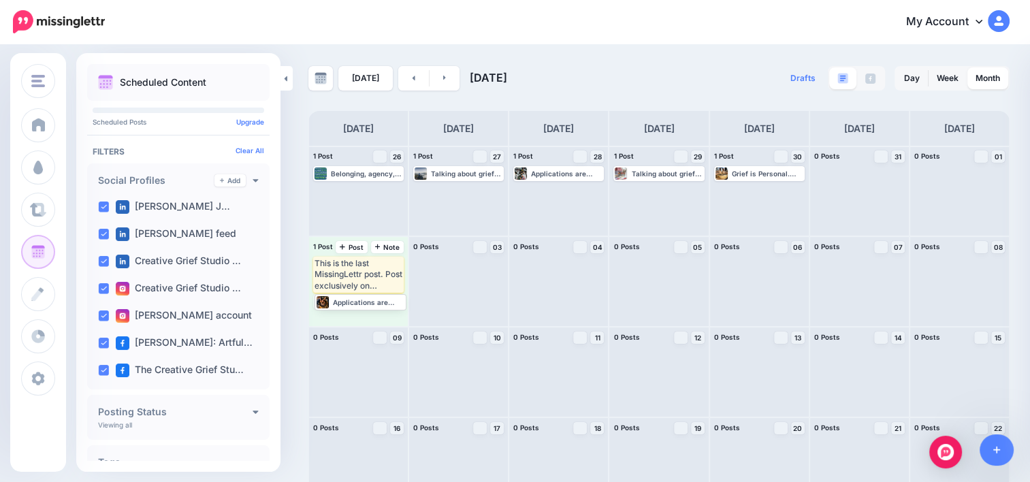
drag, startPoint x: 388, startPoint y: 301, endPoint x: 369, endPoint y: 302, distance: 19.1
click at [369, 302] on div "Applications are open! The next Creative Grief Studio session is enrolling now.…" at bounding box center [366, 301] width 71 height 8
click at [395, 318] on icon "button" at bounding box center [393, 318] width 8 height 8
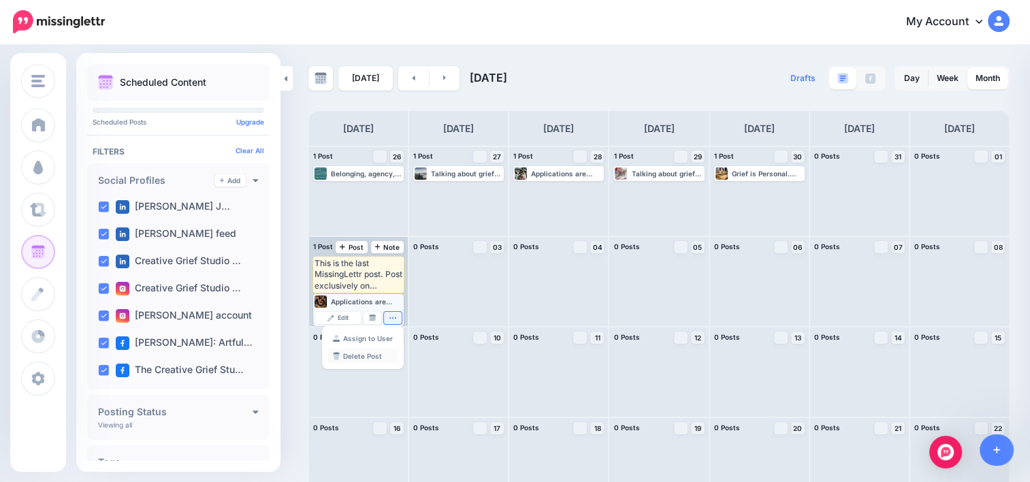
click at [350, 352] on link "Delete Post" at bounding box center [362, 355] width 71 height 15
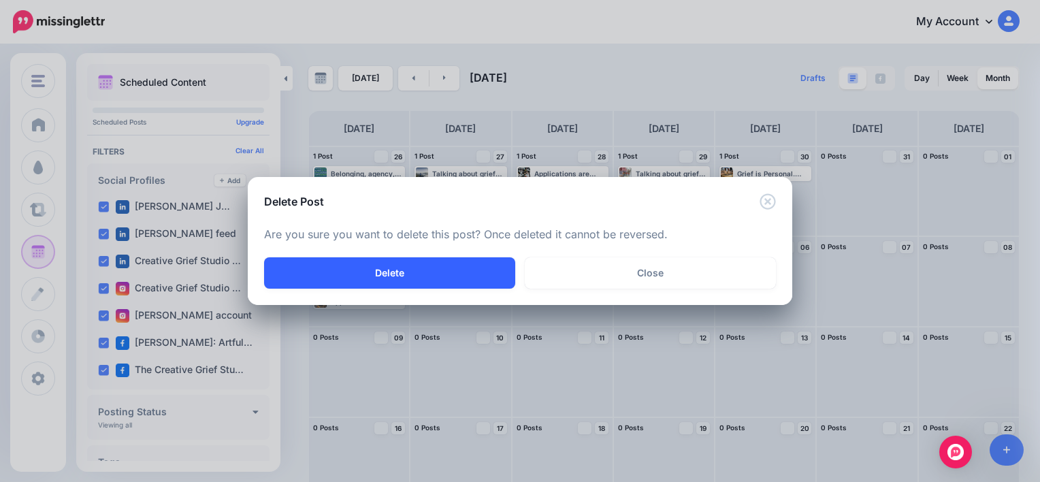
click at [430, 269] on button "Delete" at bounding box center [389, 272] width 251 height 31
click at [430, 269] on button "button" at bounding box center [389, 272] width 251 height 31
click at [430, 274] on button "button" at bounding box center [389, 272] width 251 height 31
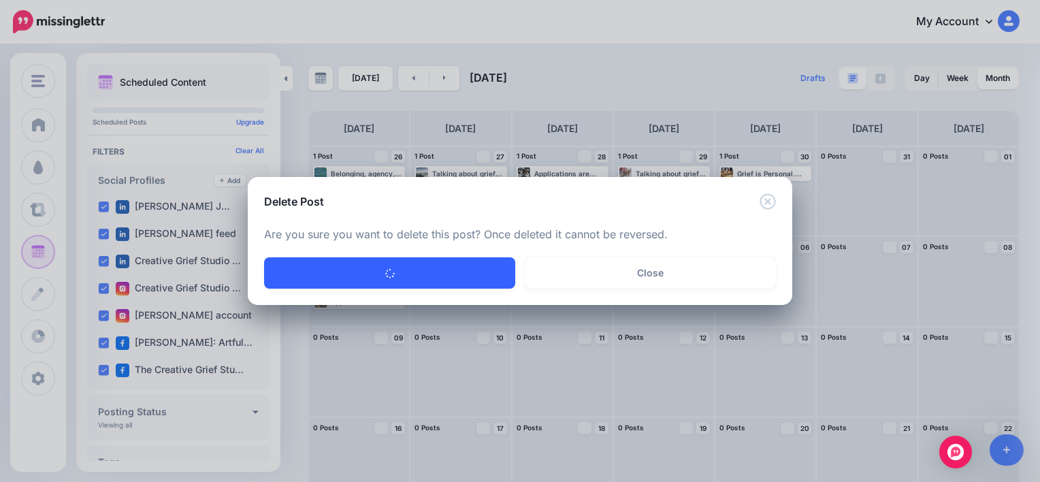
click at [430, 260] on button "button" at bounding box center [389, 272] width 251 height 31
click at [429, 261] on button "Delete" at bounding box center [389, 272] width 251 height 31
click at [429, 265] on button "button" at bounding box center [389, 272] width 251 height 31
click at [428, 269] on button "Delete" at bounding box center [389, 272] width 251 height 31
click at [422, 272] on button "button" at bounding box center [389, 272] width 251 height 31
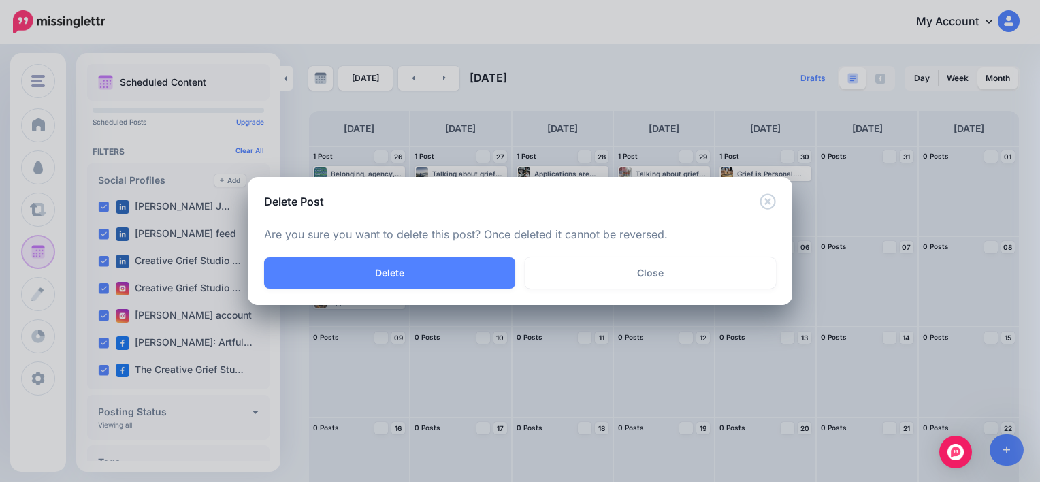
click at [718, 297] on div "Delete Save as draft Close" at bounding box center [520, 281] width 544 height 48
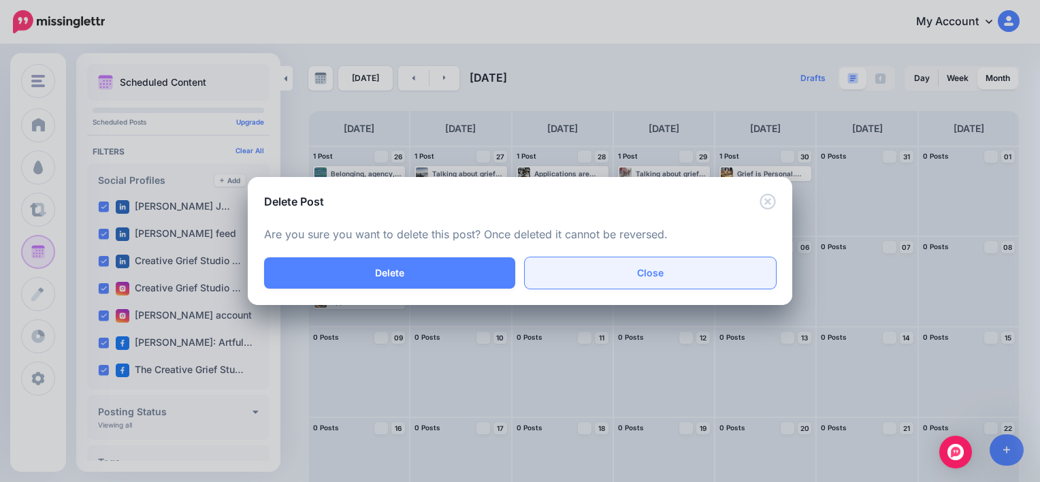
click at [707, 282] on link "Close" at bounding box center [650, 272] width 251 height 31
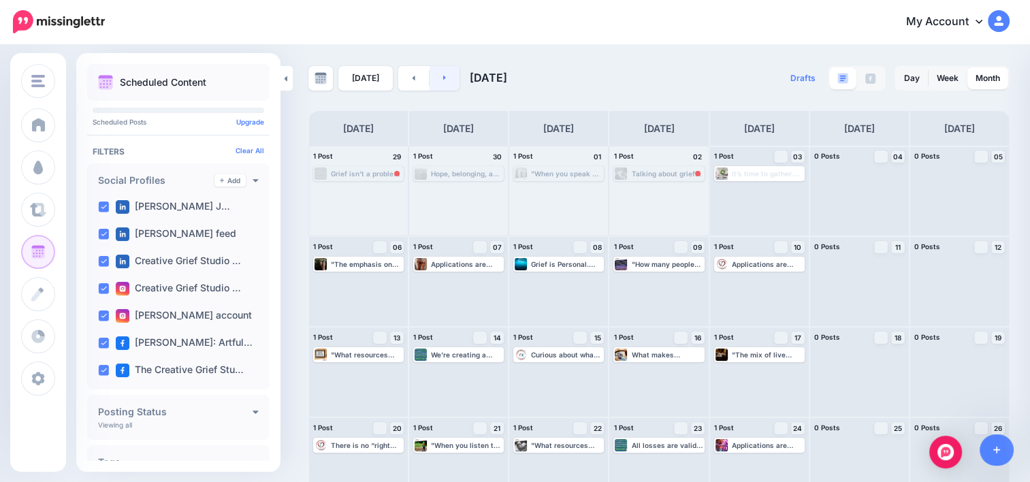
click at [446, 80] on link at bounding box center [444, 78] width 31 height 24
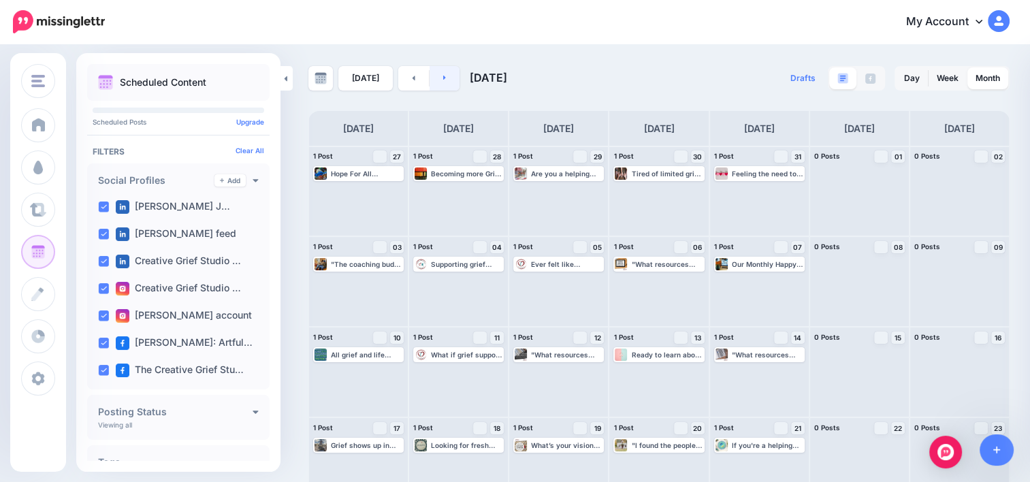
click at [446, 80] on link at bounding box center [444, 78] width 31 height 24
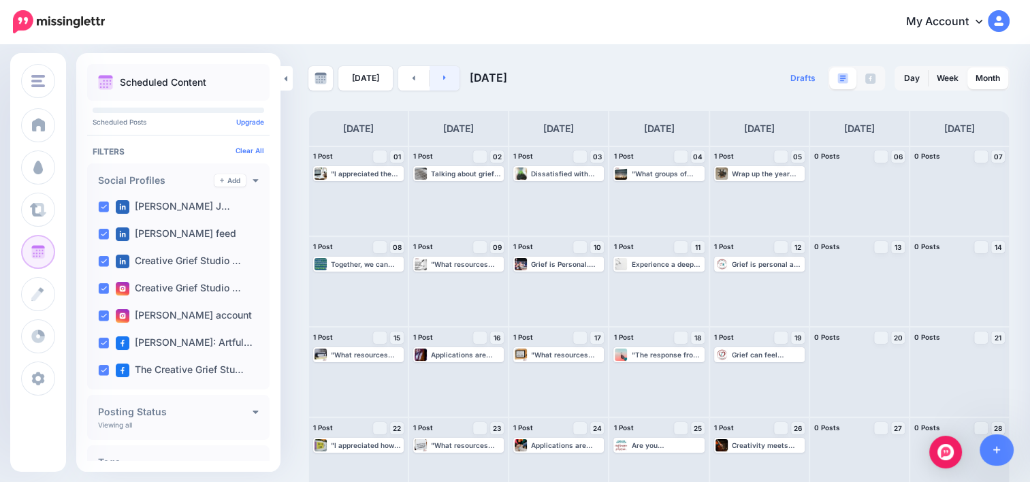
click at [446, 80] on link at bounding box center [444, 78] width 31 height 24
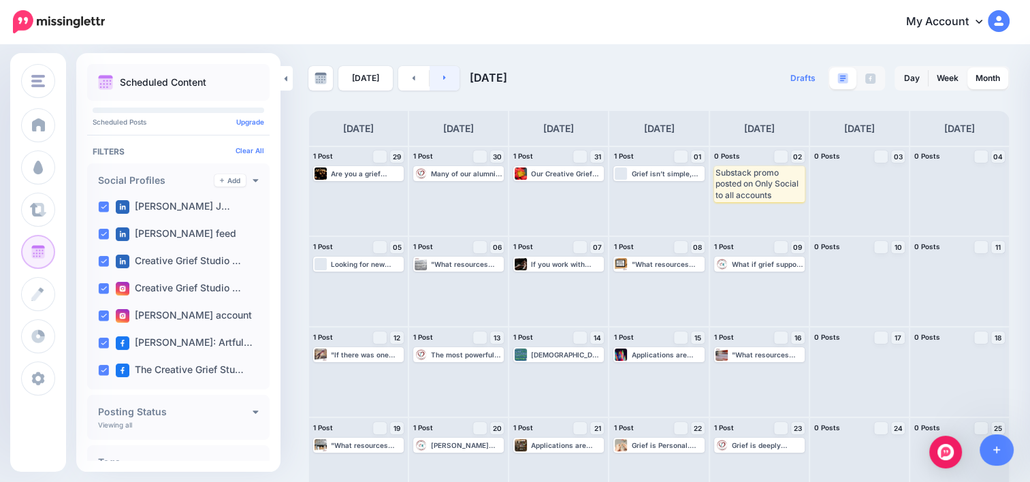
click at [446, 76] on link at bounding box center [444, 78] width 31 height 24
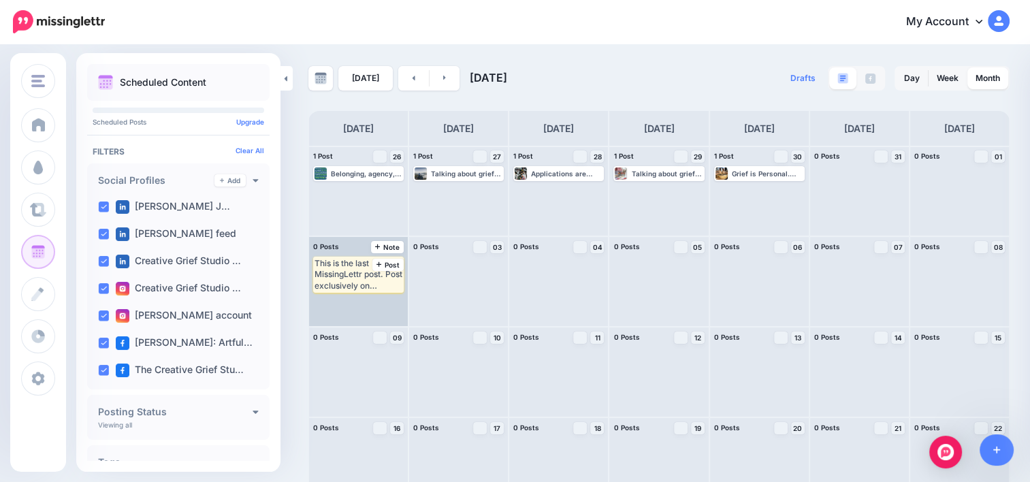
click at [373, 275] on div "This is the last MissingLettr post. Post exclusively on OnlySocial from here." at bounding box center [358, 274] width 88 height 33
click at [331, 300] on img at bounding box center [328, 301] width 7 height 7
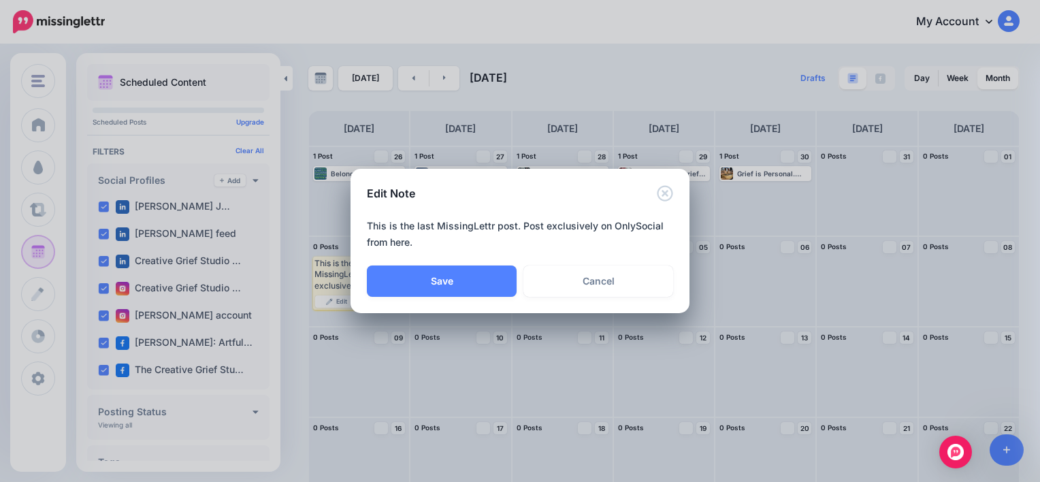
drag, startPoint x: 368, startPoint y: 224, endPoint x: 431, endPoint y: 222, distance: 63.3
click at [431, 222] on textarea "**********" at bounding box center [523, 234] width 313 height 33
click at [378, 240] on textarea "**********" at bounding box center [523, 234] width 313 height 33
type textarea "**********"
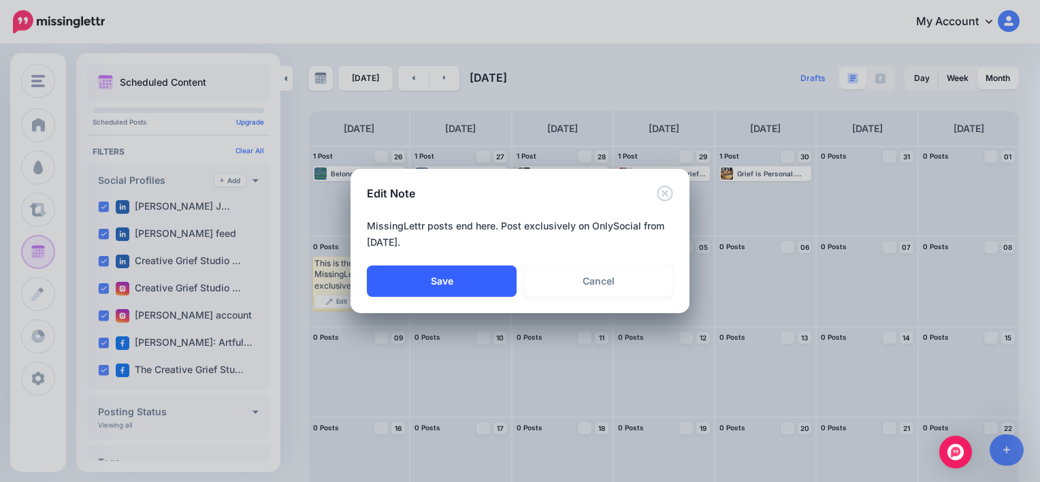
click at [448, 281] on button "Save" at bounding box center [442, 280] width 150 height 31
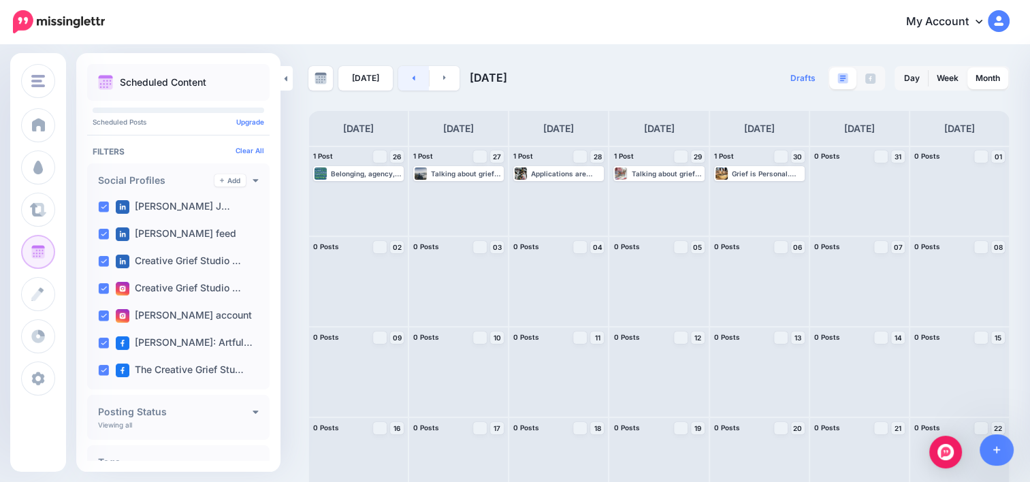
click at [408, 76] on link at bounding box center [413, 78] width 31 height 24
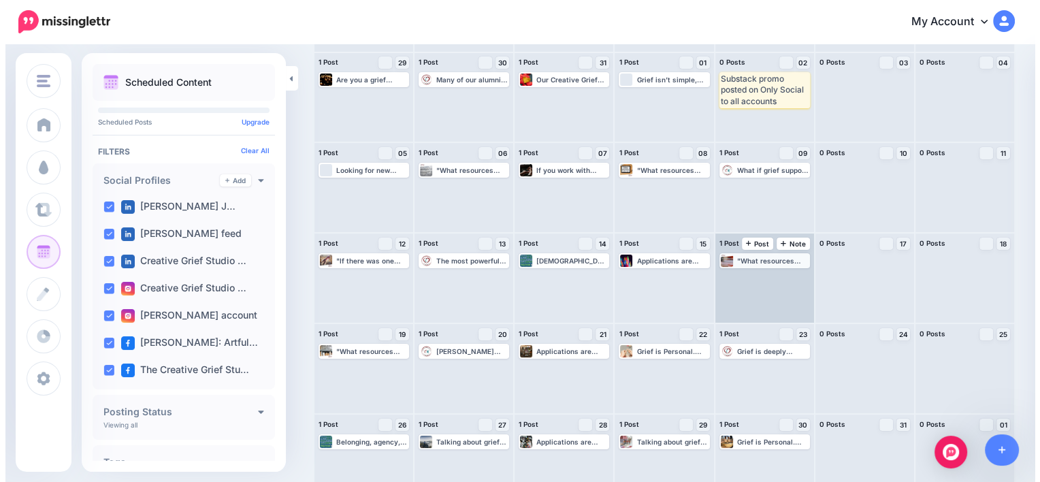
scroll to position [116, 0]
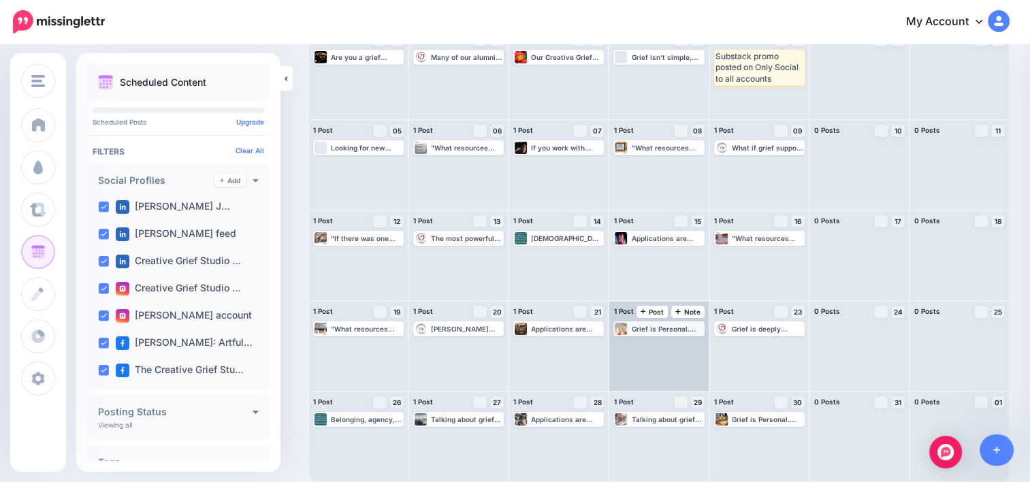
click at [677, 327] on div "Grief is Personal. Your Training Should Be Too. Unlike large online courses, ou…" at bounding box center [666, 329] width 71 height 8
click at [655, 340] on link "Edit" at bounding box center [638, 345] width 46 height 12
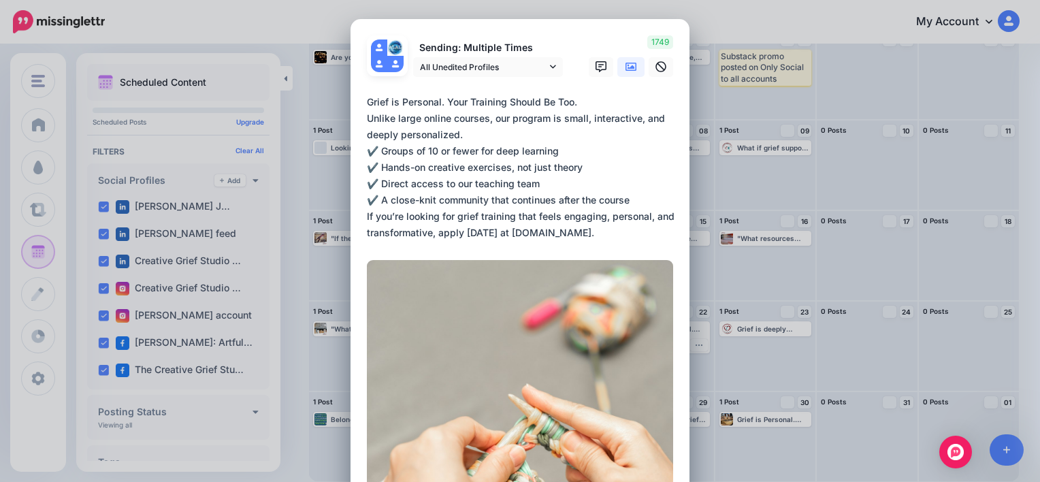
click at [588, 39] on div "1749" at bounding box center [628, 56] width 109 height 42
click at [770, 415] on div "Edit Post Loading Sending: Multiple Times" at bounding box center [520, 241] width 1040 height 482
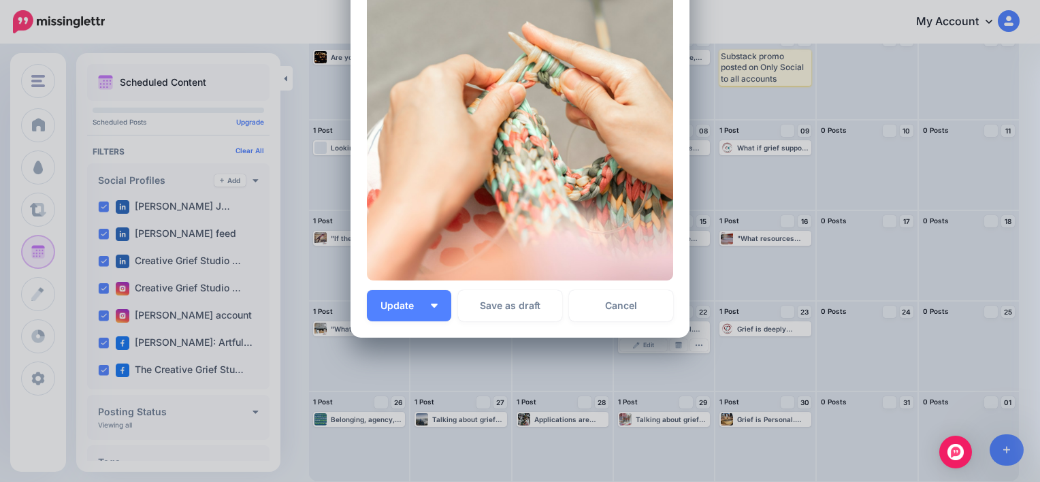
scroll to position [363, 0]
click at [626, 298] on link "Cancel" at bounding box center [621, 304] width 104 height 31
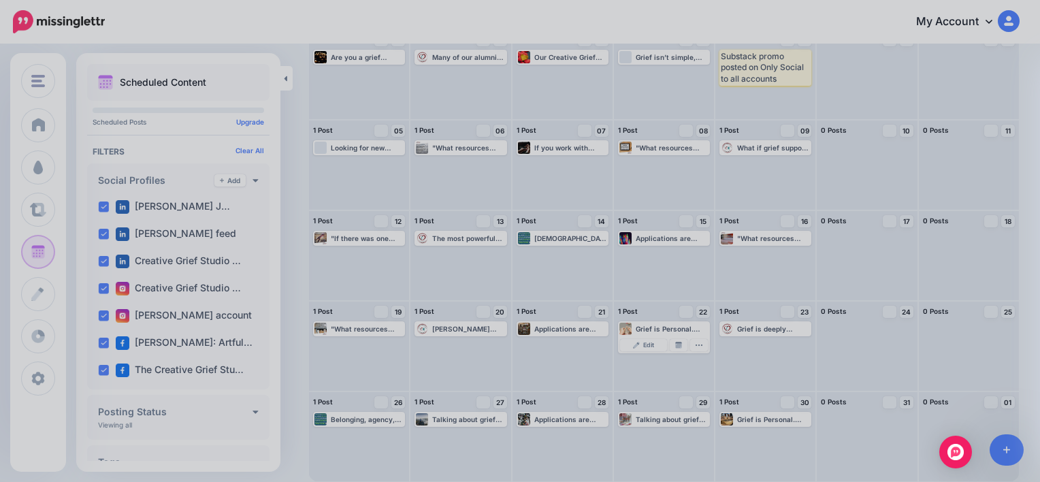
scroll to position [0, 0]
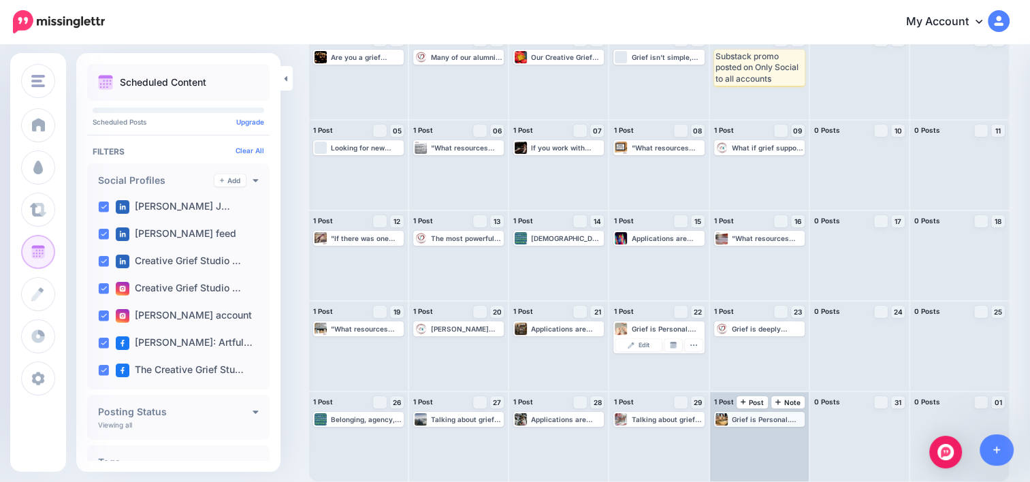
click at [756, 422] on div "Grief is Personal. Your Training Should Be Too. Unlike large online courses, ou…" at bounding box center [767, 419] width 71 height 8
click at [749, 432] on span "Edit" at bounding box center [743, 435] width 11 height 7
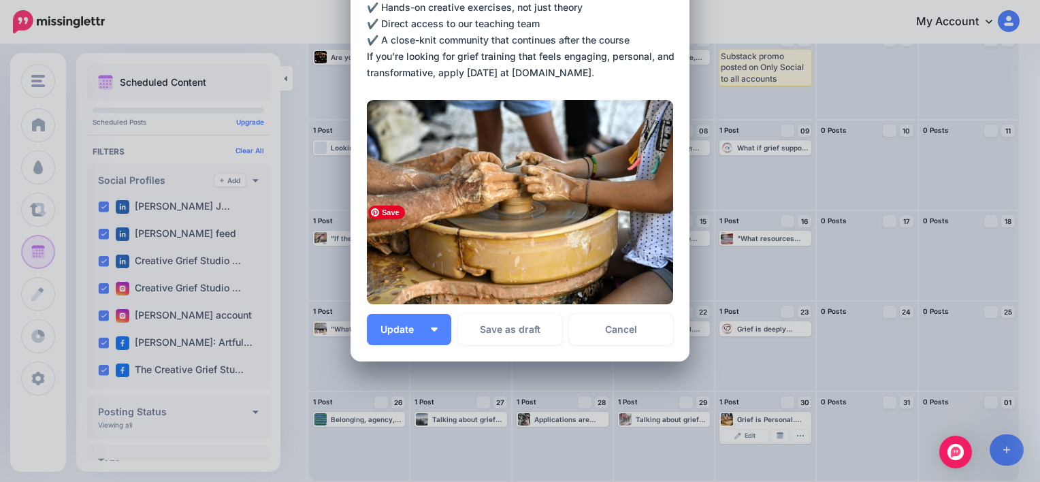
scroll to position [186, 0]
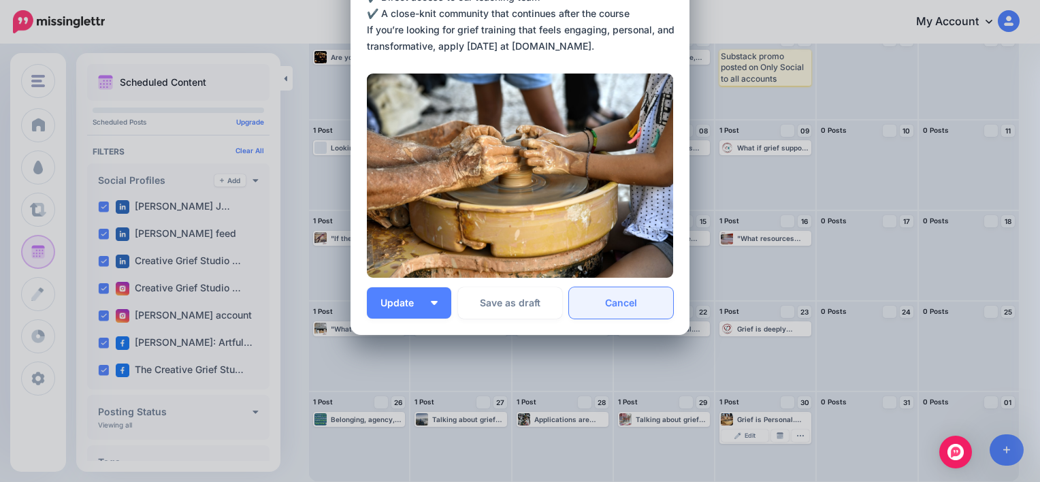
click at [634, 299] on link "Cancel" at bounding box center [621, 302] width 104 height 31
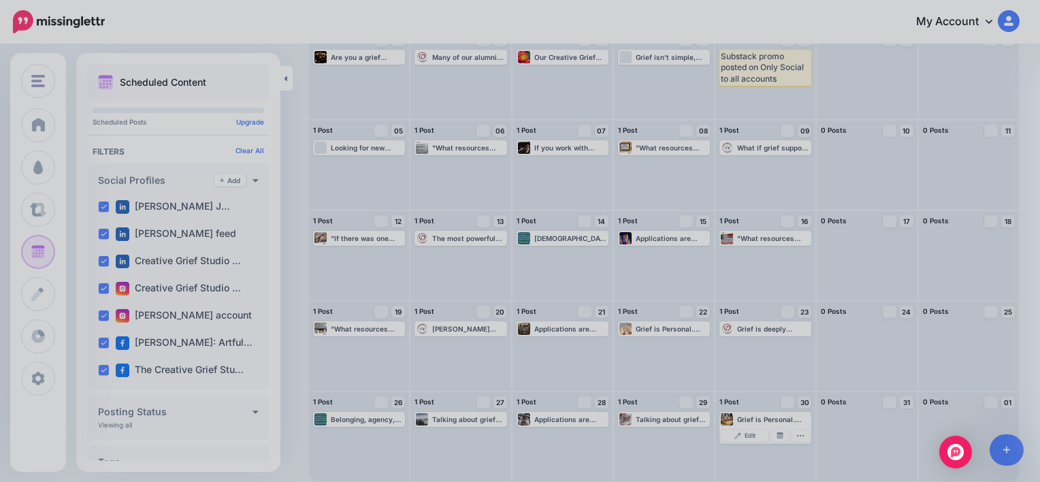
scroll to position [0, 0]
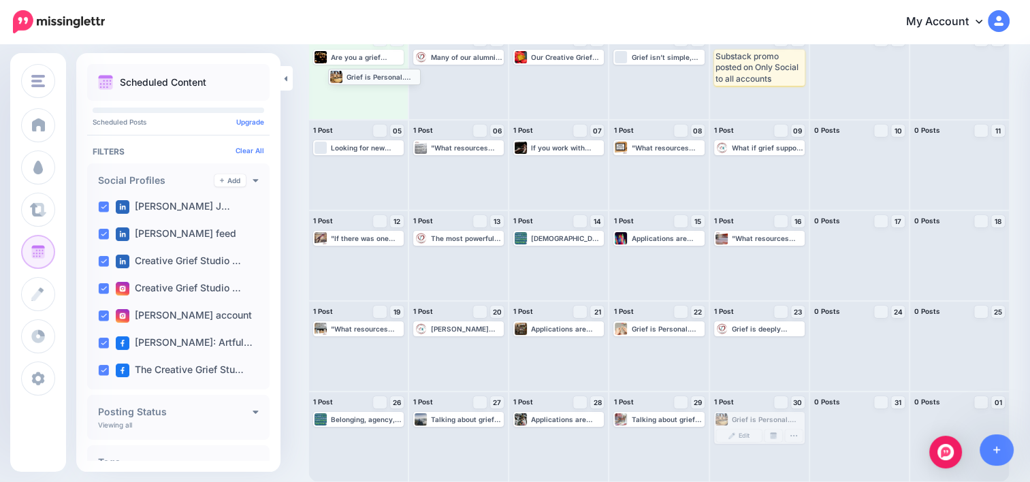
drag, startPoint x: 763, startPoint y: 420, endPoint x: 372, endPoint y: 76, distance: 520.8
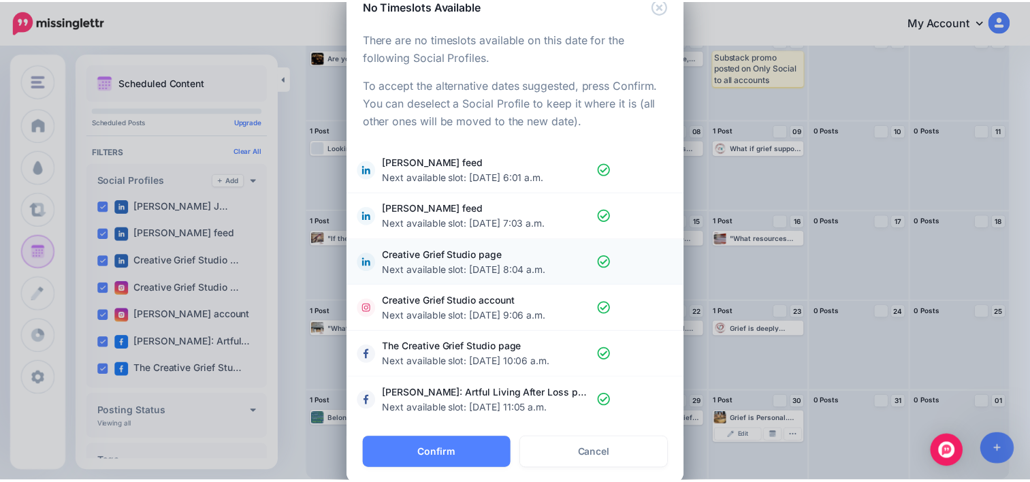
scroll to position [60, 0]
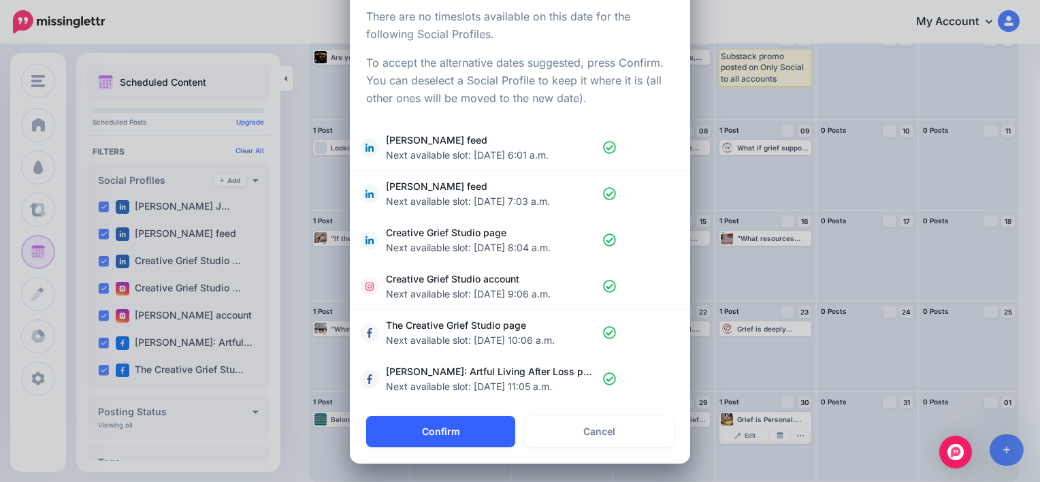
click at [444, 429] on button "Confirm" at bounding box center [440, 431] width 149 height 31
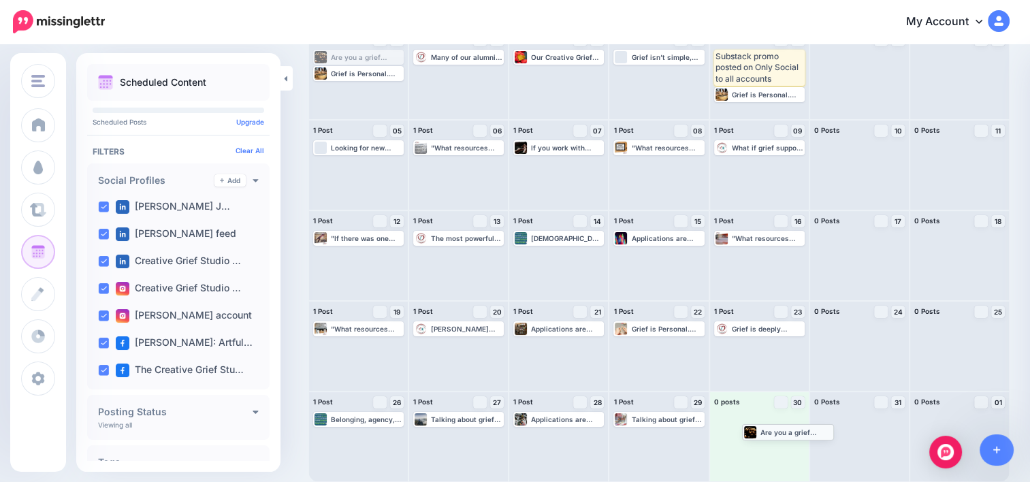
drag, startPoint x: 361, startPoint y: 56, endPoint x: 790, endPoint y: 431, distance: 569.1
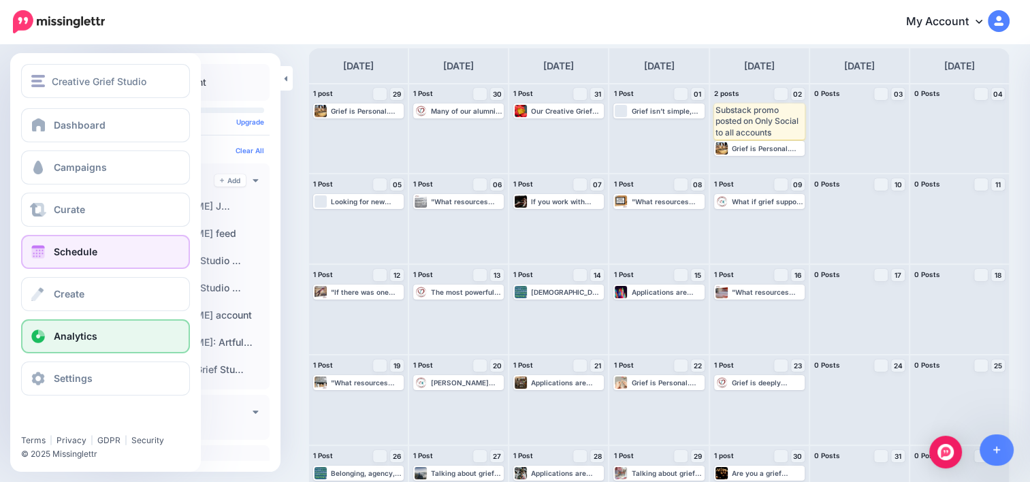
scroll to position [0, 0]
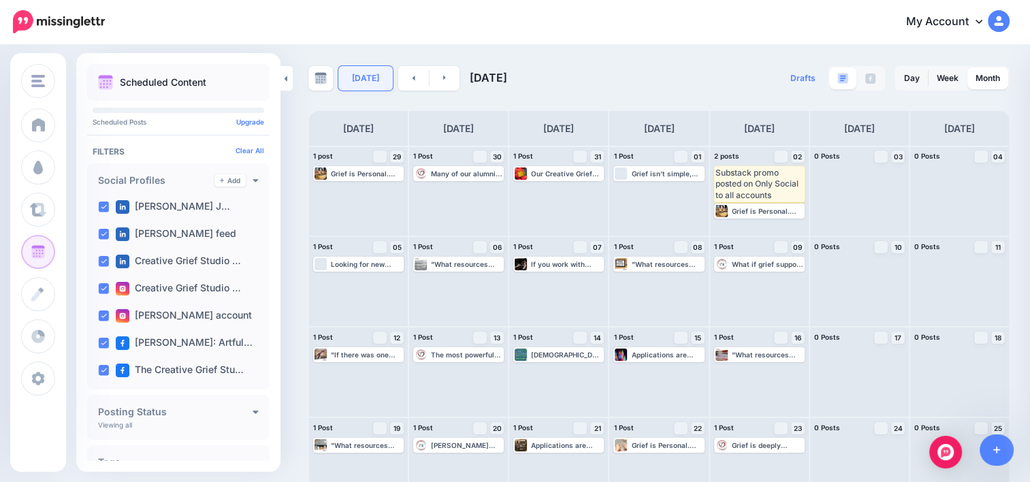
click at [365, 79] on link "[DATE]" at bounding box center [365, 78] width 54 height 24
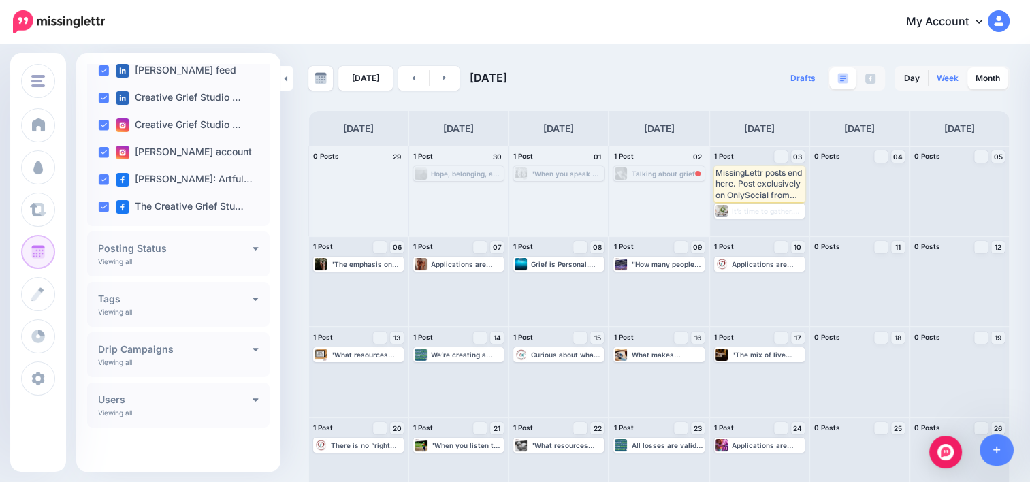
click at [951, 79] on link "Week" at bounding box center [947, 78] width 38 height 22
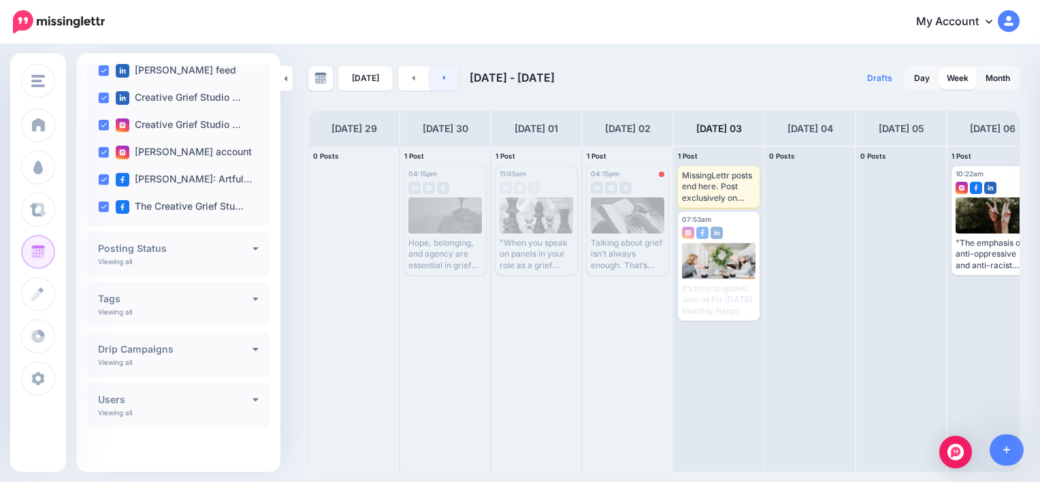
click at [444, 81] on link at bounding box center [444, 78] width 31 height 24
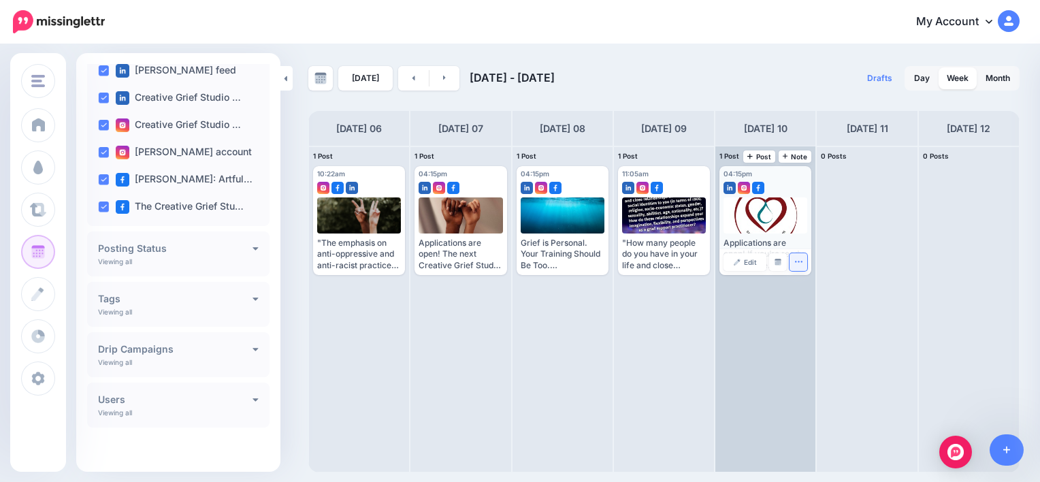
click at [797, 263] on icon "button" at bounding box center [798, 261] width 9 height 9
click at [817, 304] on link "Delete Post" at bounding box center [830, 304] width 71 height 15
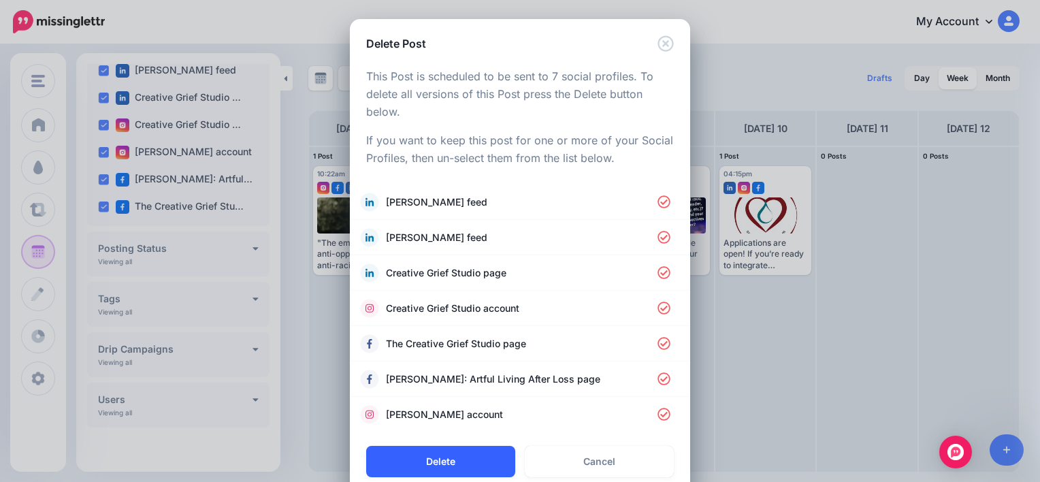
click at [469, 459] on button "Delete" at bounding box center [440, 461] width 149 height 31
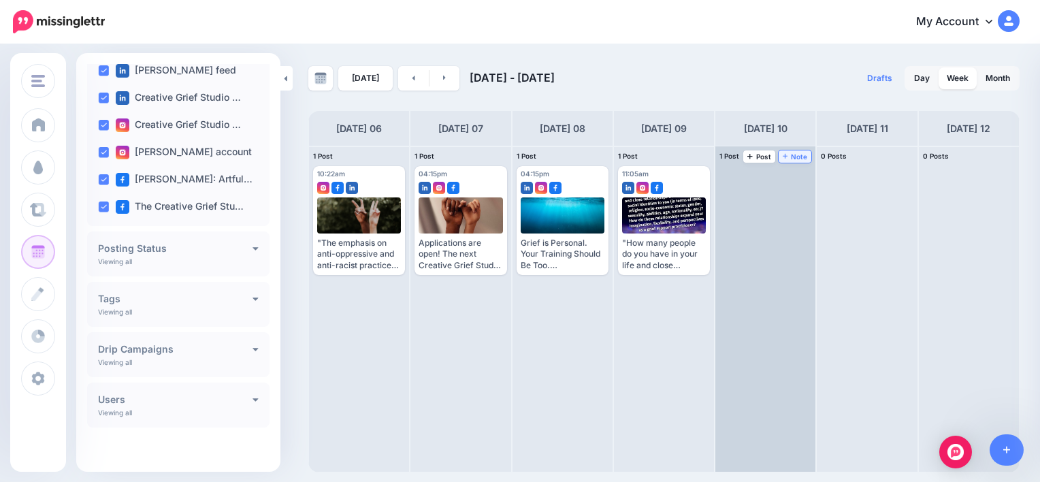
click at [800, 157] on span "Note" at bounding box center [795, 156] width 25 height 7
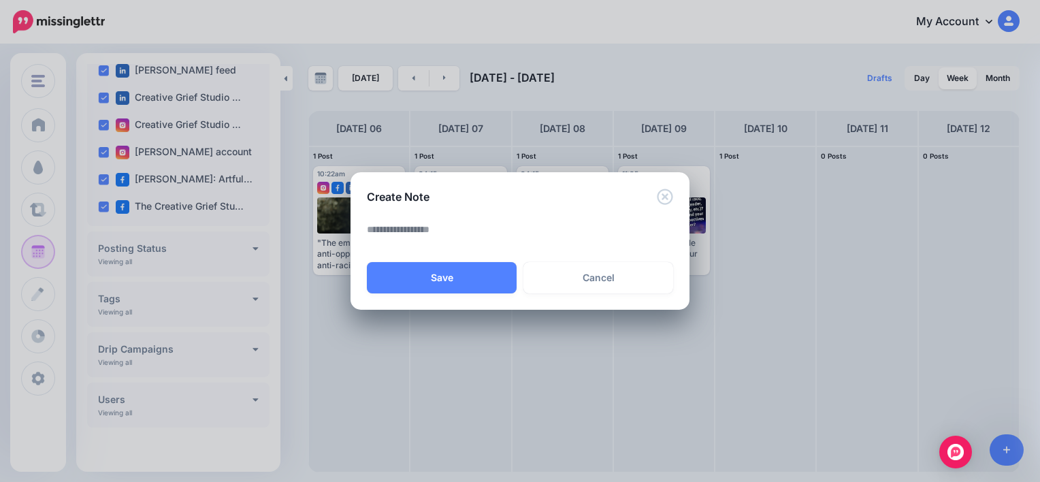
click at [468, 239] on textarea at bounding box center [523, 234] width 313 height 27
drag, startPoint x: 541, startPoint y: 228, endPoint x: 313, endPoint y: 231, distance: 228.0
click at [313, 231] on div "**********" at bounding box center [520, 241] width 1040 height 482
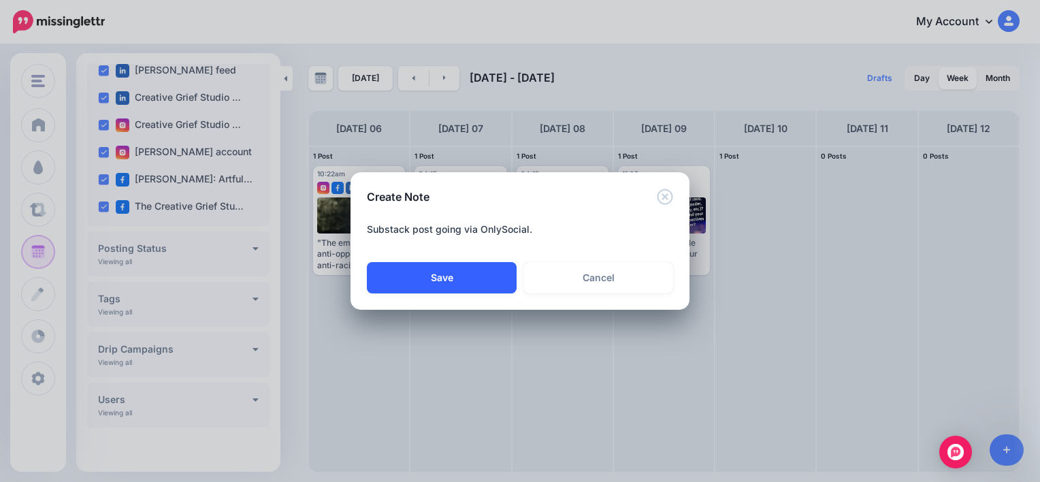
type textarea "**********"
click at [465, 278] on button "Save" at bounding box center [442, 277] width 150 height 31
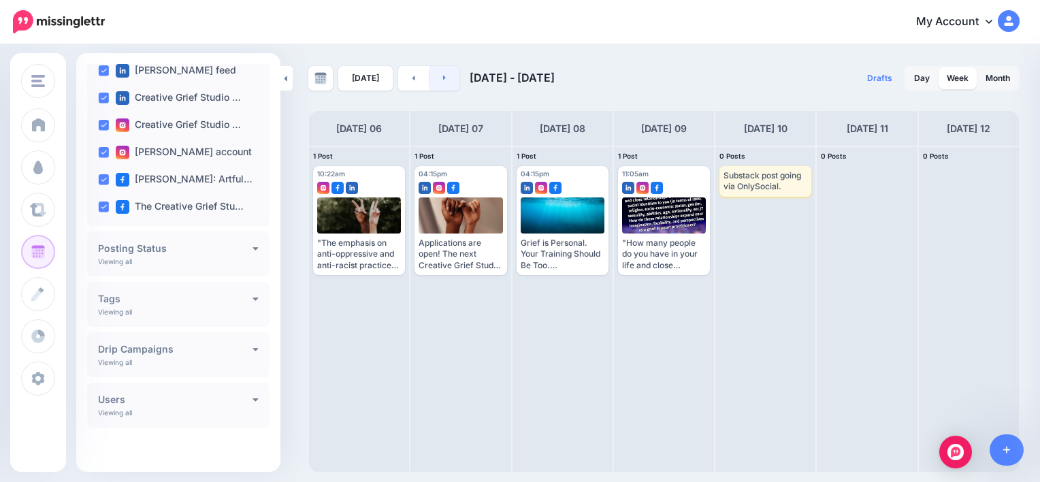
click at [447, 78] on link at bounding box center [444, 78] width 31 height 24
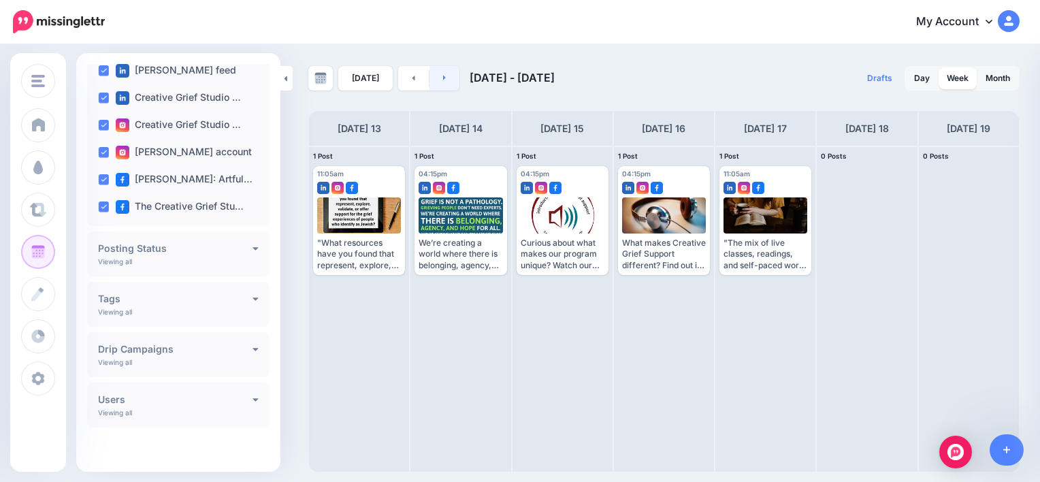
click at [447, 78] on link at bounding box center [444, 78] width 31 height 24
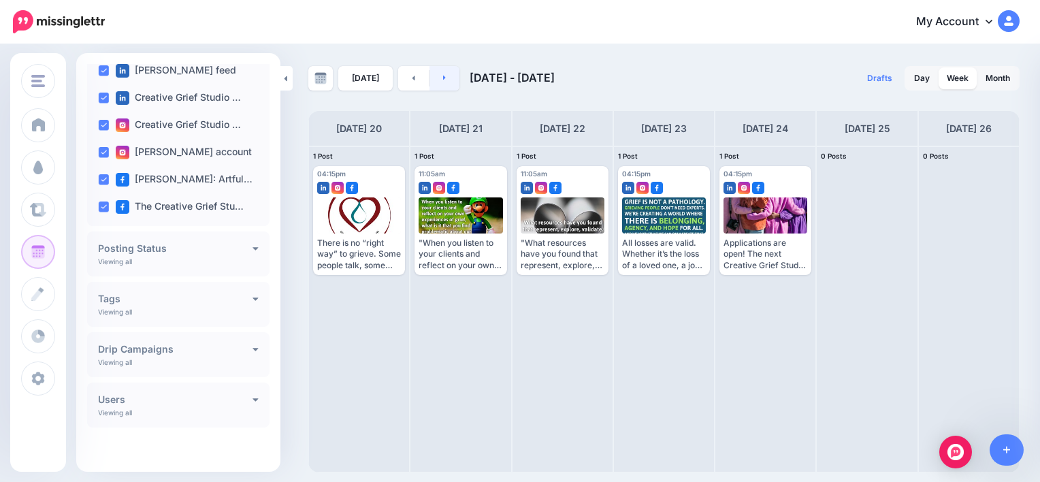
click at [447, 78] on link at bounding box center [444, 78] width 31 height 24
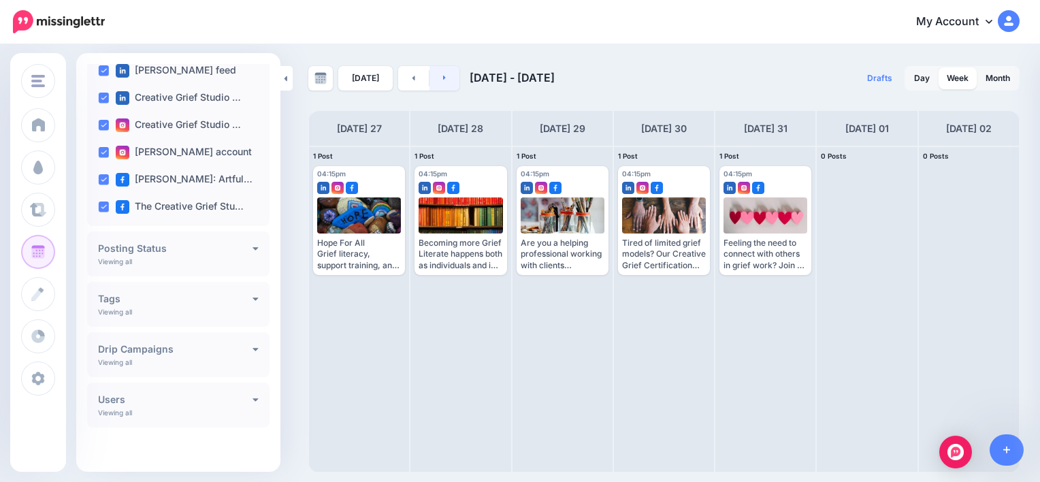
click at [447, 79] on link at bounding box center [444, 78] width 31 height 24
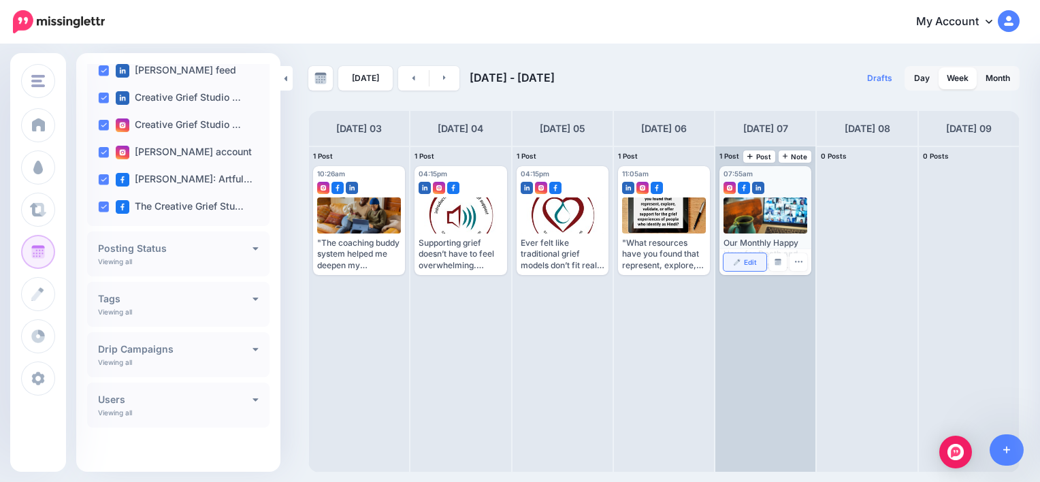
click at [749, 260] on span "Edit" at bounding box center [750, 262] width 13 height 7
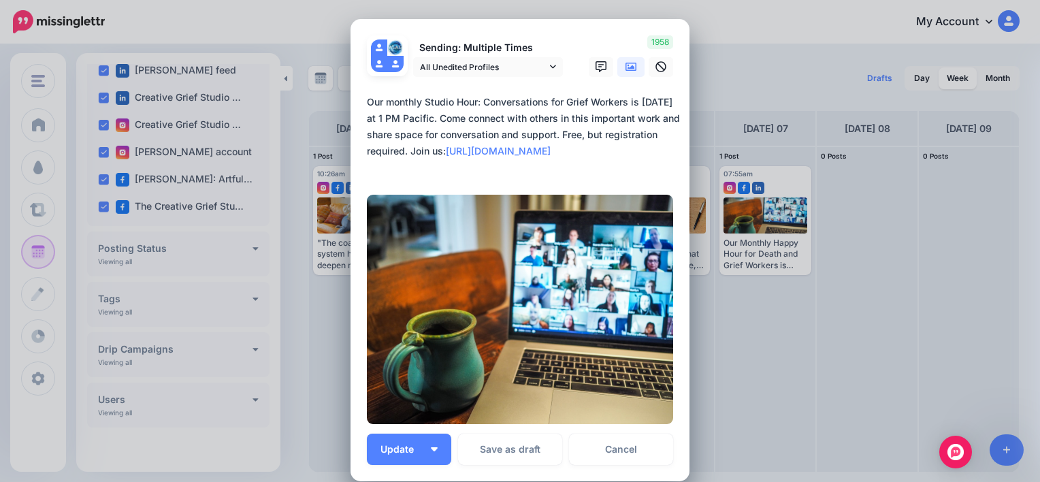
click at [561, 37] on div "Sending: Multiple Times All Unedited Profiles [DATE] 07:55" at bounding box center [466, 56] width 218 height 42
click at [608, 455] on link "Cancel" at bounding box center [621, 448] width 104 height 31
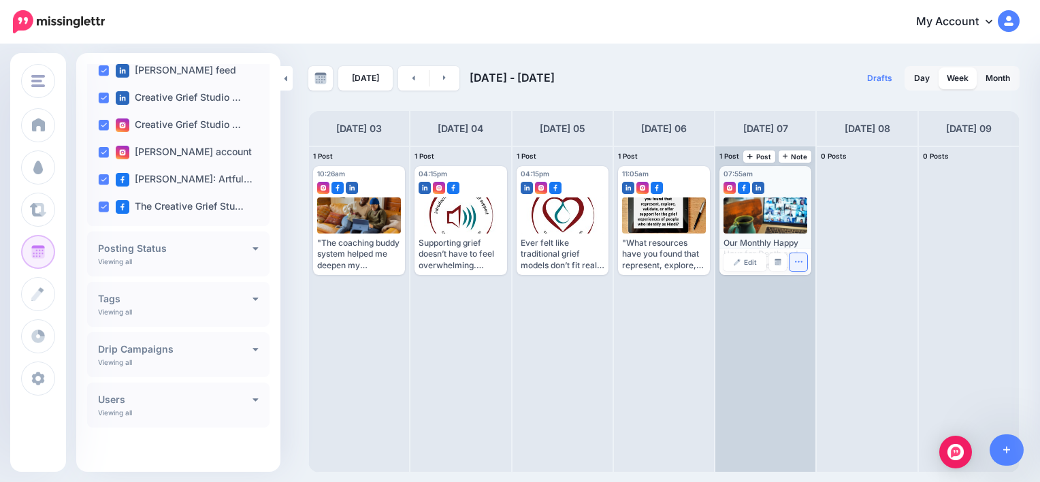
click at [794, 264] on icon "button" at bounding box center [798, 261] width 9 height 9
click at [805, 306] on img at bounding box center [803, 303] width 7 height 7
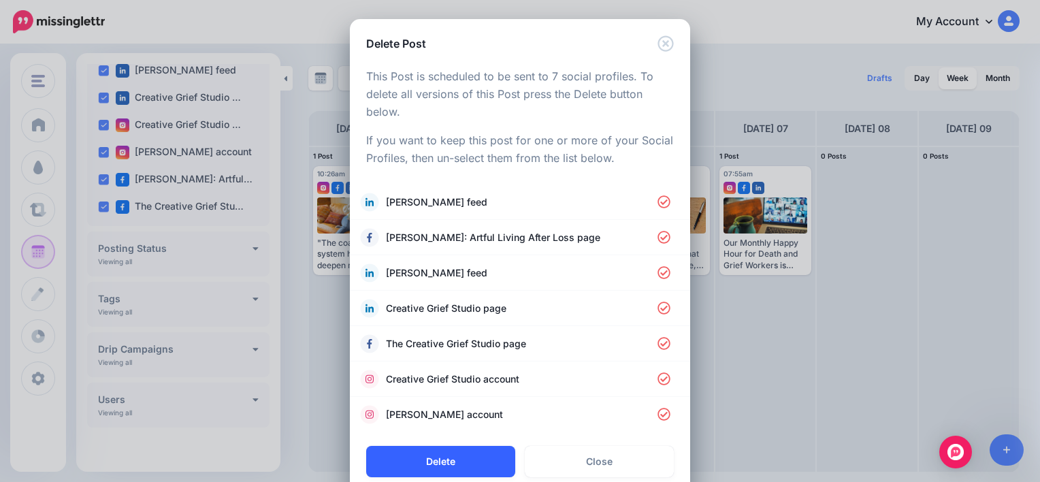
click at [468, 463] on button "Delete" at bounding box center [440, 461] width 149 height 31
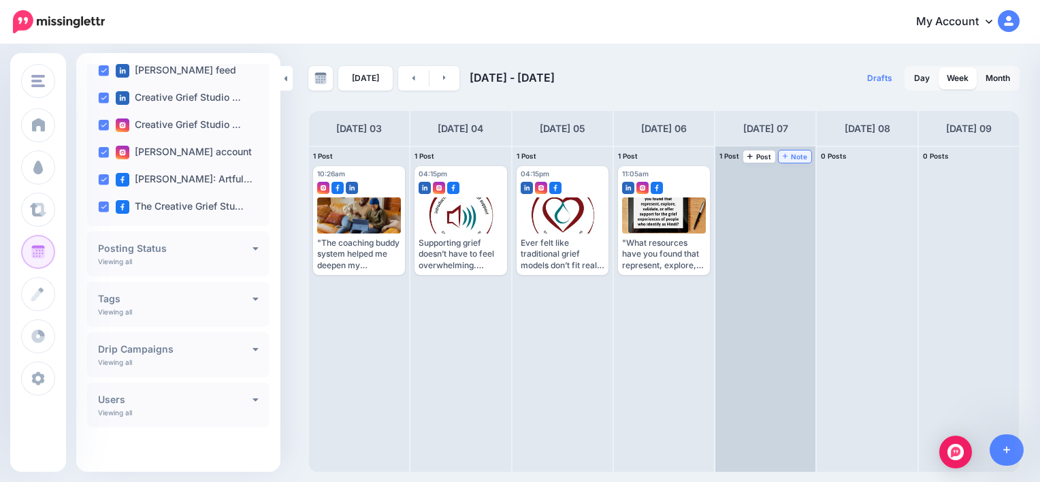
click at [802, 158] on span "Note" at bounding box center [795, 156] width 25 height 7
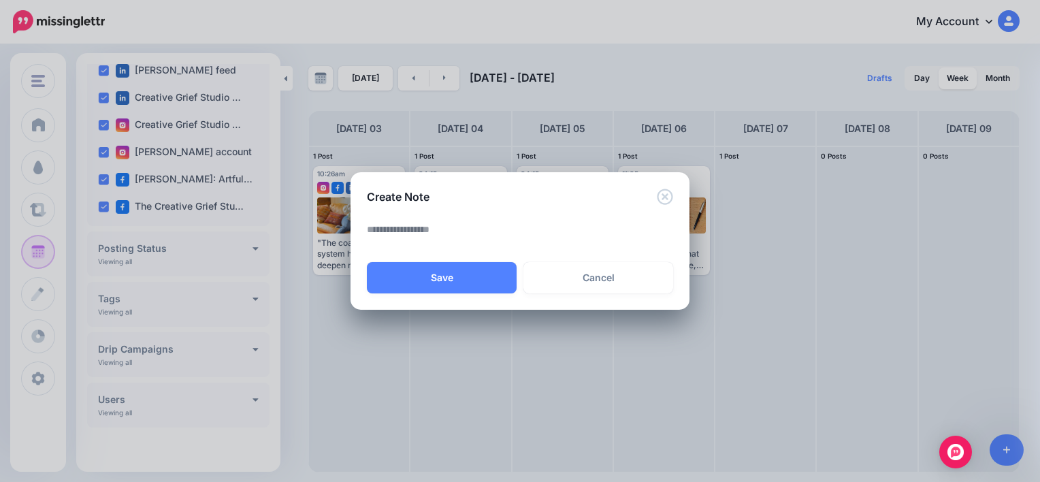
click at [440, 231] on textarea at bounding box center [523, 234] width 313 height 27
paste textarea "**********"
type textarea "**********"
click at [452, 280] on button "Save" at bounding box center [442, 277] width 150 height 31
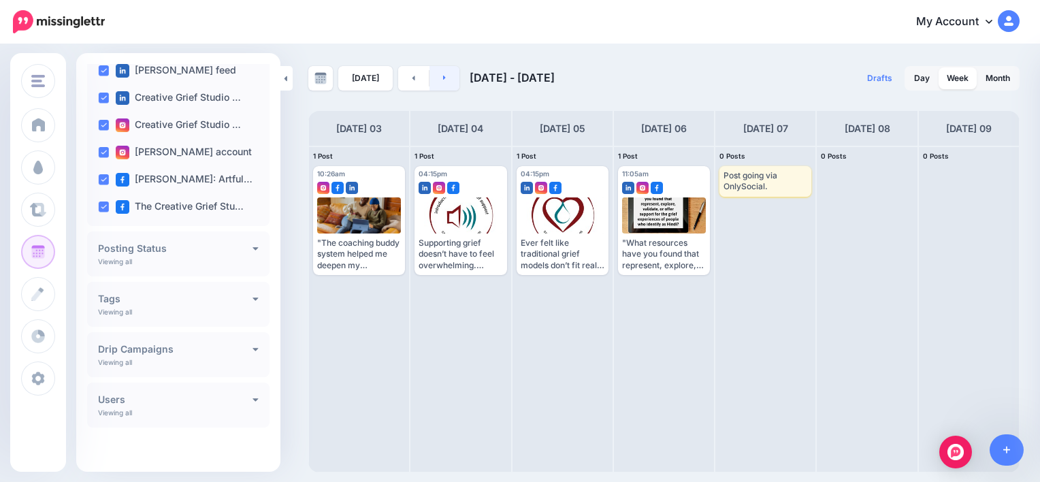
click at [440, 82] on link at bounding box center [444, 78] width 31 height 24
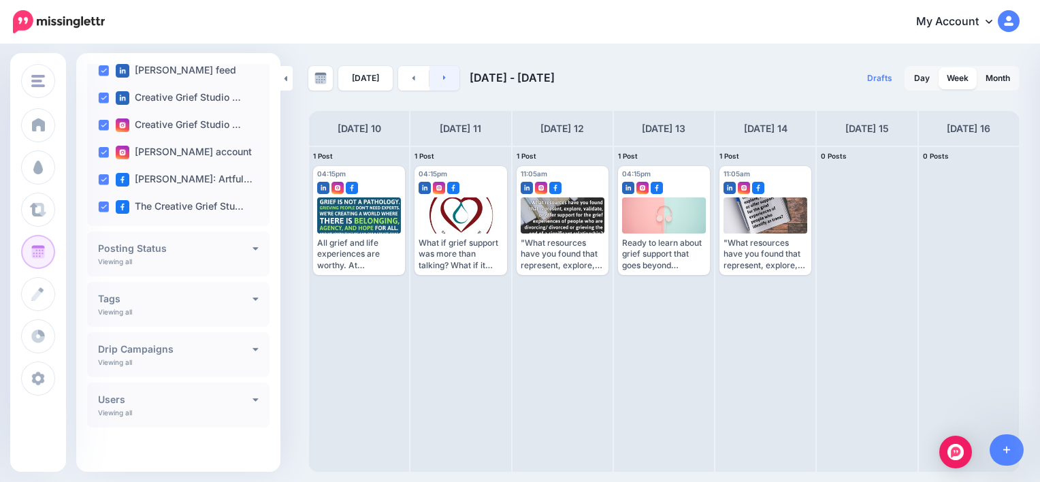
click at [440, 82] on link at bounding box center [444, 78] width 31 height 24
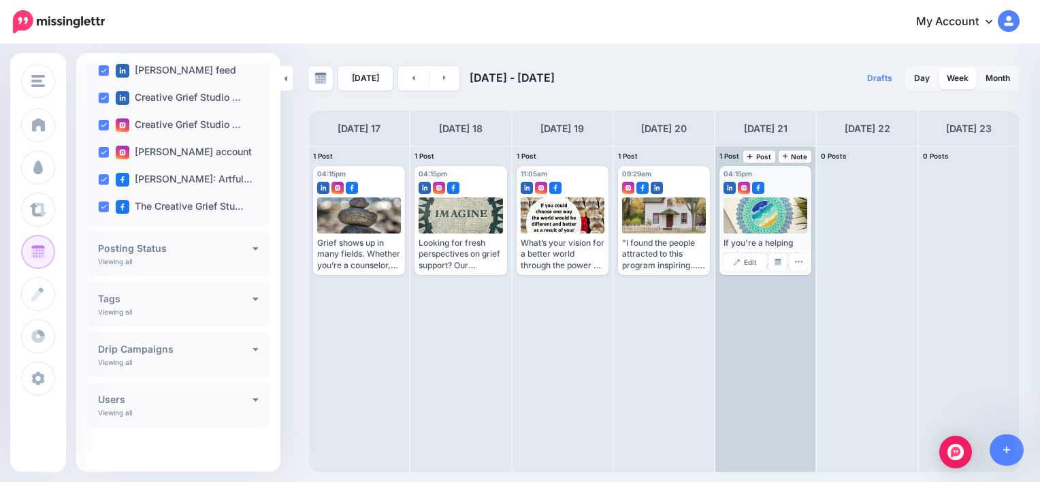
click at [765, 242] on div "If you're a helping professional already skilled in empathy and listening, take…" at bounding box center [765, 253] width 84 height 33
click at [747, 265] on link "Edit" at bounding box center [744, 262] width 43 height 18
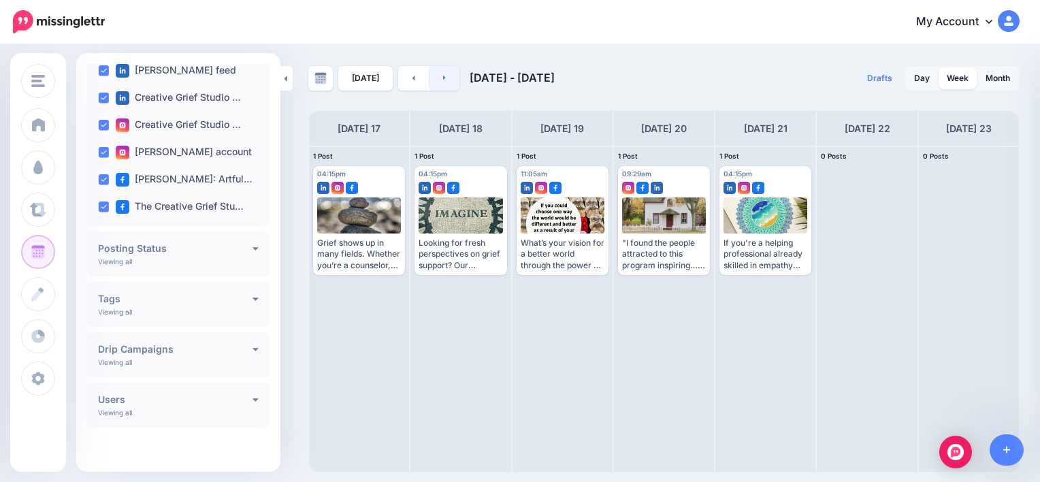
click at [443, 77] on icon at bounding box center [444, 77] width 3 height 8
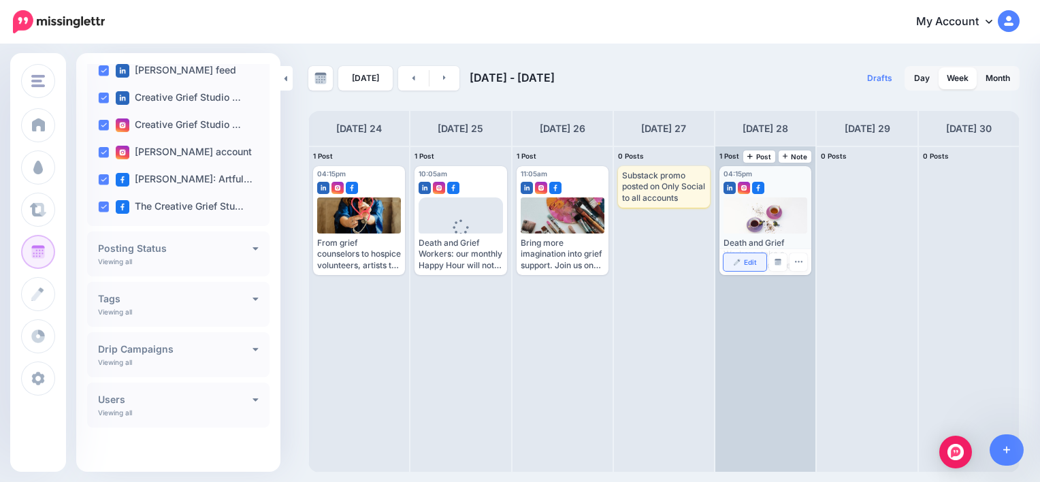
click at [752, 260] on span "Edit" at bounding box center [750, 262] width 13 height 7
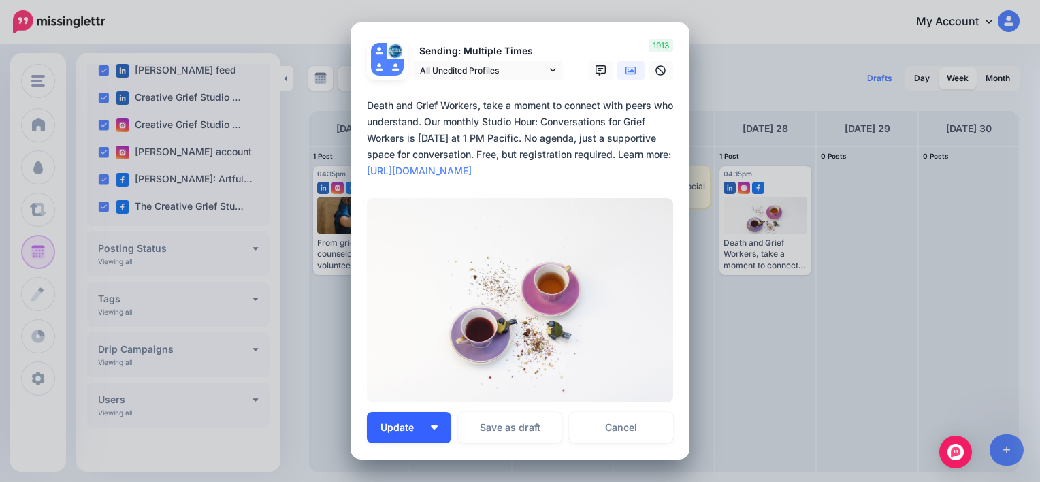
click at [431, 425] on img "button" at bounding box center [434, 427] width 7 height 4
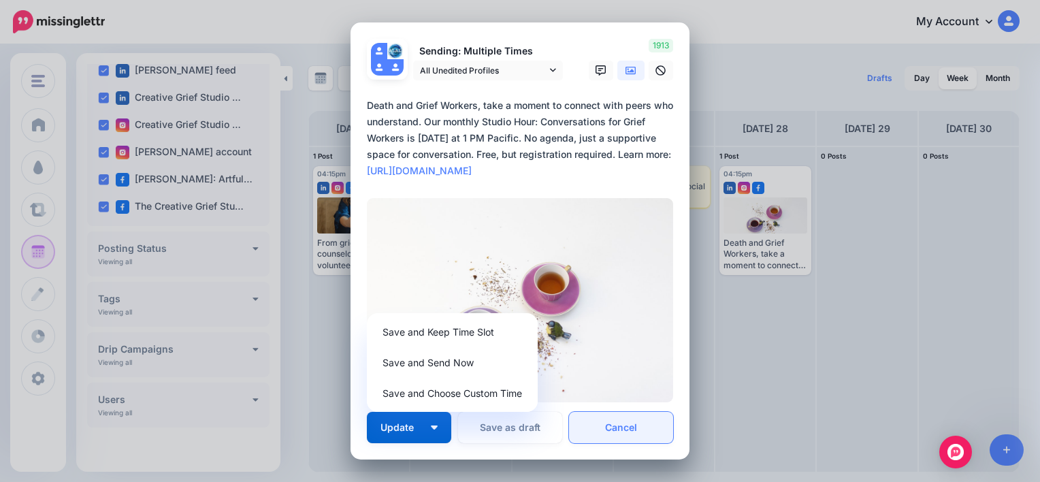
click at [617, 430] on link "Cancel" at bounding box center [621, 427] width 104 height 31
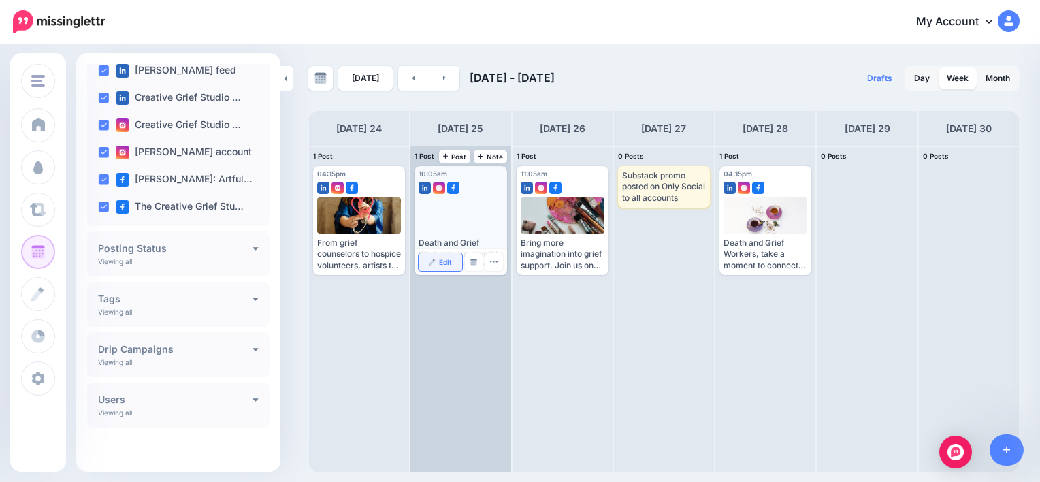
click at [457, 263] on link "Edit" at bounding box center [440, 262] width 43 height 18
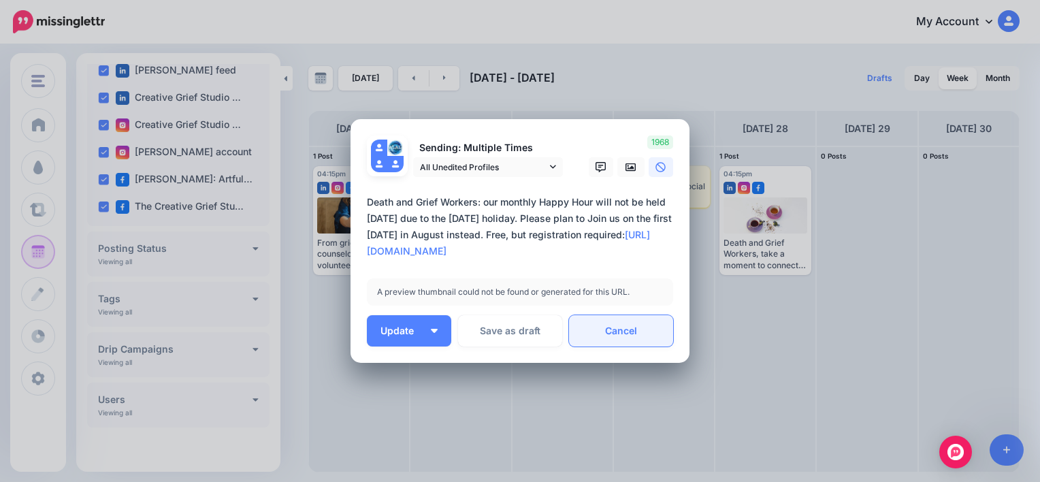
click at [604, 329] on link "Cancel" at bounding box center [621, 330] width 104 height 31
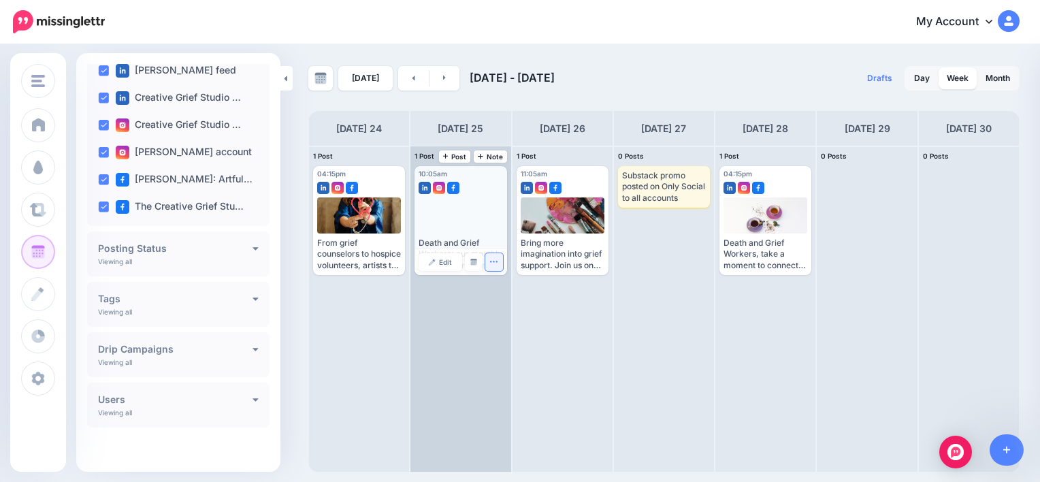
click at [497, 264] on icon "button" at bounding box center [493, 261] width 9 height 9
click at [508, 305] on link "Delete Post" at bounding box center [526, 304] width 71 height 15
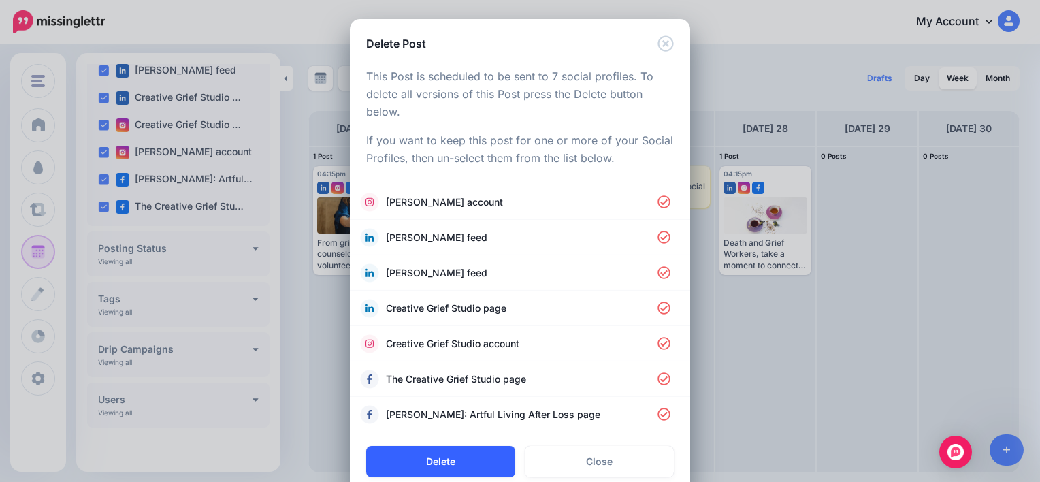
click at [469, 459] on button "Delete" at bounding box center [440, 461] width 149 height 31
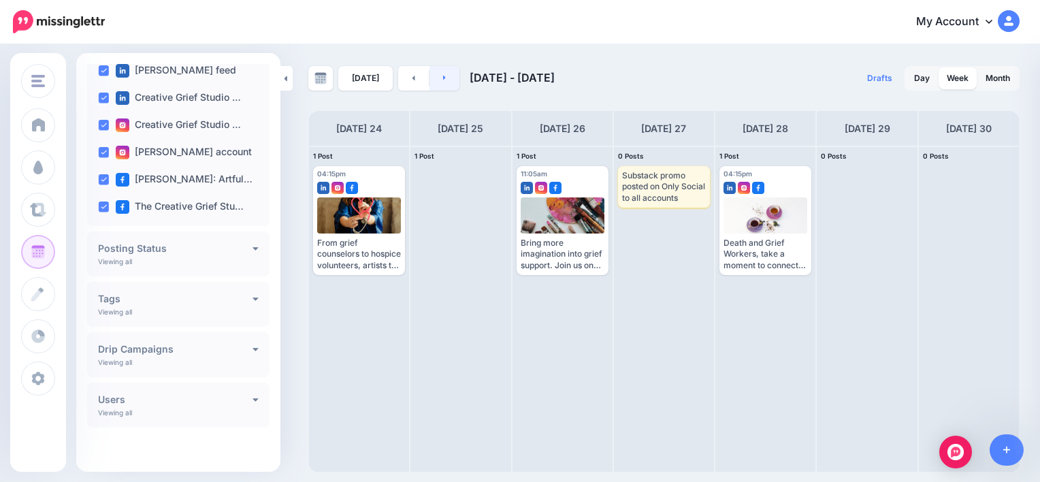
click at [441, 82] on link at bounding box center [444, 78] width 31 height 24
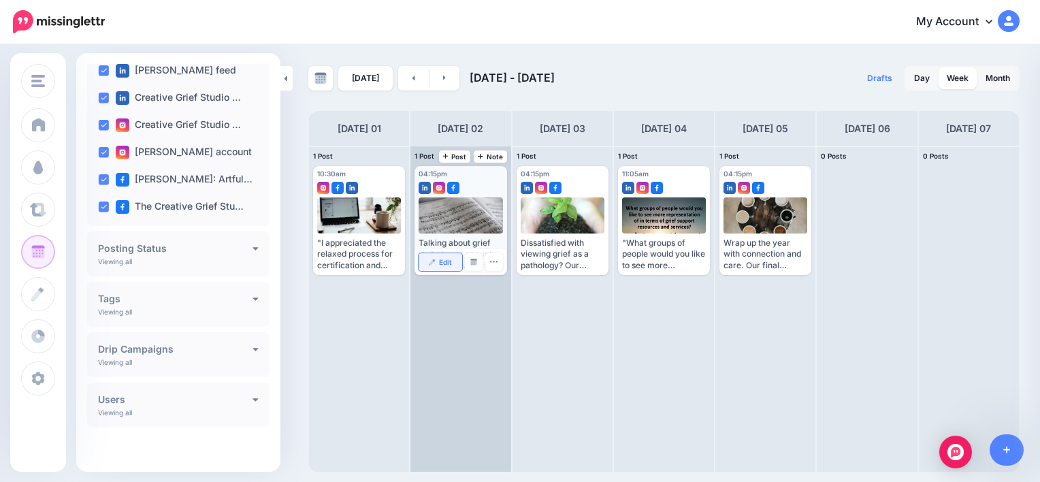
click at [437, 264] on link "Edit" at bounding box center [440, 262] width 43 height 18
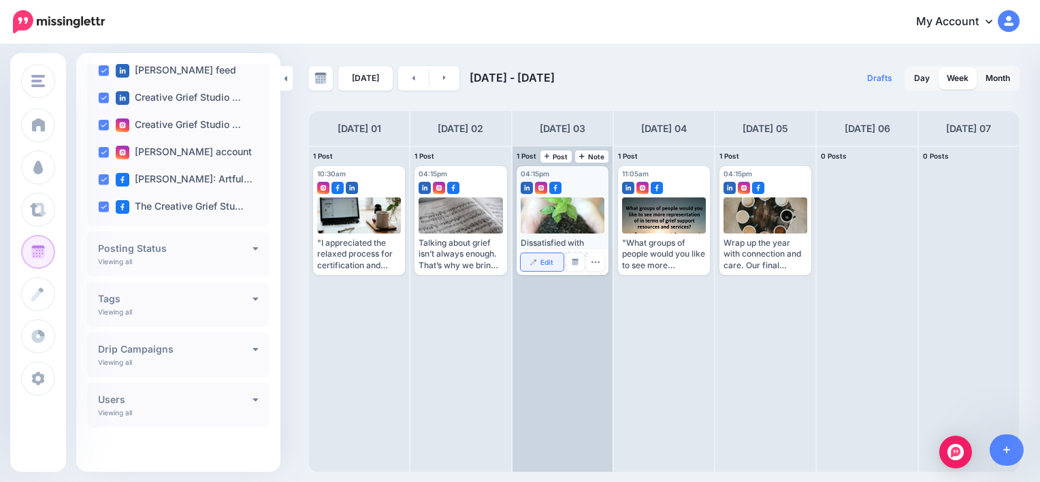
click at [544, 261] on span "Edit" at bounding box center [546, 262] width 13 height 7
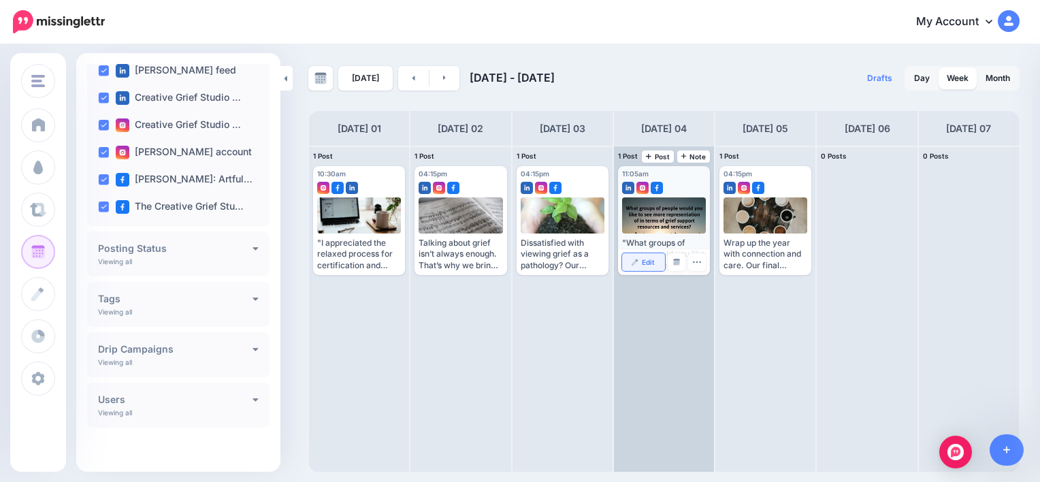
click at [641, 267] on link "Edit" at bounding box center [643, 262] width 43 height 18
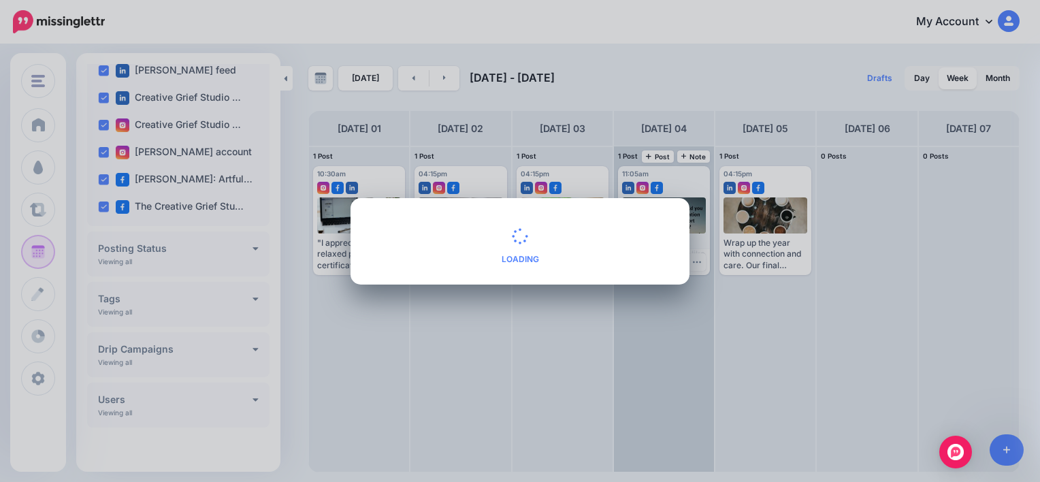
type textarea "**********"
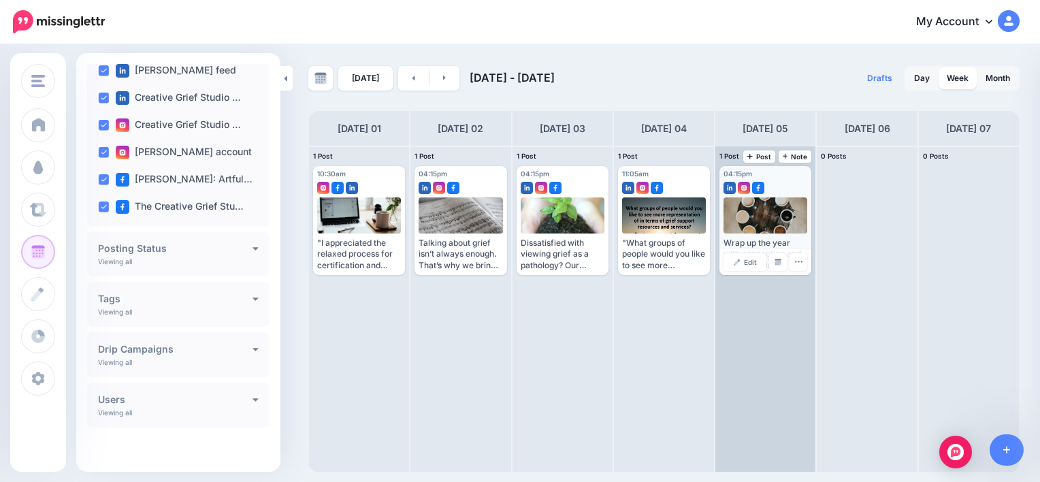
click at [746, 247] on div "Wrap up the year with connection and care. Our final Monthly Happy Hour for Dea…" at bounding box center [765, 253] width 84 height 33
click at [740, 264] on img at bounding box center [737, 262] width 7 height 7
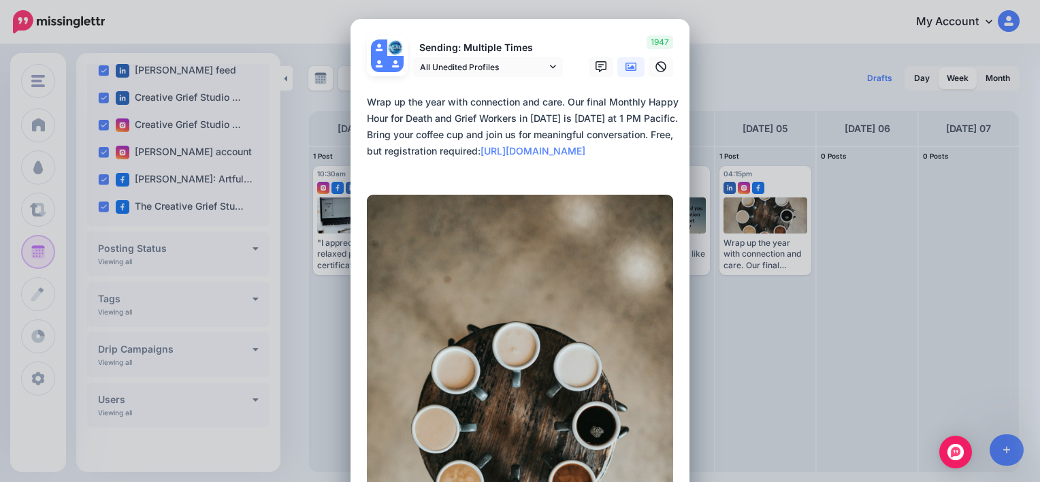
drag, startPoint x: 604, startPoint y: 102, endPoint x: 608, endPoint y: 96, distance: 7.8
click at [608, 96] on textarea "**********" at bounding box center [523, 135] width 313 height 82
drag, startPoint x: 644, startPoint y: 100, endPoint x: 512, endPoint y: 118, distance: 132.5
click at [512, 118] on textarea "**********" at bounding box center [523, 135] width 313 height 82
paste textarea "******"
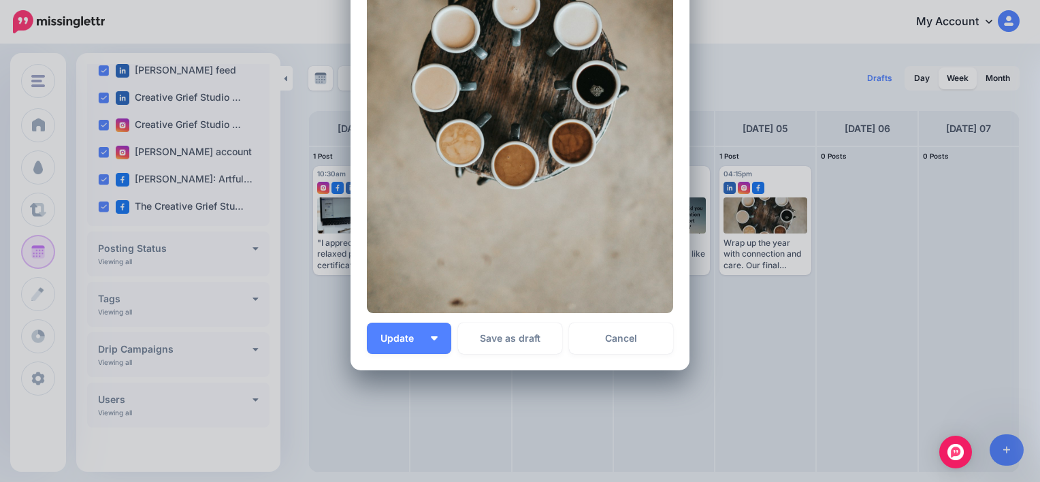
scroll to position [376, 0]
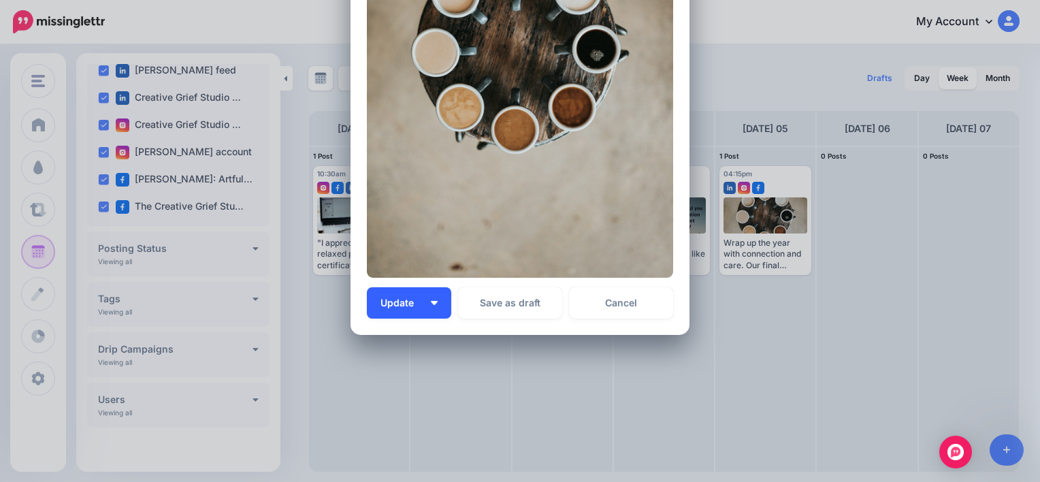
type textarea "**********"
click at [399, 304] on span "Update" at bounding box center [402, 303] width 44 height 10
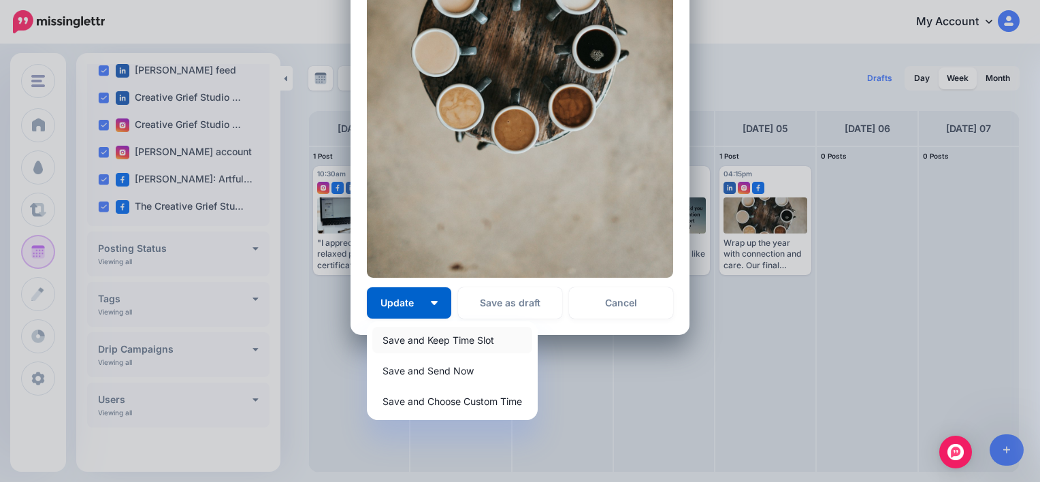
click at [416, 339] on link "Save and Keep Time Slot" at bounding box center [452, 340] width 160 height 27
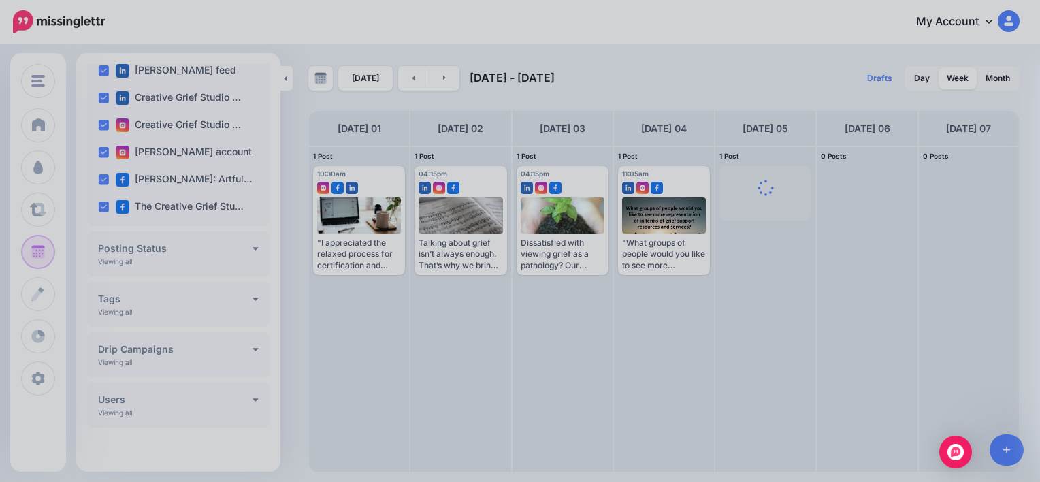
scroll to position [0, 0]
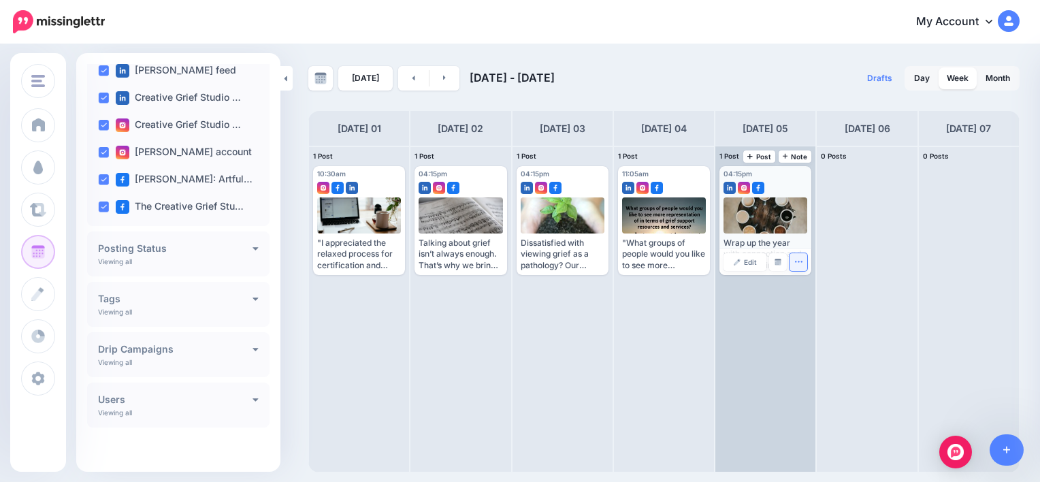
click at [800, 263] on icon "button" at bounding box center [798, 261] width 9 height 9
click at [740, 261] on img at bounding box center [737, 262] width 7 height 7
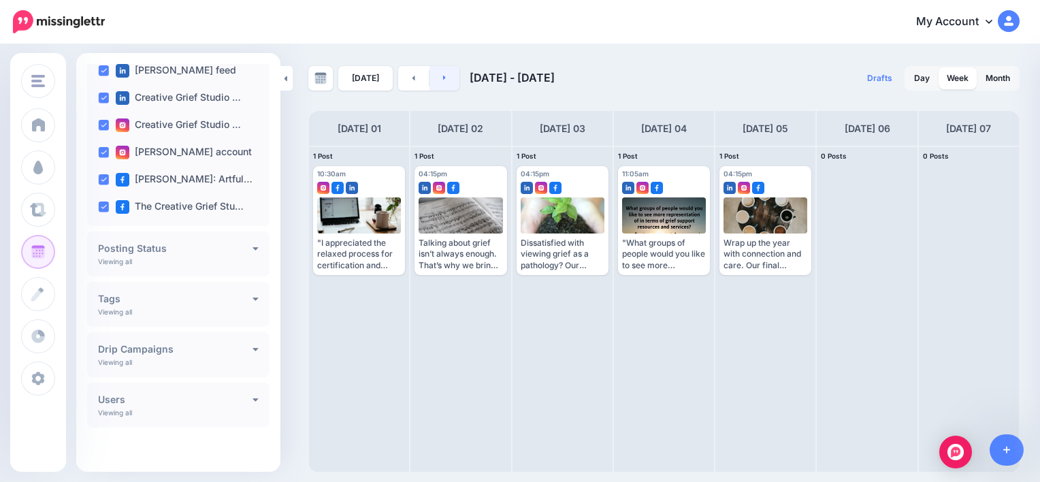
click at [446, 79] on link at bounding box center [444, 78] width 31 height 24
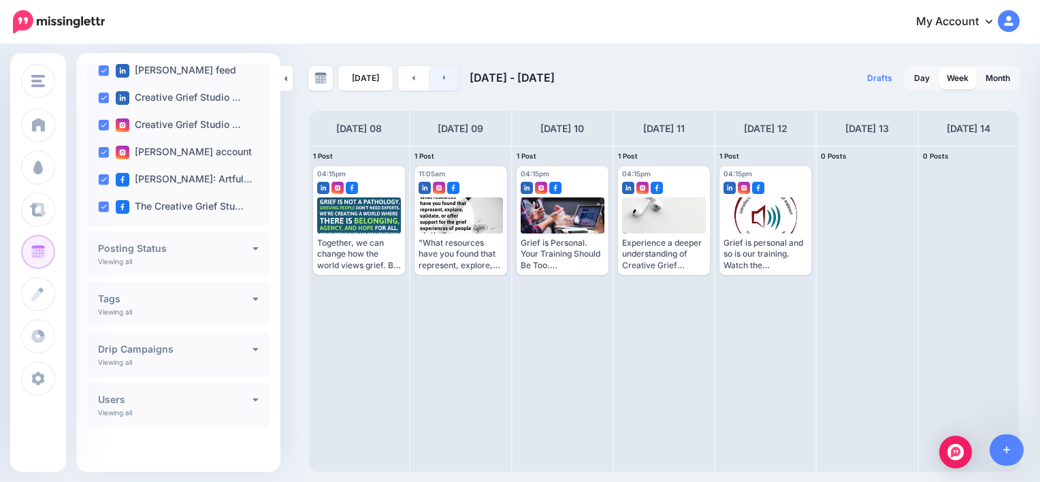
click at [443, 78] on icon at bounding box center [444, 78] width 3 height 5
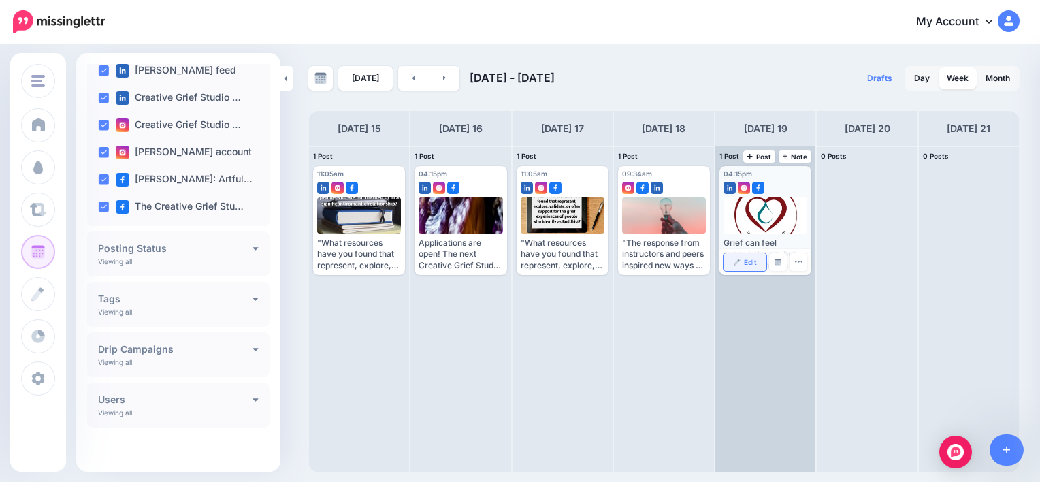
click at [745, 262] on span "Edit" at bounding box center [750, 262] width 13 height 7
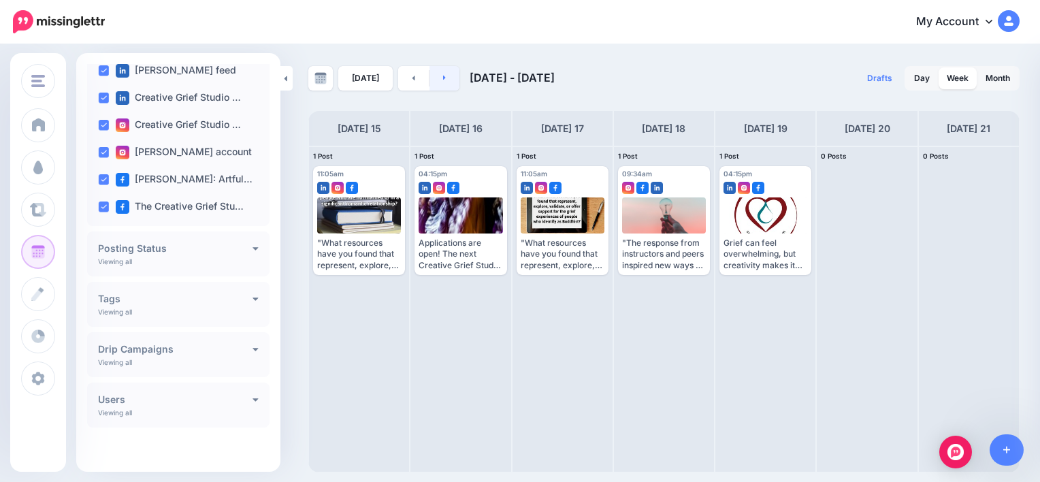
click at [445, 82] on link at bounding box center [444, 78] width 31 height 24
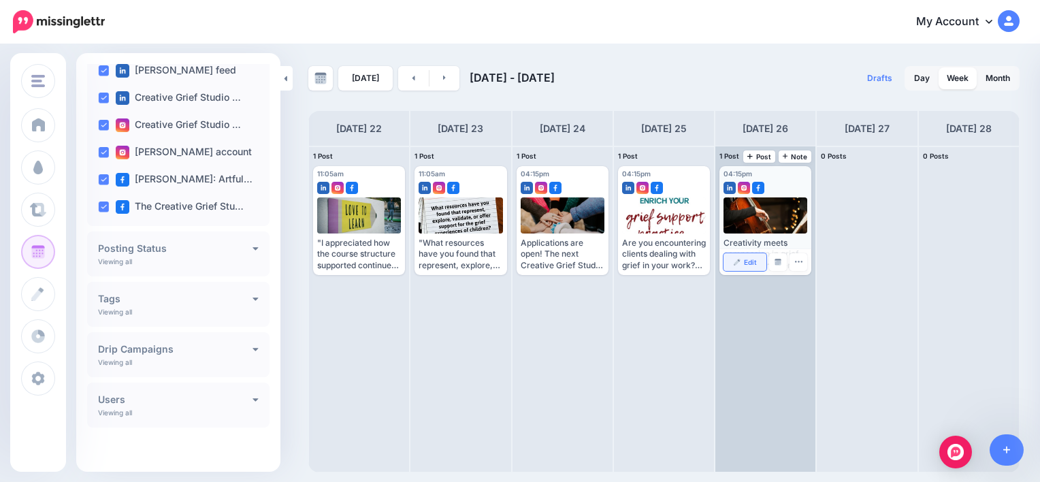
click at [746, 263] on span "Edit" at bounding box center [750, 262] width 13 height 7
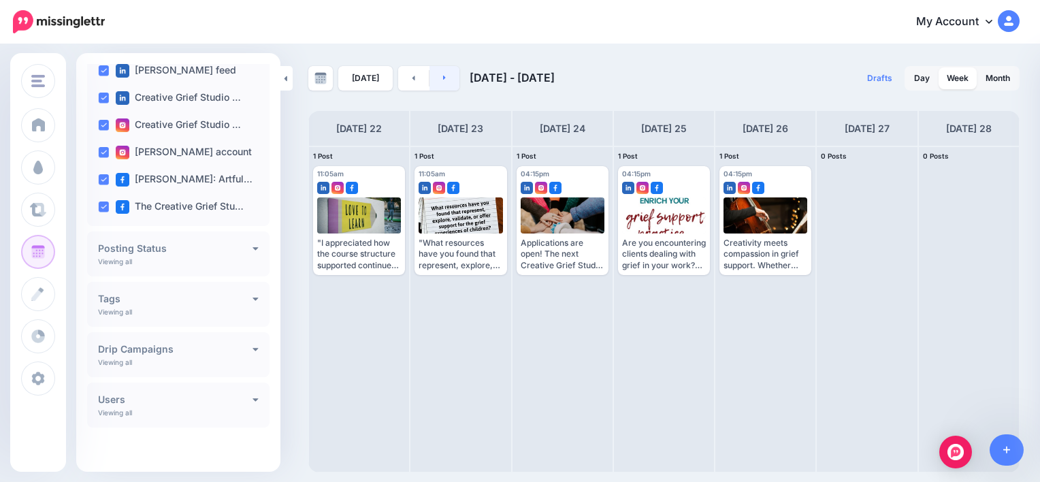
click at [442, 77] on link at bounding box center [444, 78] width 31 height 24
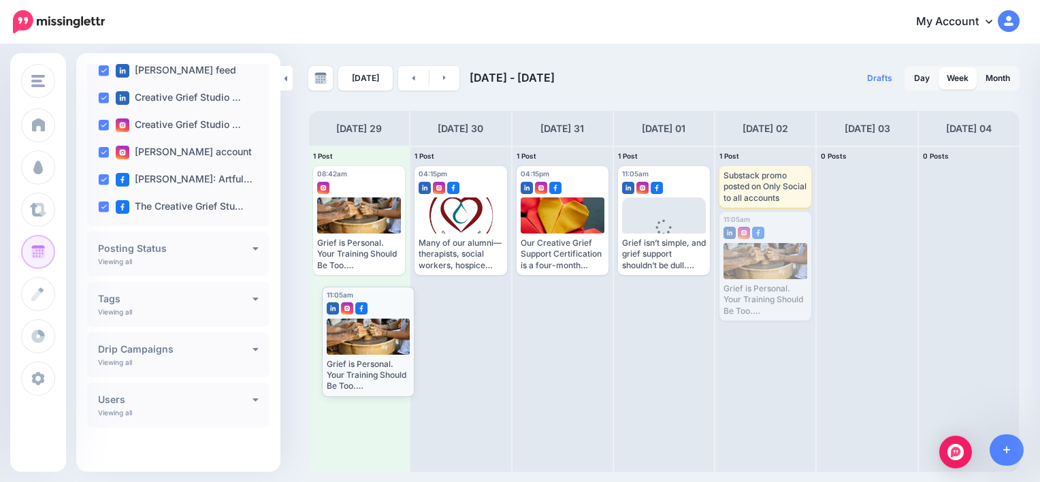
drag, startPoint x: 792, startPoint y: 223, endPoint x: 395, endPoint y: 298, distance: 404.4
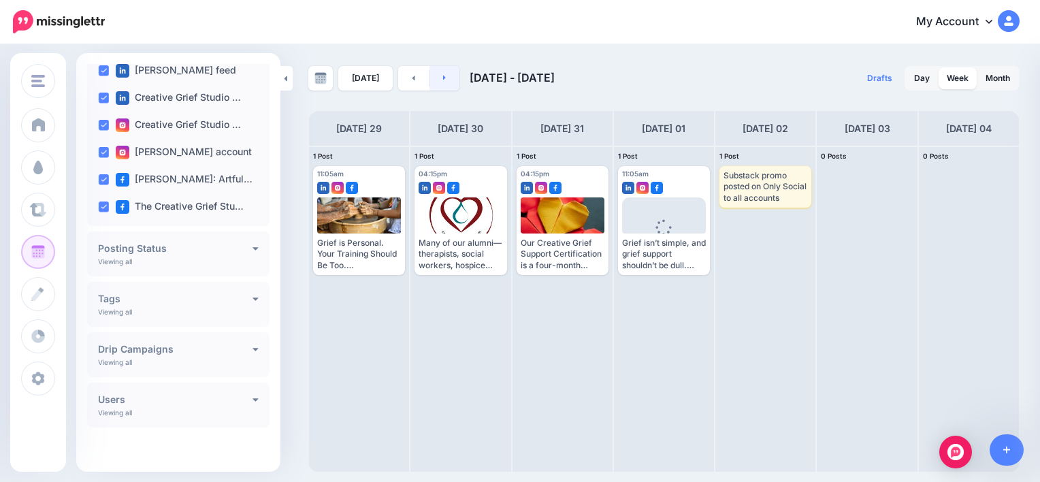
click at [445, 83] on link at bounding box center [444, 78] width 31 height 24
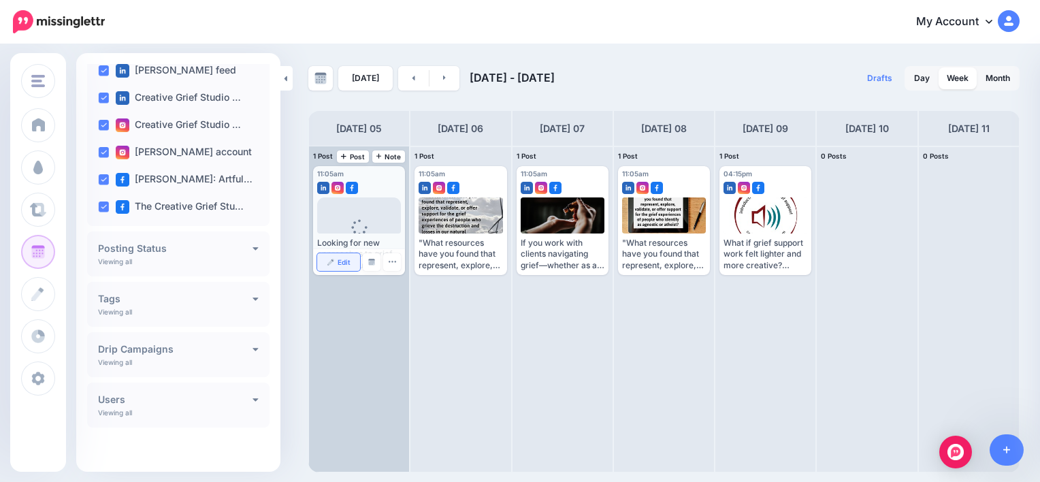
click at [338, 261] on span "Edit" at bounding box center [344, 262] width 13 height 7
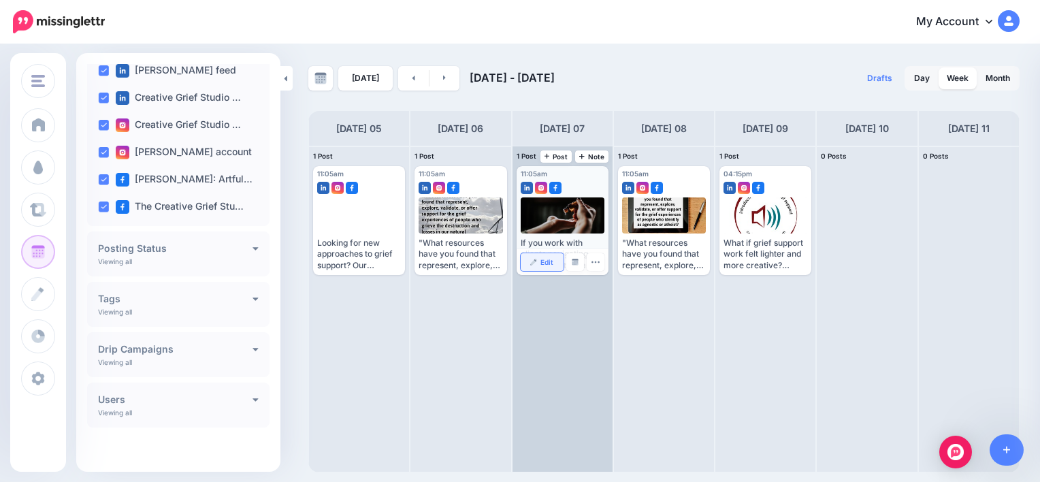
click at [538, 259] on link "Edit" at bounding box center [542, 262] width 43 height 18
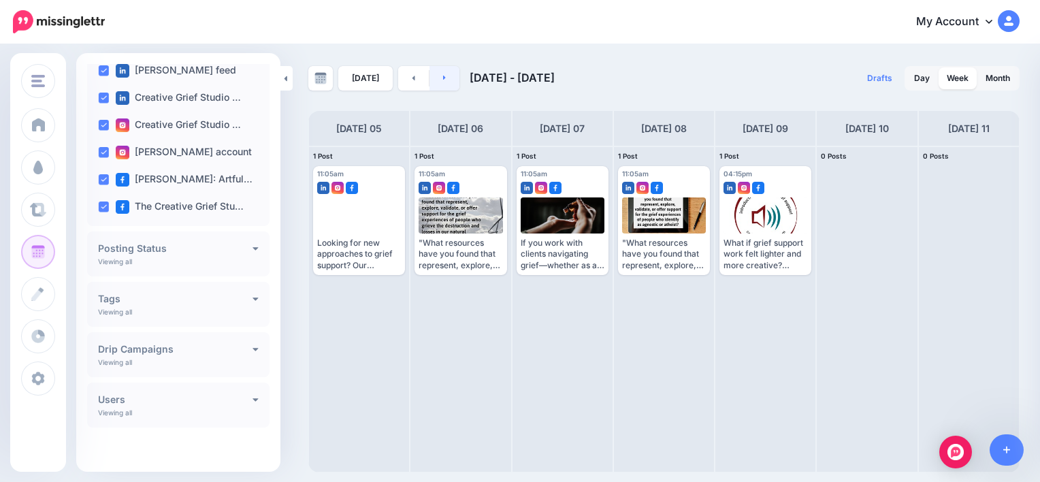
click at [446, 78] on link at bounding box center [444, 78] width 31 height 24
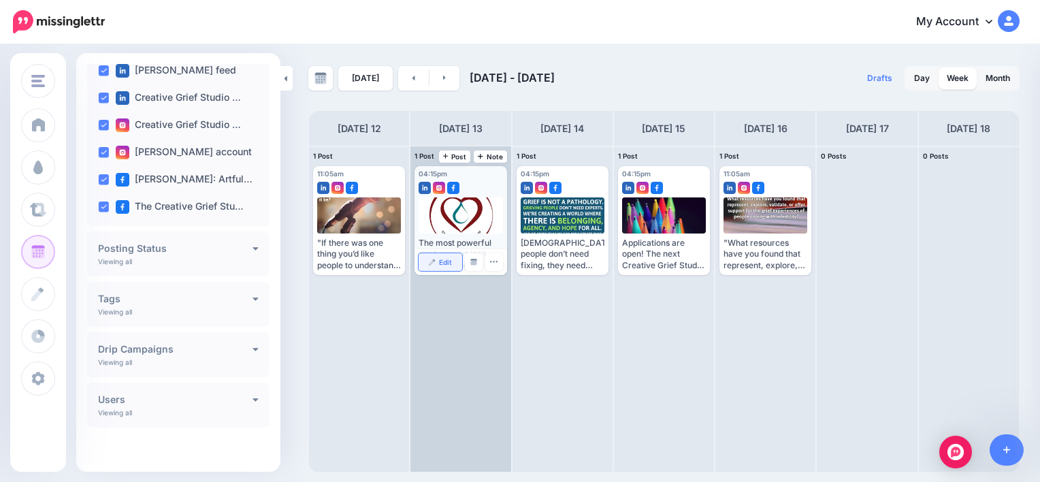
click at [445, 264] on span "Edit" at bounding box center [445, 262] width 13 height 7
click at [448, 263] on span "Edit" at bounding box center [445, 262] width 13 height 7
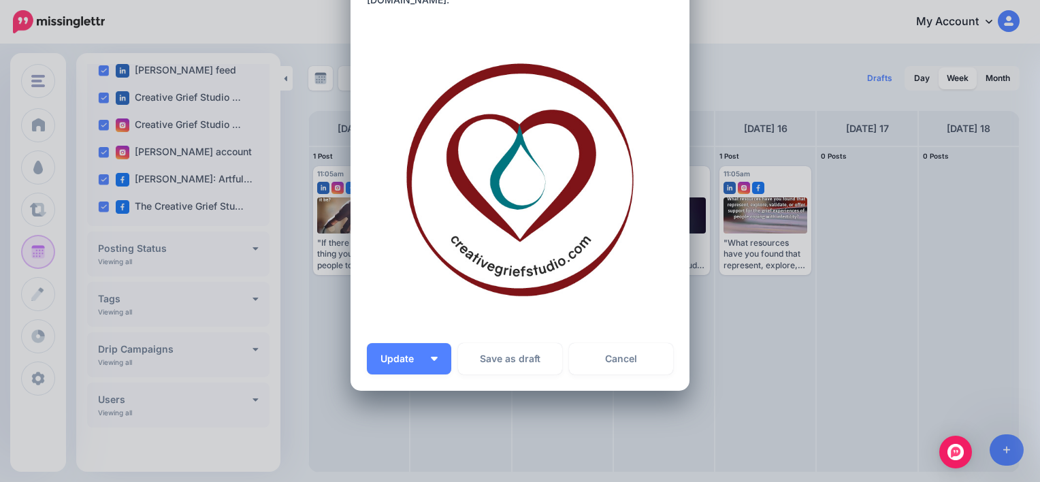
scroll to position [207, 0]
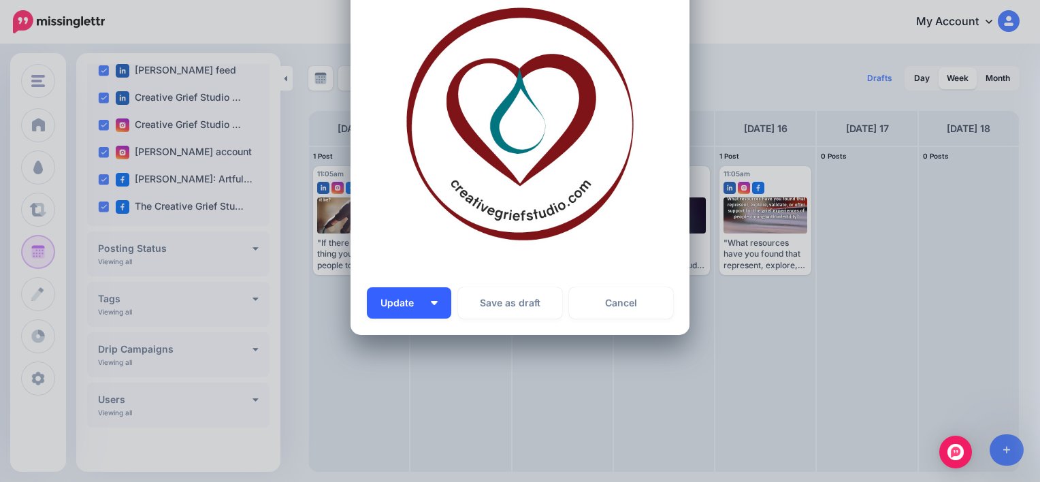
click at [431, 304] on img "button" at bounding box center [434, 303] width 7 height 4
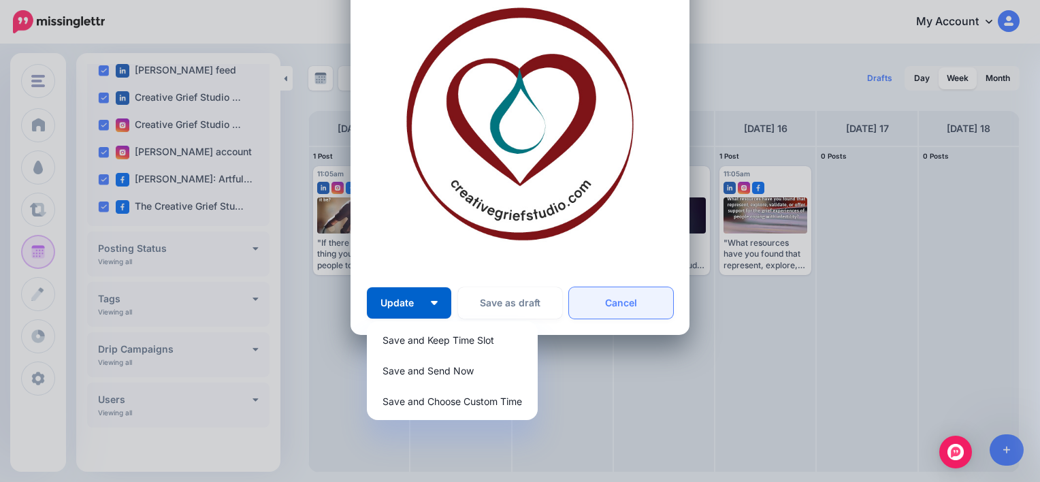
click at [612, 302] on link "Cancel" at bounding box center [621, 302] width 104 height 31
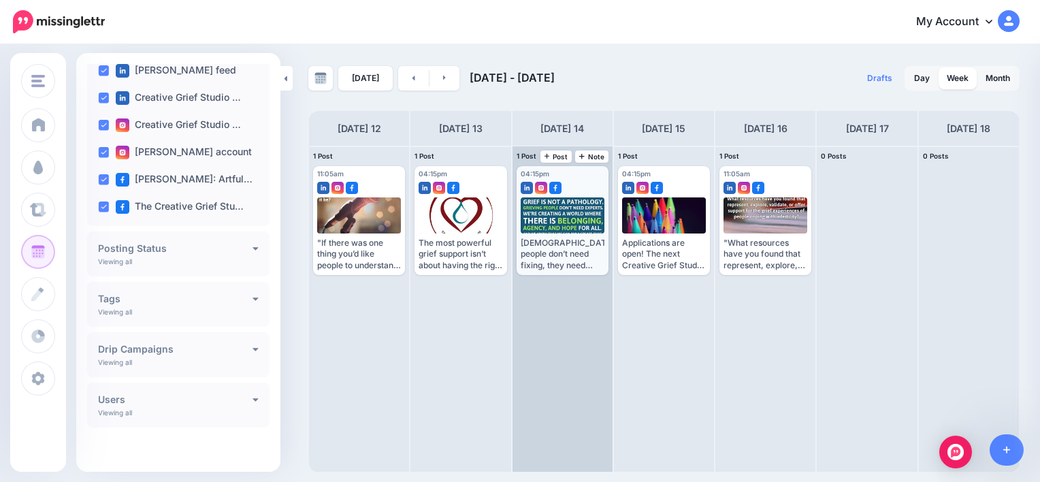
scroll to position [0, 0]
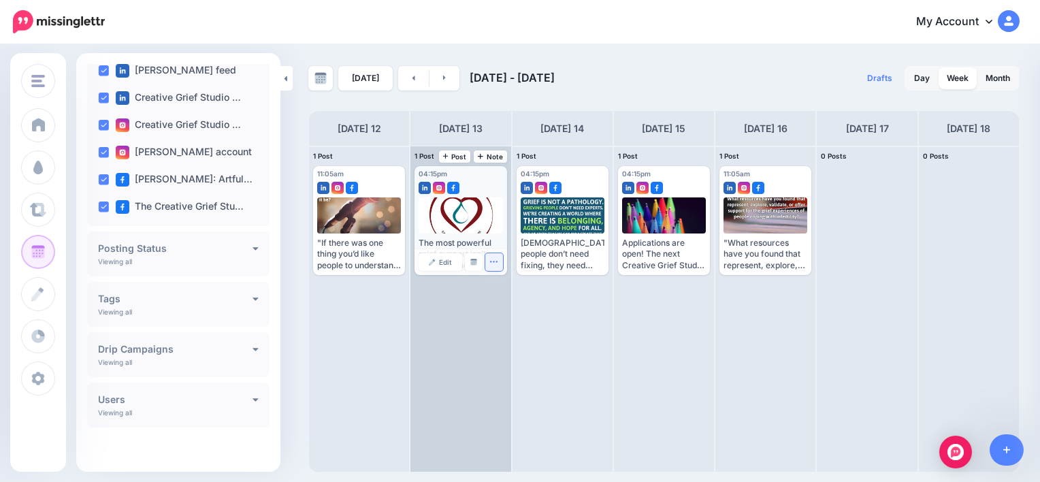
click at [497, 261] on icon "button" at bounding box center [493, 261] width 7 height 1
click at [507, 302] on link "Delete Post" at bounding box center [526, 304] width 71 height 15
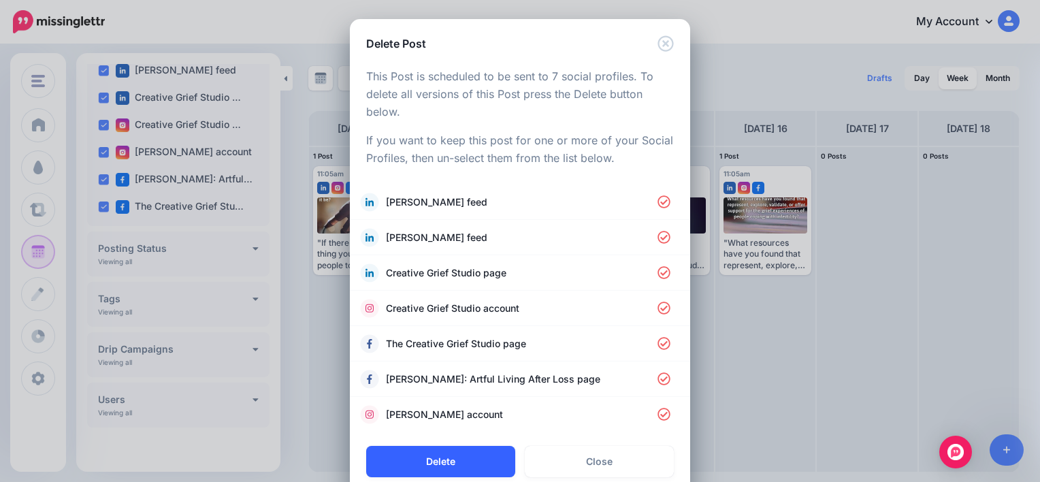
click at [433, 461] on button "Delete" at bounding box center [440, 461] width 149 height 31
click at [762, 321] on div "Delete Post Loading This Post is scheduled to be sent to 7 social profiles. To …" at bounding box center [520, 241] width 1040 height 482
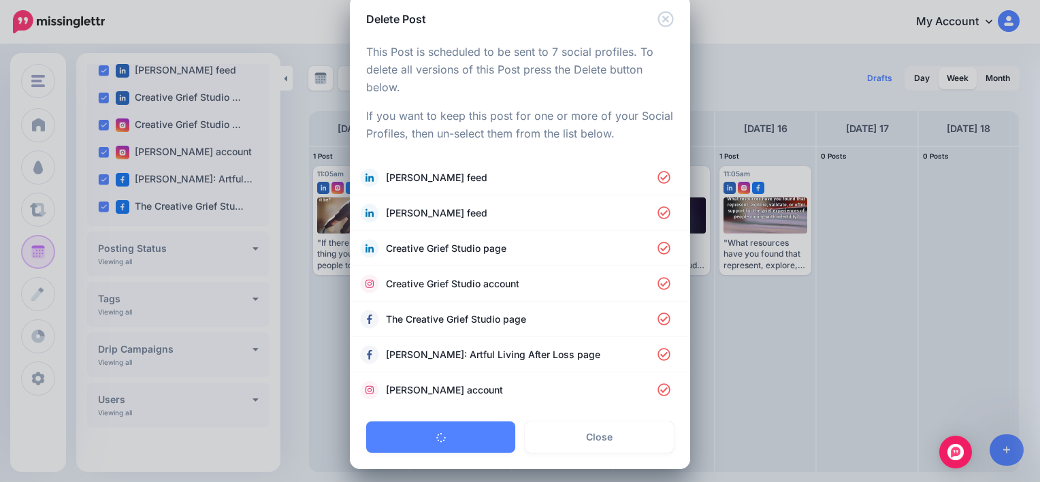
scroll to position [30, 0]
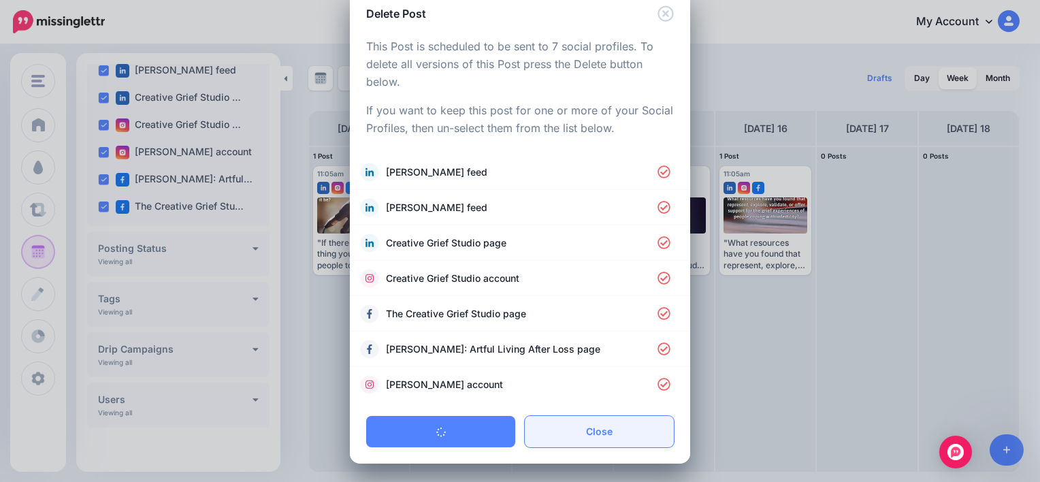
click at [606, 424] on link "Close" at bounding box center [599, 431] width 149 height 31
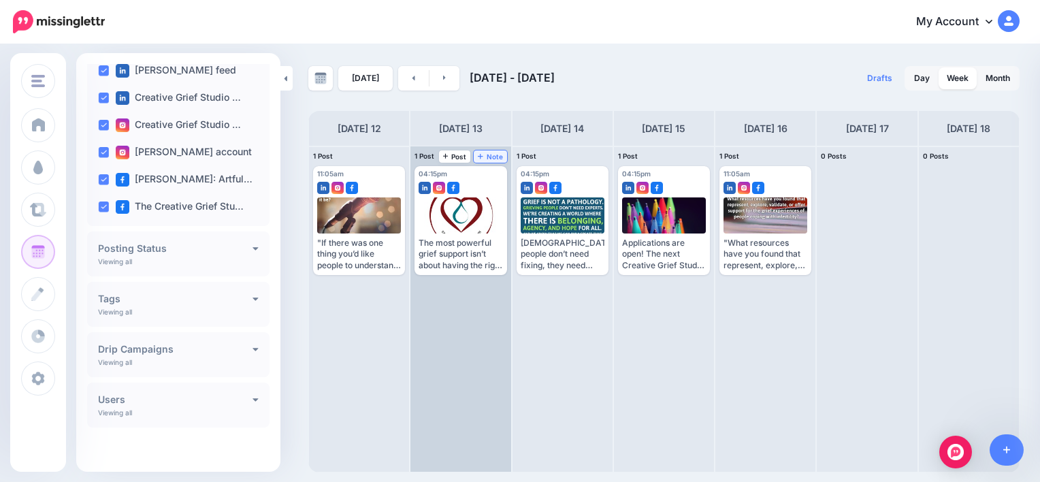
click at [490, 154] on span "Note" at bounding box center [490, 156] width 25 height 7
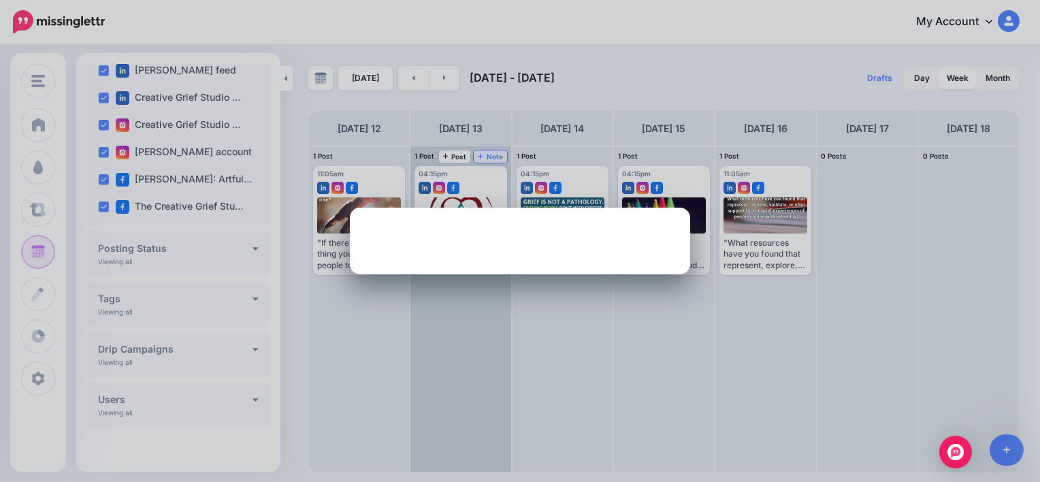
scroll to position [0, 0]
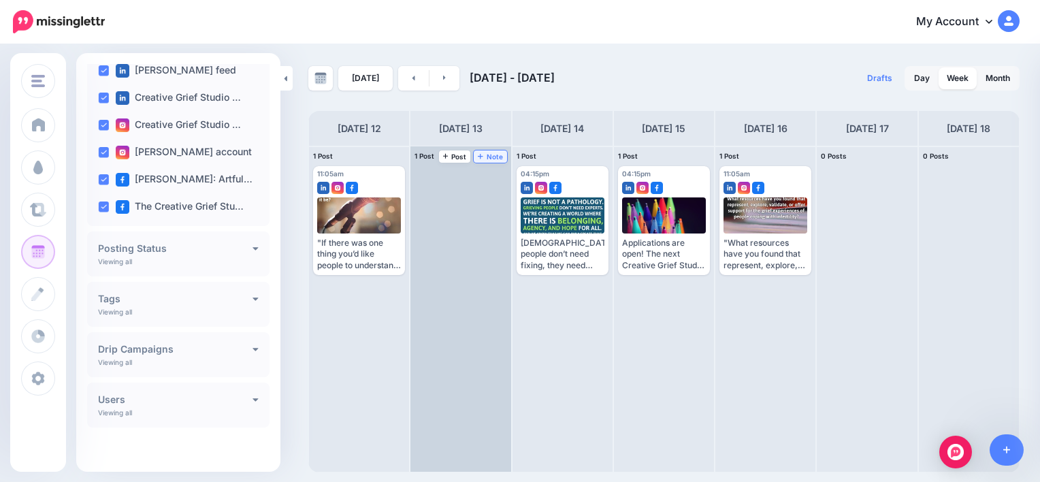
click at [490, 154] on span "Note" at bounding box center [490, 156] width 25 height 7
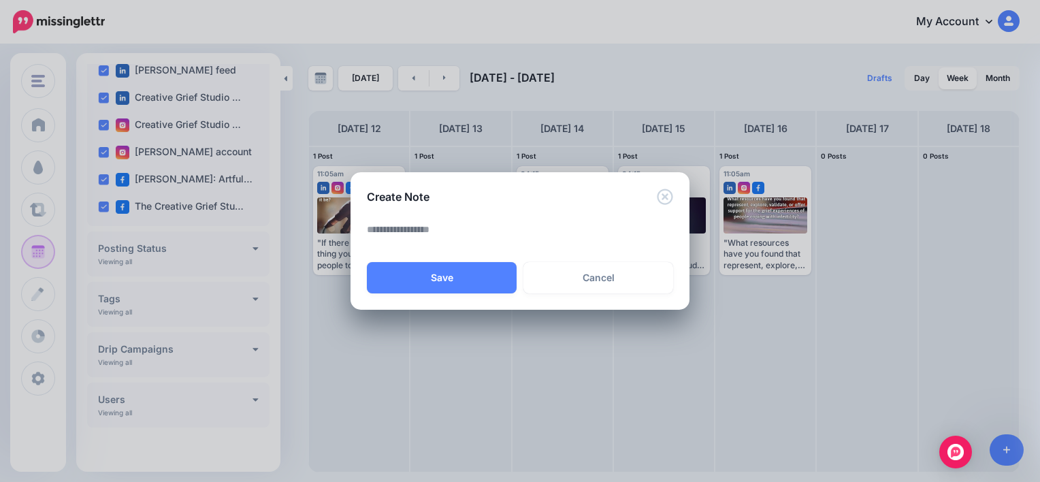
click at [441, 229] on textarea at bounding box center [523, 234] width 313 height 27
paste textarea "**********"
type textarea "**********"
click at [443, 285] on button "Save" at bounding box center [442, 277] width 150 height 31
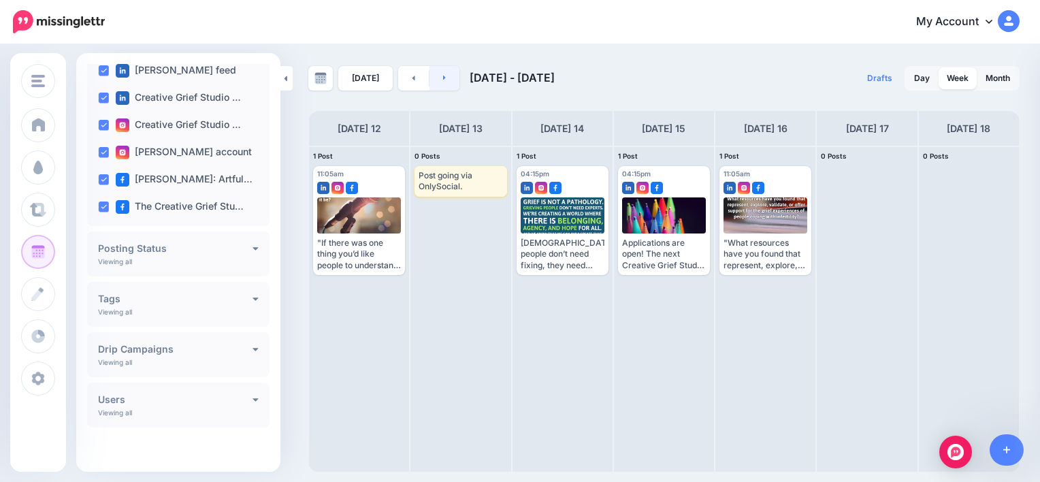
click at [445, 82] on link at bounding box center [444, 78] width 31 height 24
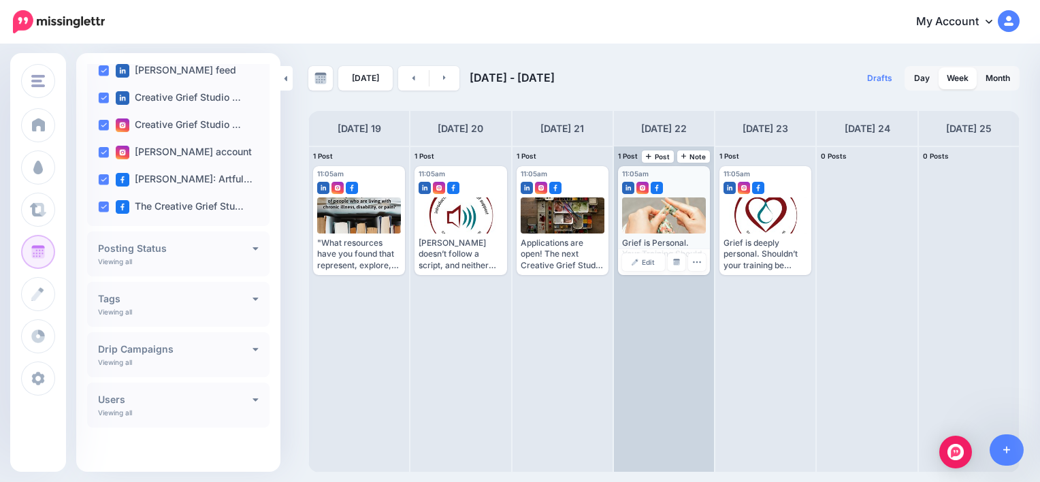
click at [649, 245] on div "Grief is Personal. Your Training Should Be Too. Unlike large online courses, ou…" at bounding box center [664, 253] width 84 height 33
click at [647, 259] on span "Edit" at bounding box center [648, 262] width 13 height 7
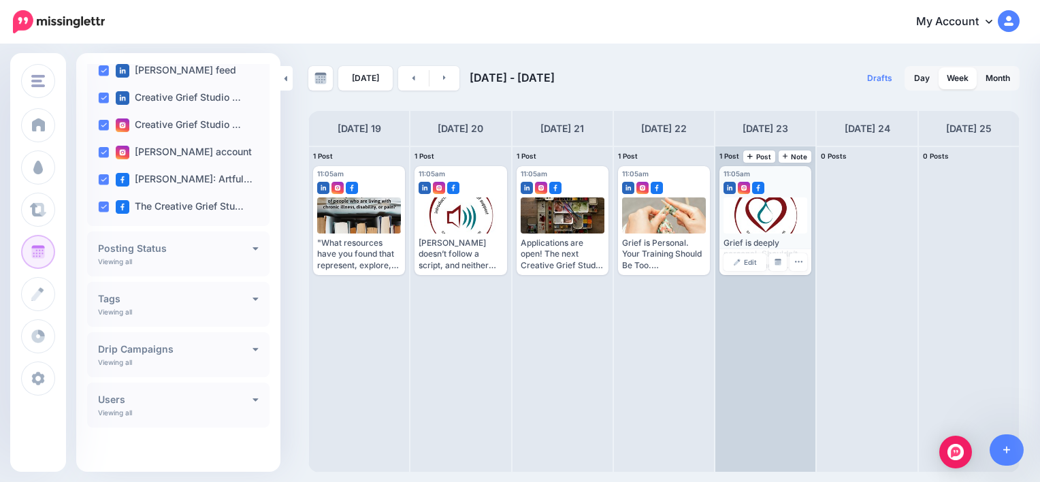
click at [757, 244] on div "Grief is deeply personal. Shouldn’t your training be personal too? Our small-gr…" at bounding box center [765, 253] width 84 height 33
click at [749, 255] on link "Edit" at bounding box center [744, 262] width 43 height 18
click at [798, 264] on icon "button" at bounding box center [798, 261] width 9 height 9
click at [806, 305] on img at bounding box center [803, 303] width 7 height 7
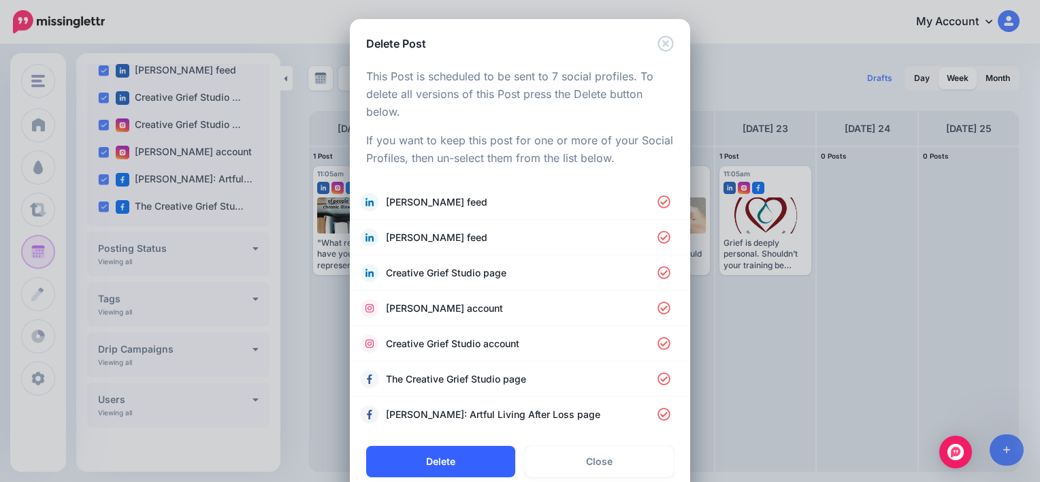
click at [487, 455] on button "Delete" at bounding box center [440, 461] width 149 height 31
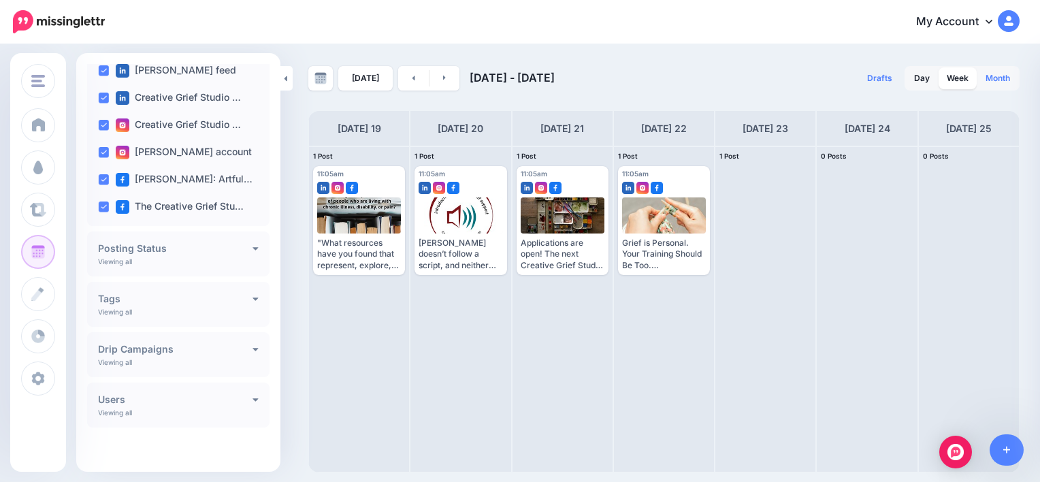
click at [997, 78] on link "Month" at bounding box center [997, 78] width 41 height 22
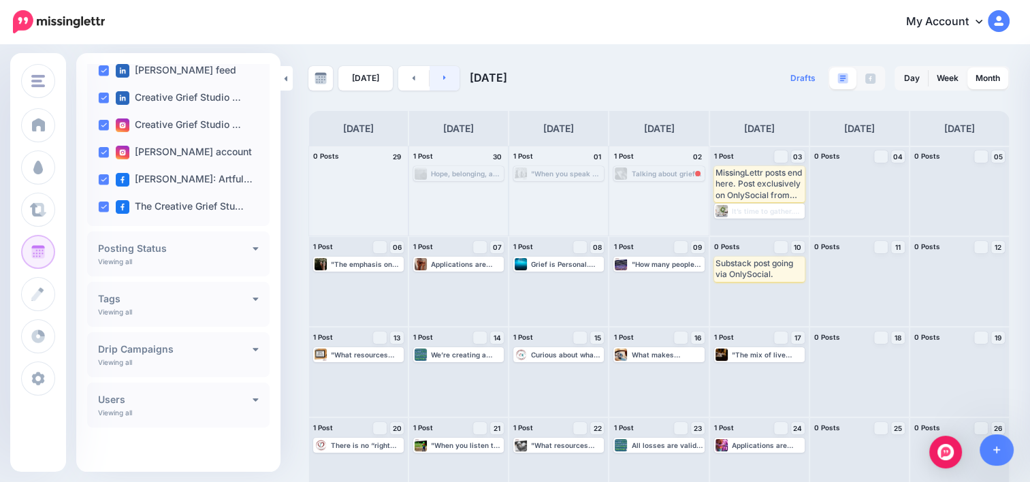
click at [449, 82] on link at bounding box center [444, 78] width 31 height 24
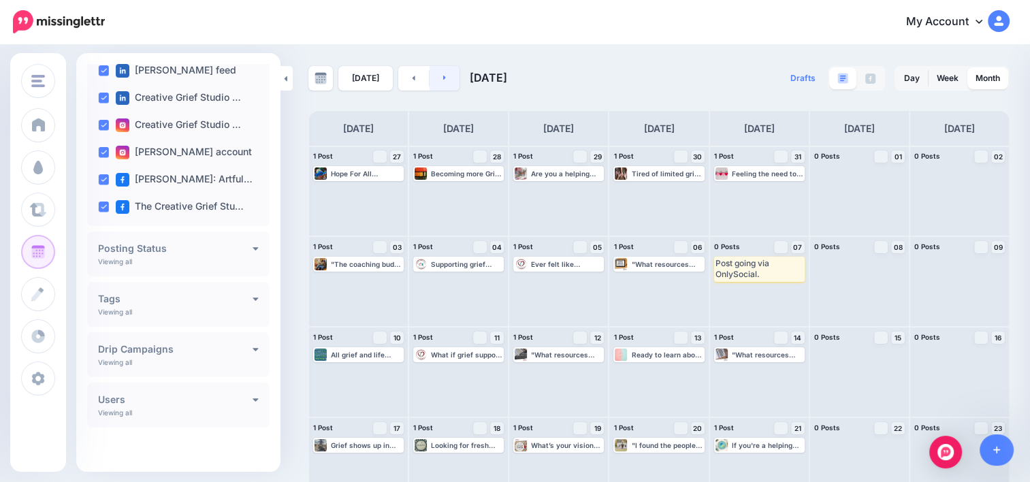
click at [449, 82] on link at bounding box center [444, 78] width 31 height 24
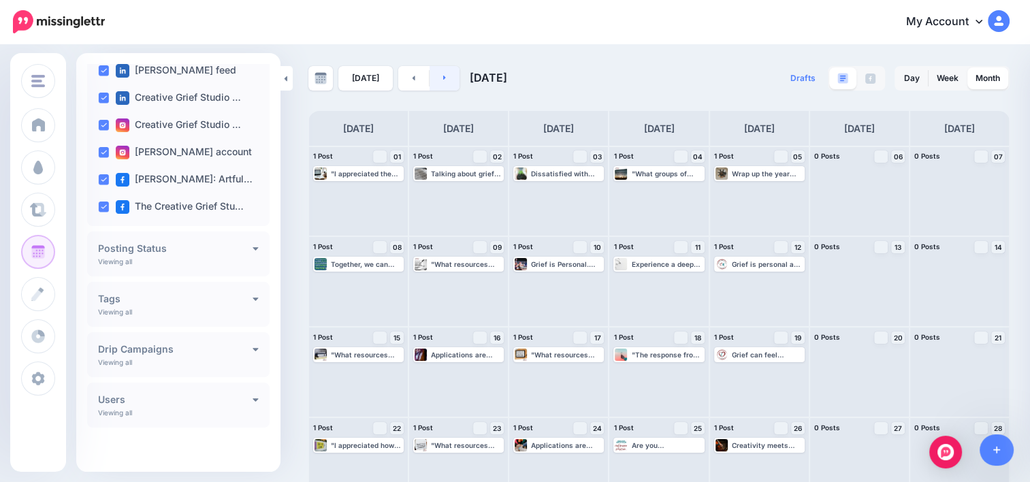
click at [434, 82] on link at bounding box center [444, 78] width 31 height 24
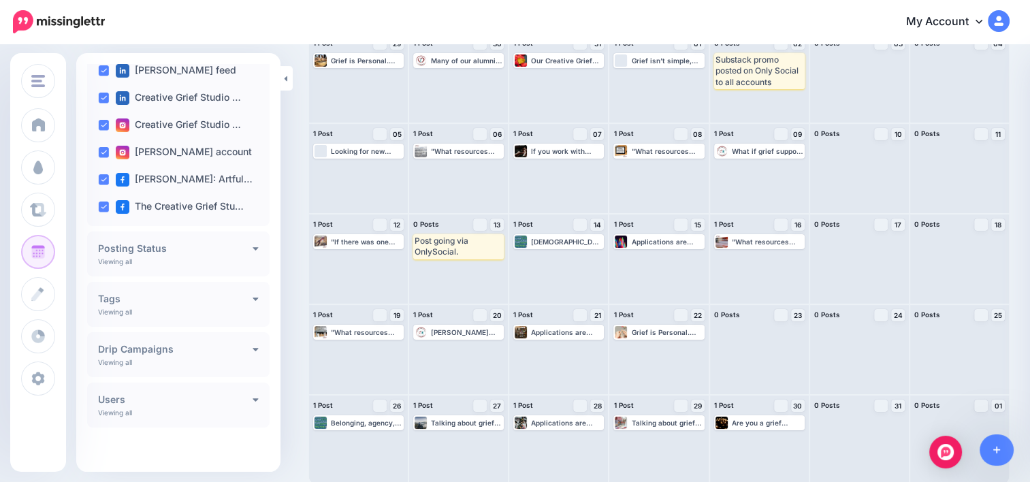
scroll to position [116, 0]
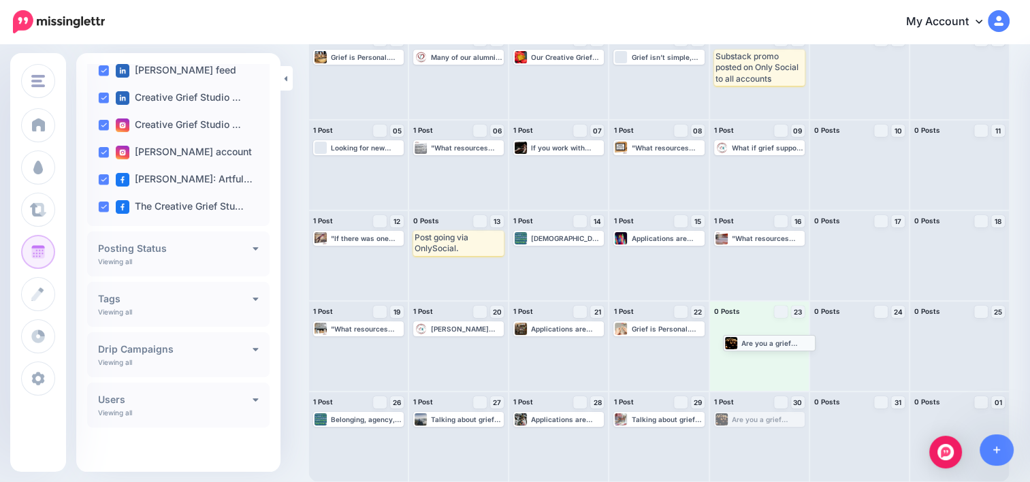
drag, startPoint x: 762, startPoint y: 421, endPoint x: 766, endPoint y: 343, distance: 77.7
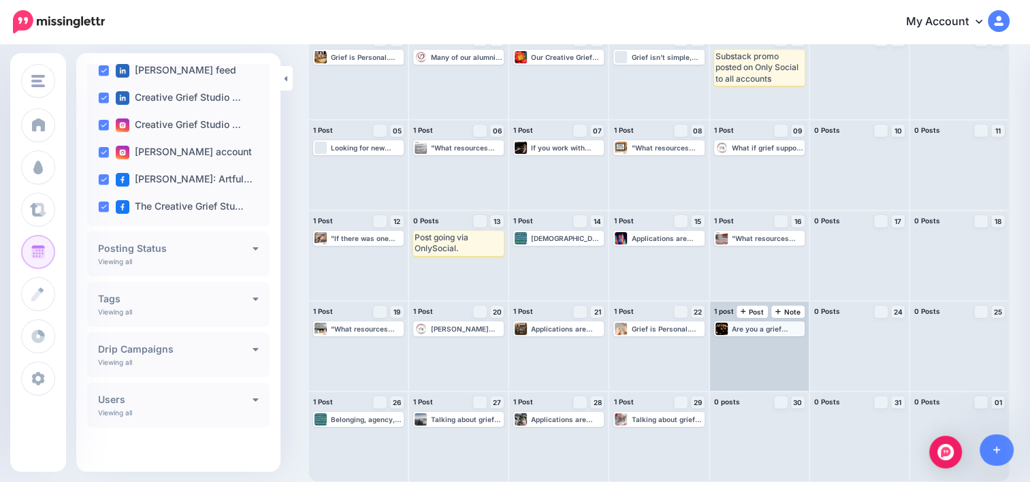
click at [750, 329] on div "Are you a grief counselor looking for new inspiration? Our Creative Grief Certi…" at bounding box center [767, 329] width 71 height 8
click at [749, 342] on span "Edit" at bounding box center [743, 345] width 11 height 7
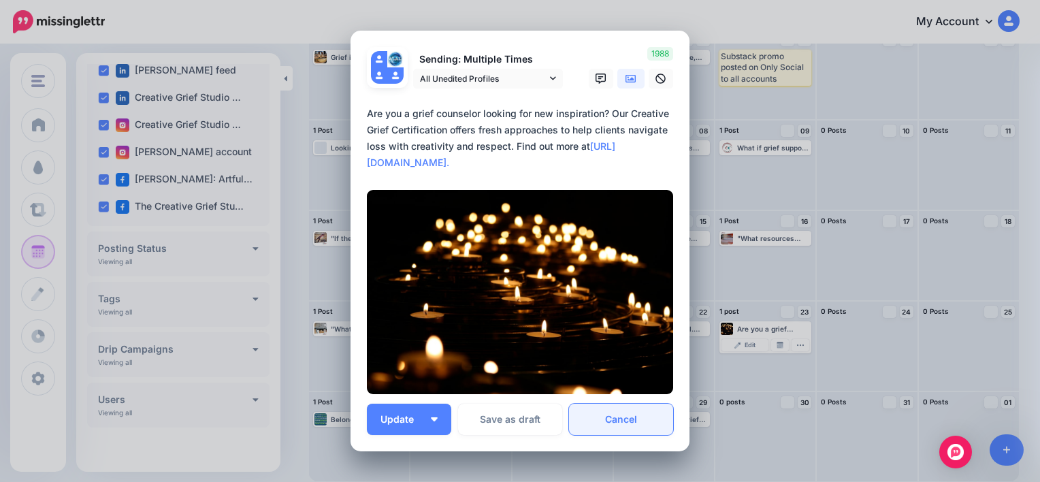
click at [612, 421] on link "Cancel" at bounding box center [621, 419] width 104 height 31
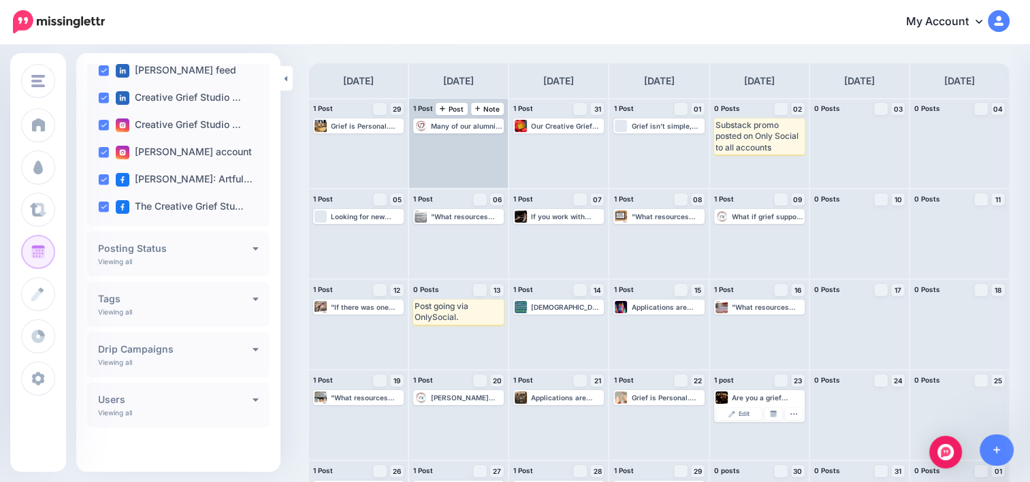
scroll to position [0, 0]
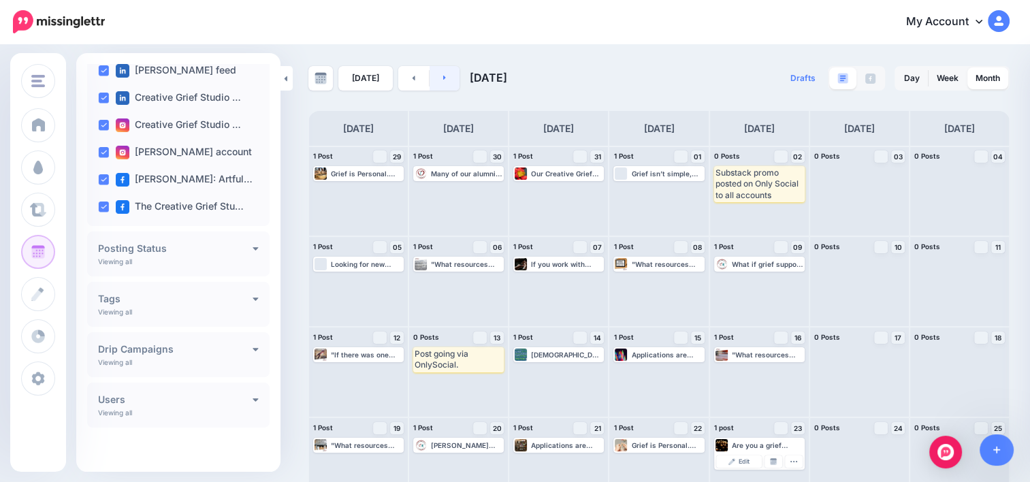
click at [443, 76] on icon at bounding box center [444, 77] width 3 height 8
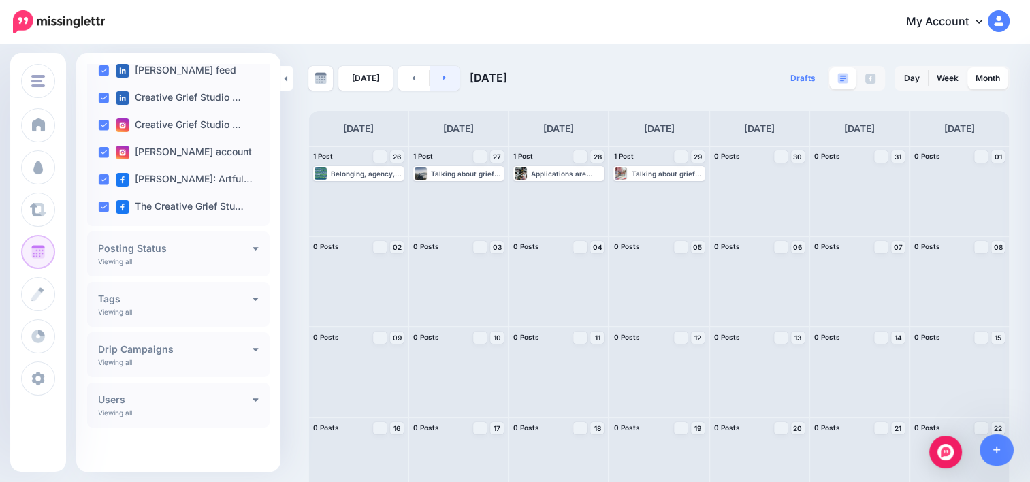
click at [444, 82] on link at bounding box center [444, 78] width 31 height 24
click at [407, 84] on link at bounding box center [413, 78] width 31 height 24
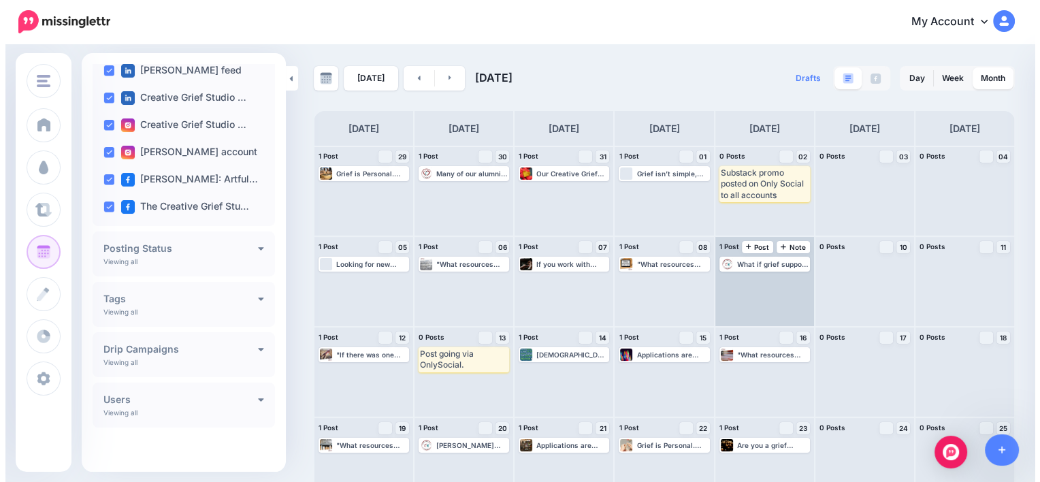
scroll to position [116, 0]
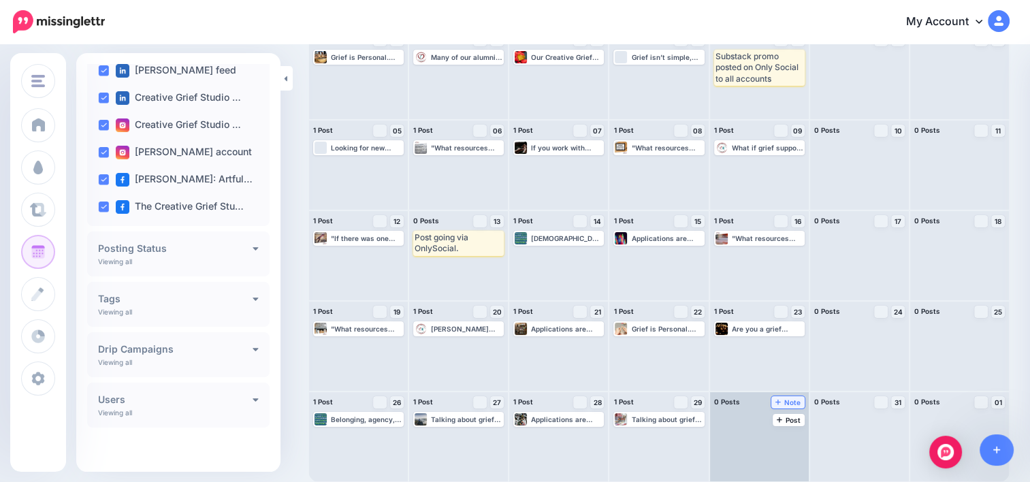
click at [798, 402] on span "Note" at bounding box center [787, 402] width 25 height 7
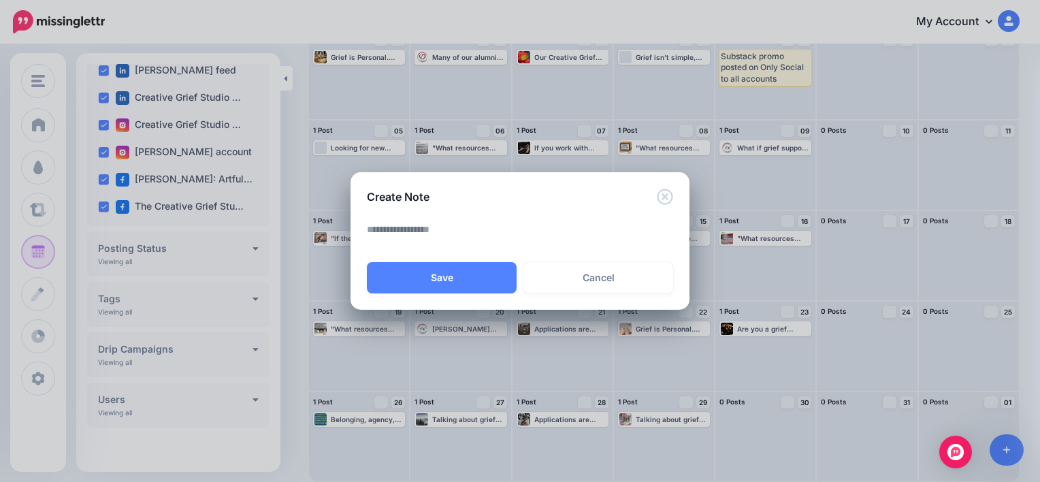
click at [534, 253] on div "Save Cancel" at bounding box center [520, 257] width 306 height 73
click at [533, 246] on textarea at bounding box center [523, 234] width 313 height 27
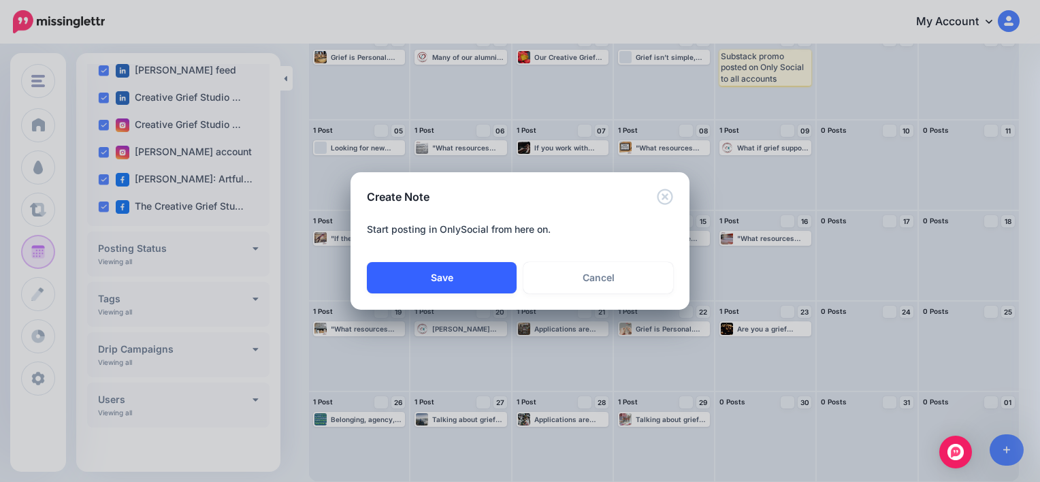
type textarea "**********"
click at [482, 279] on button "Save" at bounding box center [442, 277] width 150 height 31
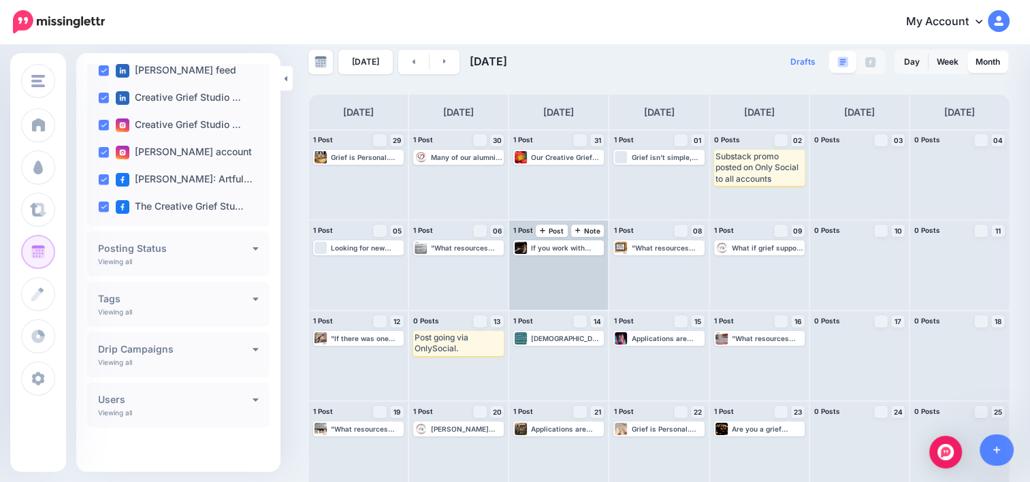
scroll to position [0, 0]
